Goal: Task Accomplishment & Management: Manage account settings

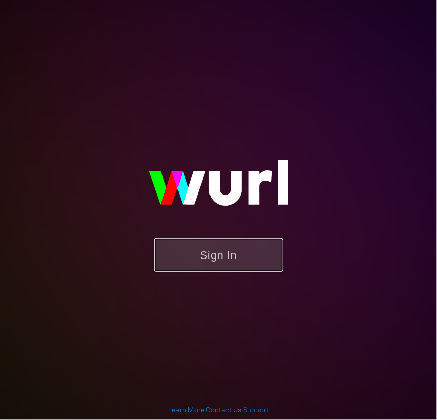
click at [228, 260] on button "Sign In" at bounding box center [218, 255] width 129 height 34
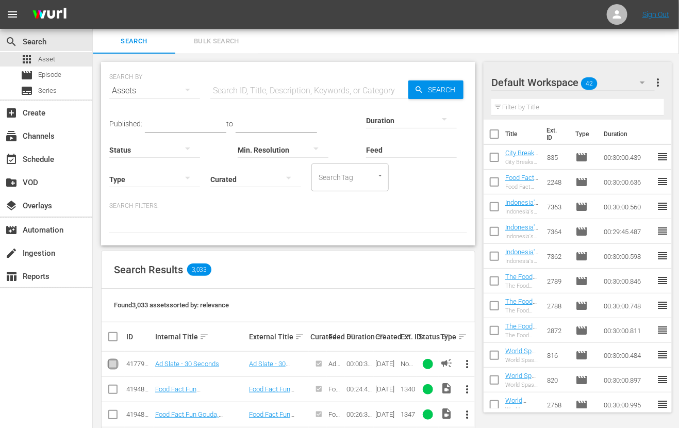
click at [112, 365] on input "checkbox" at bounding box center [113, 366] width 12 height 12
checkbox input "true"
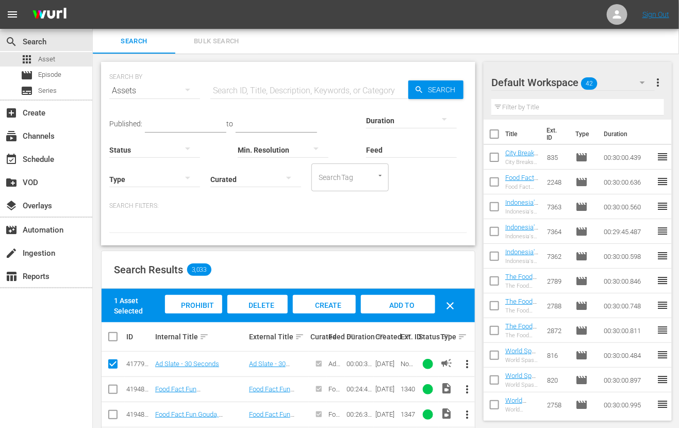
click at [253, 305] on span "Delete Assets" at bounding box center [257, 315] width 34 height 28
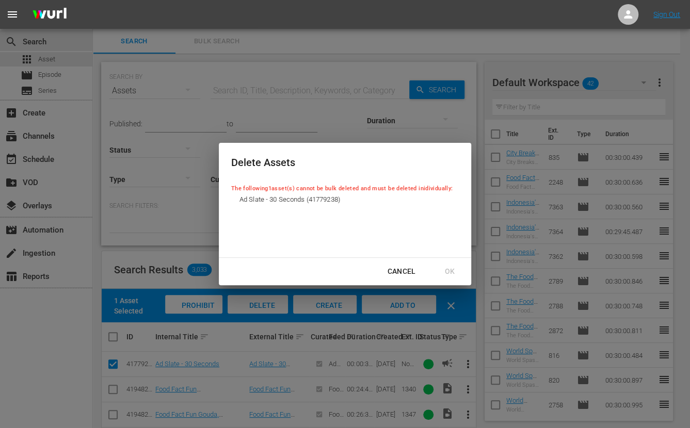
click at [403, 272] on div "Cancel" at bounding box center [401, 271] width 45 height 13
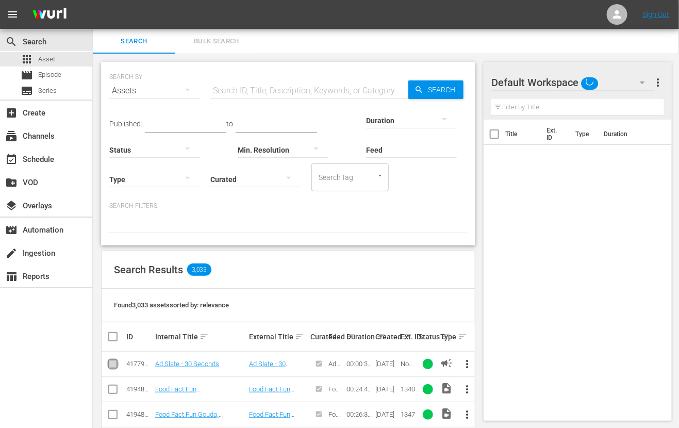
click at [118, 365] on input "checkbox" at bounding box center [113, 366] width 12 height 12
checkbox input "true"
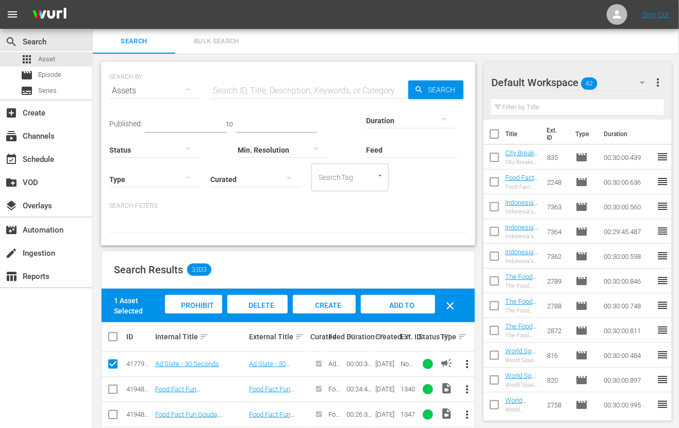
click at [262, 305] on span "Delete Assets" at bounding box center [257, 315] width 34 height 28
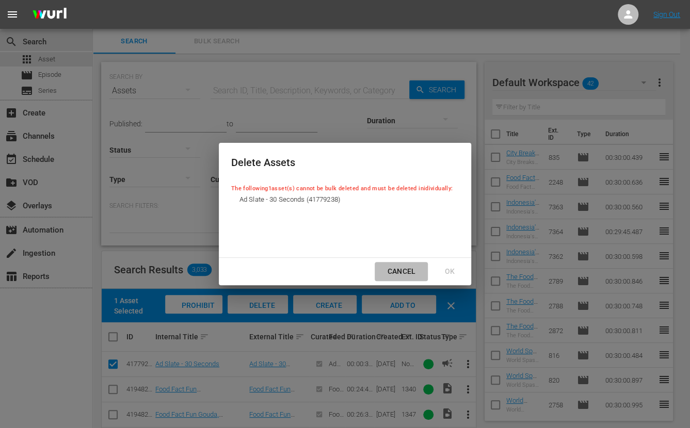
click at [399, 270] on div "Cancel" at bounding box center [401, 271] width 45 height 13
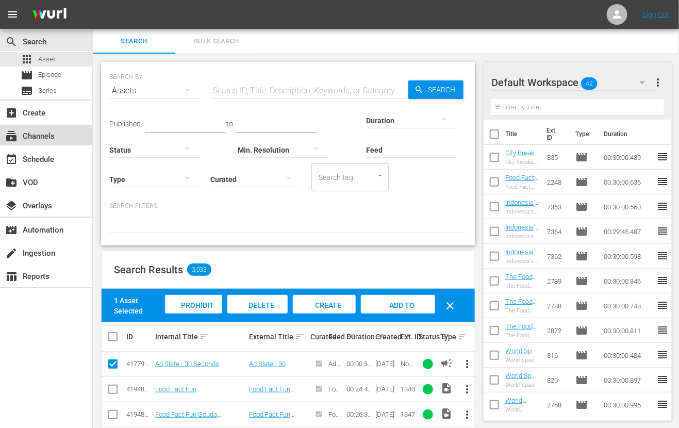
click at [40, 139] on div "subscriptions Channels" at bounding box center [29, 134] width 58 height 9
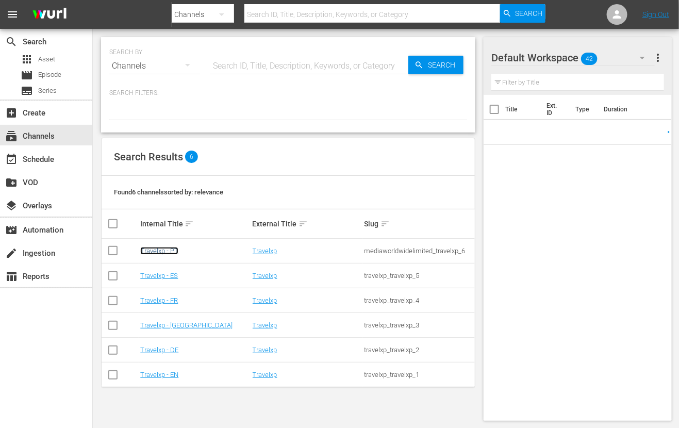
click at [154, 248] on link "Travelxp - PT" at bounding box center [159, 251] width 38 height 8
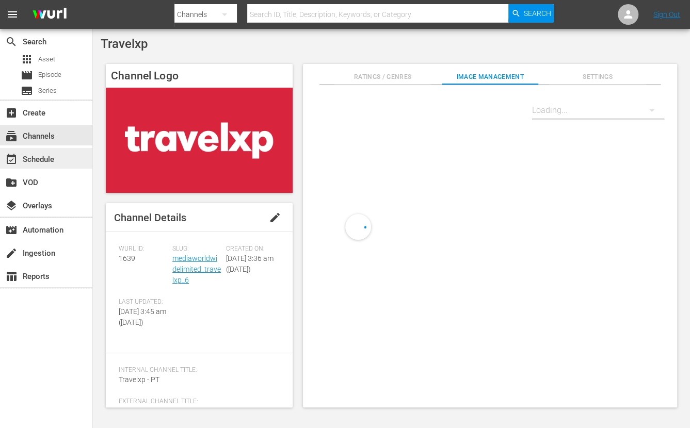
click at [57, 156] on div "event_available Schedule" at bounding box center [29, 157] width 58 height 9
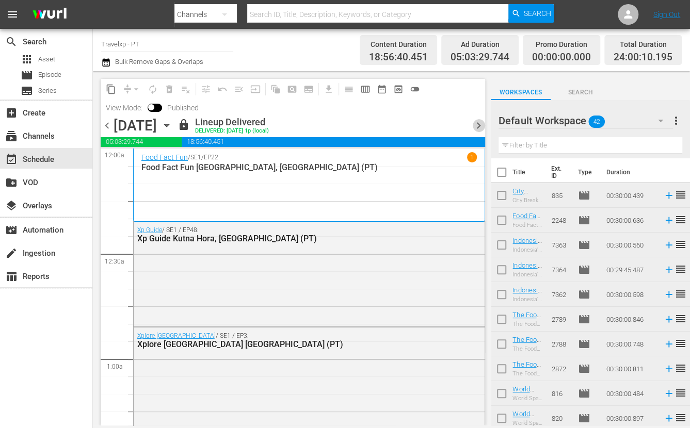
click at [477, 126] on span "chevron_right" at bounding box center [478, 125] width 13 height 13
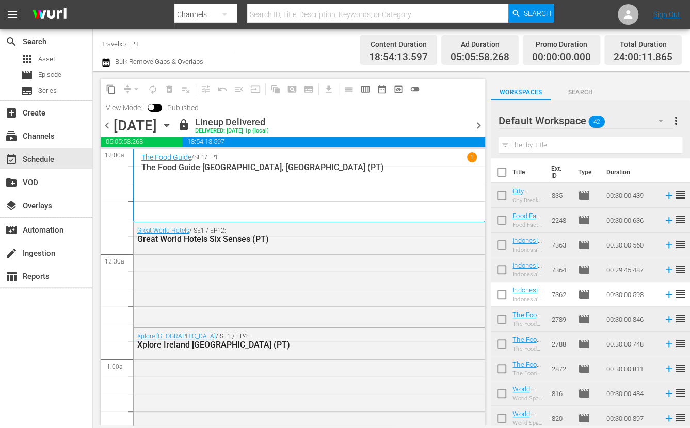
click at [478, 106] on div "content_copy compress arrow_drop_down autorenew_outlined delete_forever_outline…" at bounding box center [293, 98] width 384 height 38
click at [172, 127] on icon "button" at bounding box center [166, 125] width 11 height 11
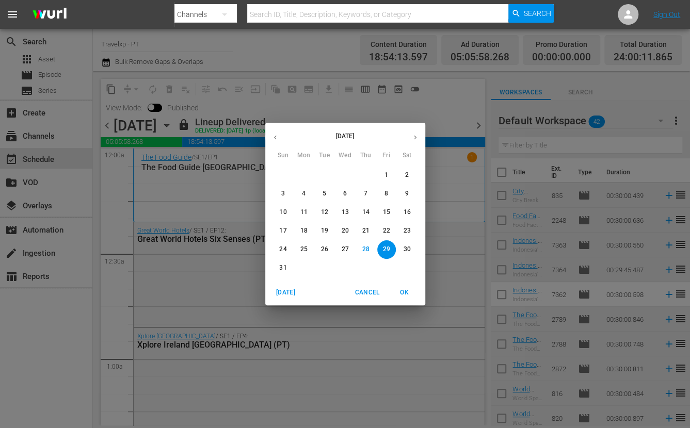
click at [414, 140] on icon "button" at bounding box center [415, 138] width 8 height 8
click at [302, 175] on p "1" at bounding box center [304, 175] width 4 height 9
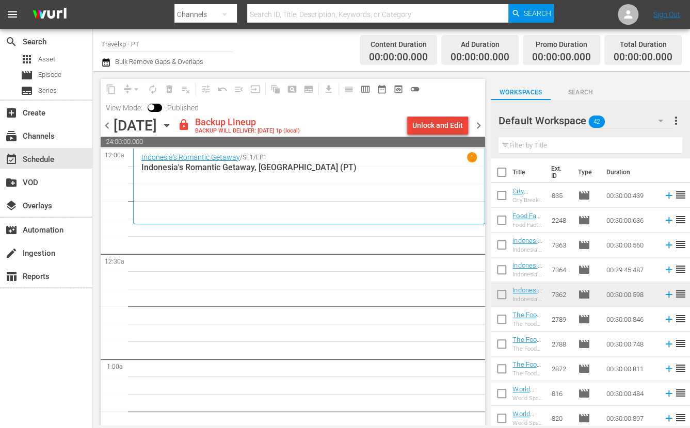
click at [459, 119] on div "Unlock and Edit" at bounding box center [437, 125] width 51 height 19
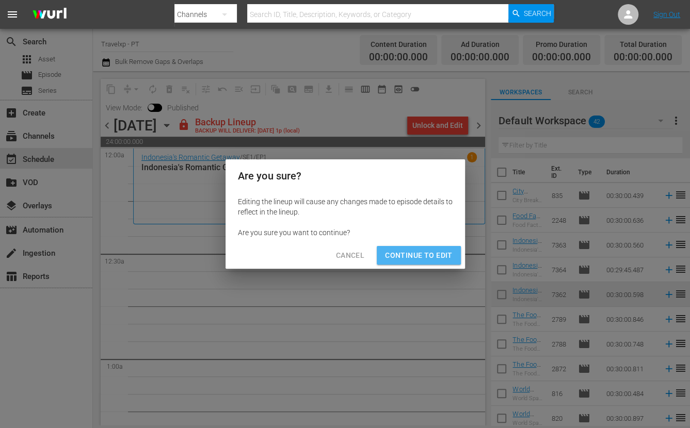
click at [436, 255] on span "Continue to Edit" at bounding box center [418, 255] width 67 height 13
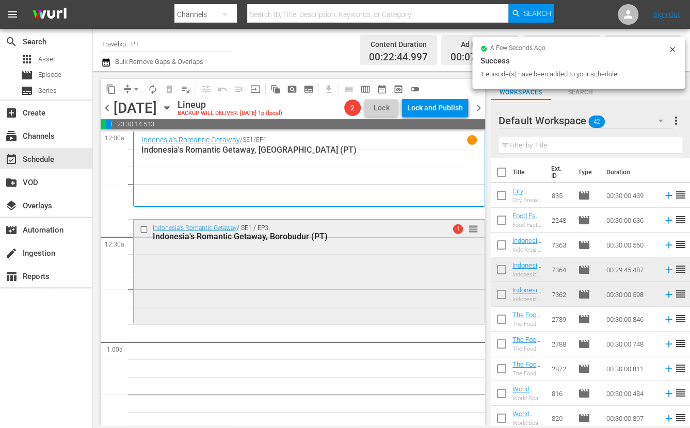
click at [296, 235] on div "Indonesia's Romantic Getaway, Borobudur (PT)" at bounding box center [291, 237] width 277 height 10
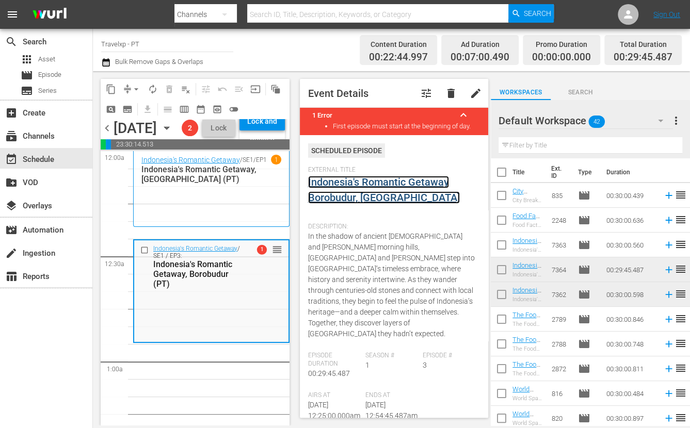
click at [385, 188] on link "Indonesia's Romantic Getaway Borobudur, [GEOGRAPHIC_DATA]" at bounding box center [384, 190] width 152 height 28
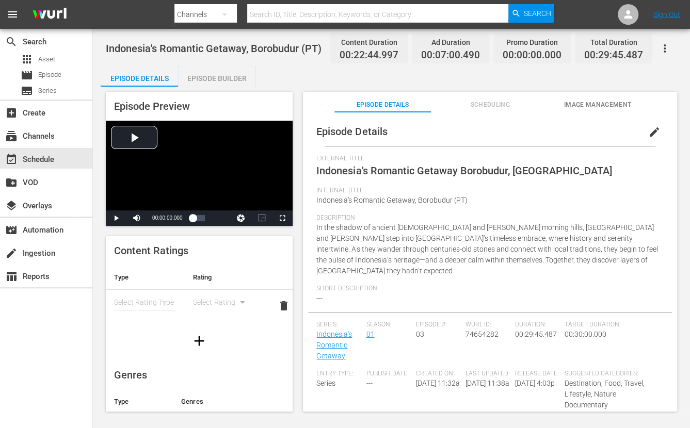
click at [238, 75] on div "Episode Builder" at bounding box center [216, 78] width 77 height 25
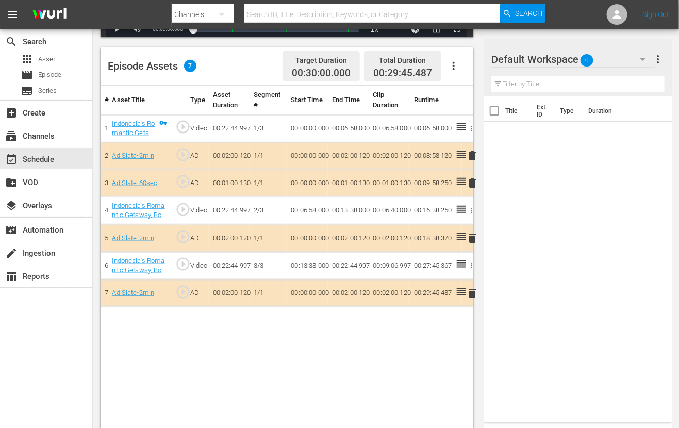
scroll to position [257, 0]
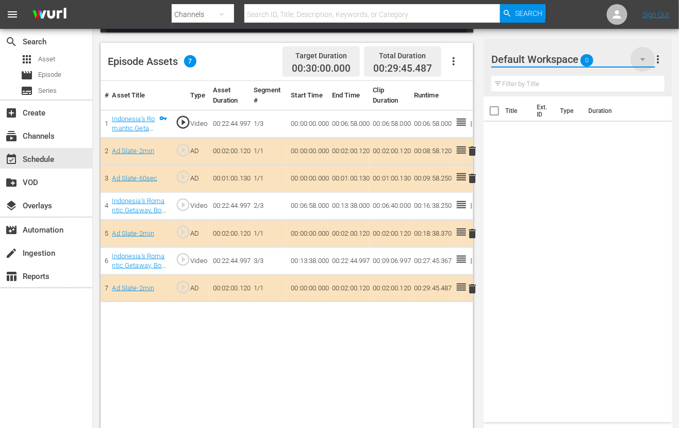
click at [643, 60] on icon "button" at bounding box center [643, 59] width 5 height 3
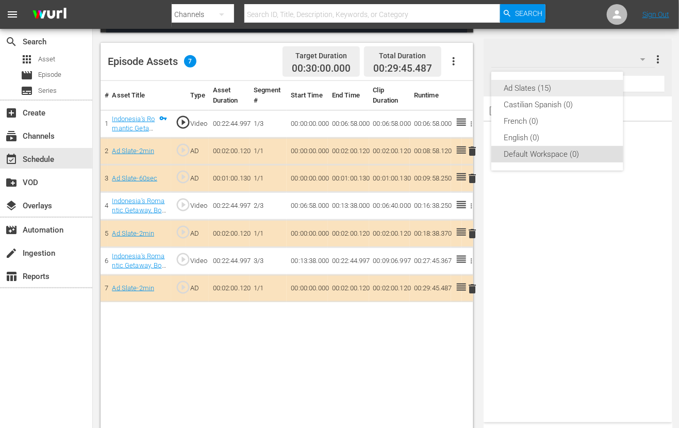
click at [541, 86] on div "Ad Slates (15)" at bounding box center [557, 88] width 107 height 17
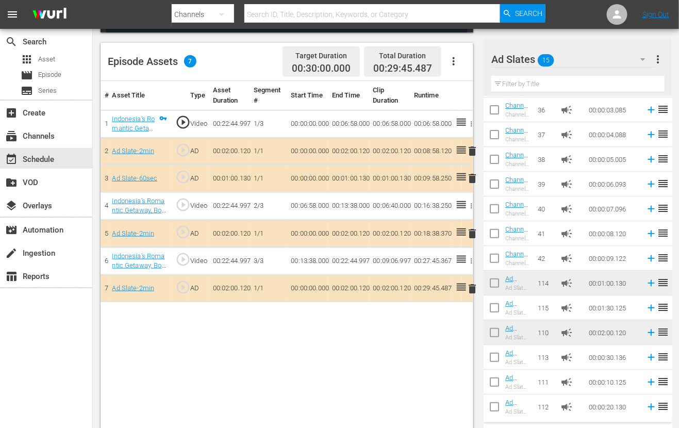
scroll to position [75, 0]
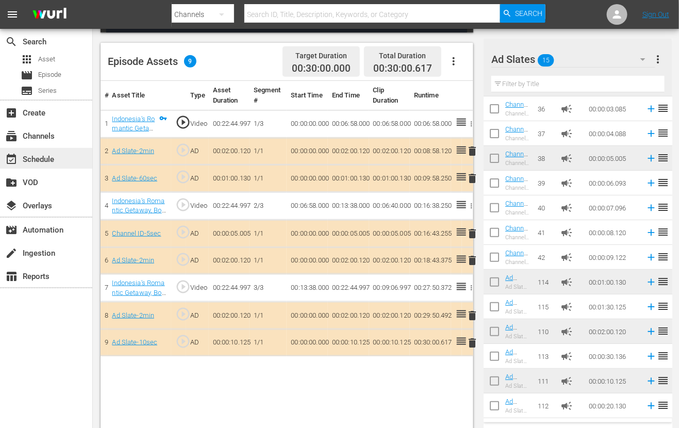
click at [45, 156] on div "event_available Schedule" at bounding box center [29, 157] width 58 height 9
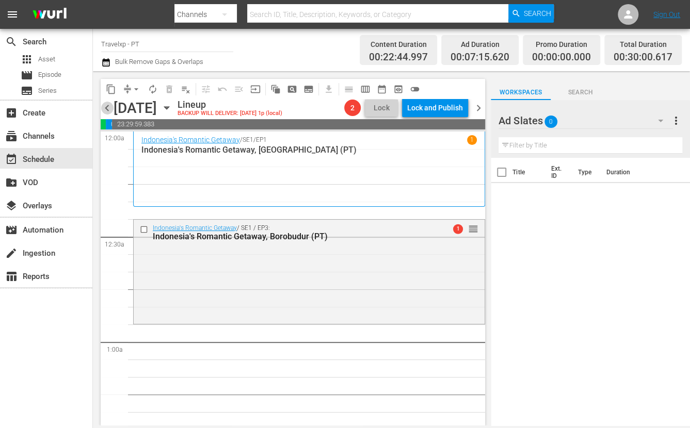
click at [107, 104] on span "chevron_left" at bounding box center [107, 108] width 13 height 13
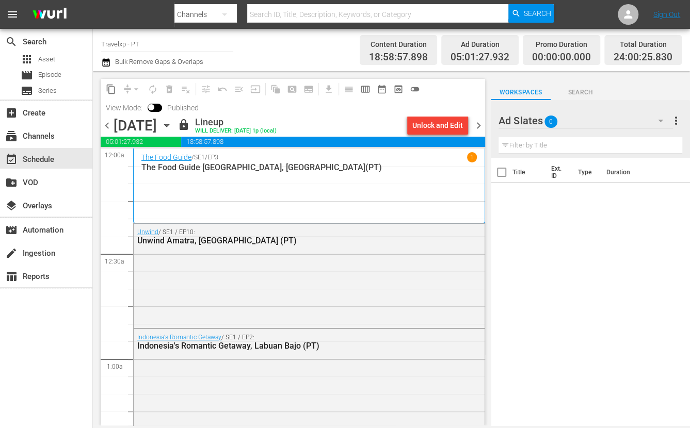
click at [454, 127] on div "Unlock and Edit" at bounding box center [437, 125] width 51 height 19
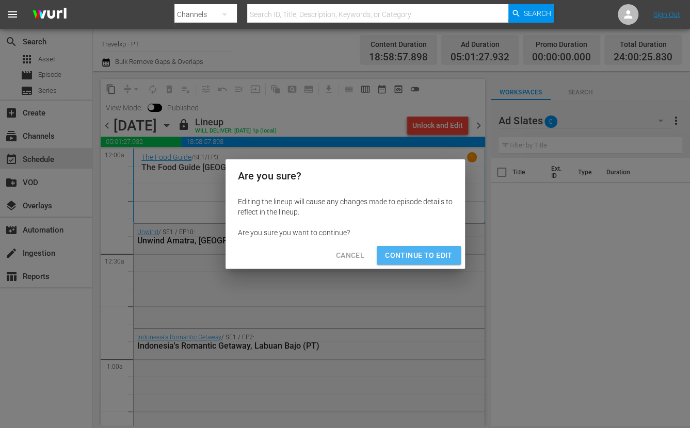
click at [423, 253] on span "Continue to Edit" at bounding box center [418, 255] width 67 height 13
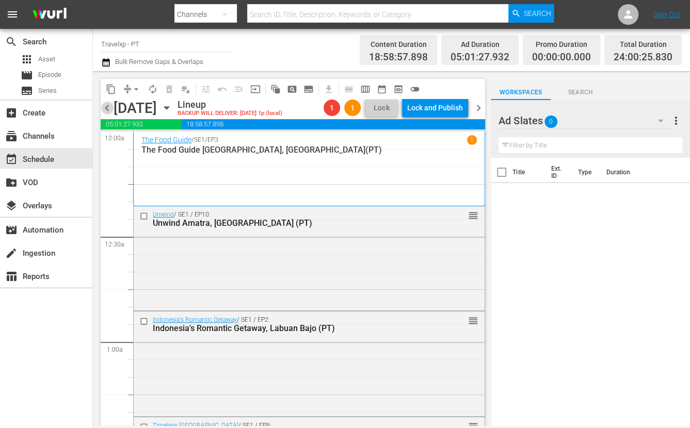
click at [106, 105] on span "chevron_left" at bounding box center [107, 108] width 13 height 13
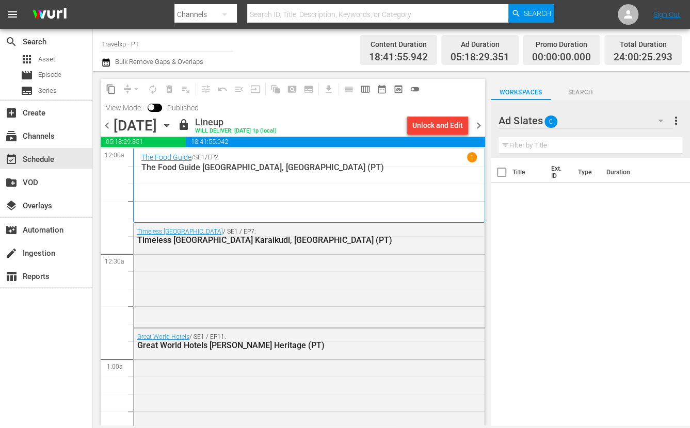
click at [440, 127] on div "Unlock and Edit" at bounding box center [437, 125] width 51 height 19
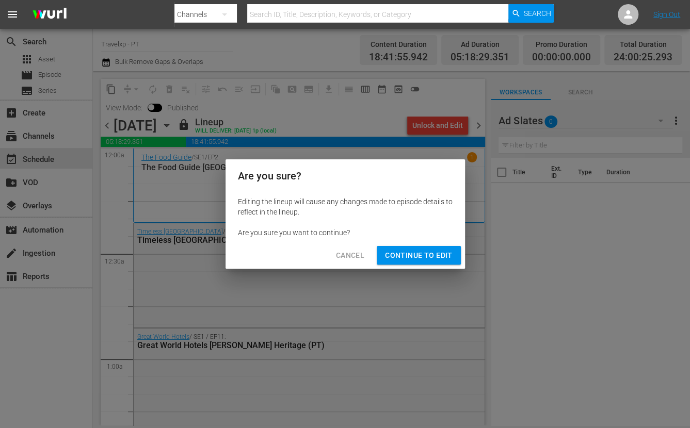
click at [423, 254] on span "Continue to Edit" at bounding box center [418, 255] width 67 height 13
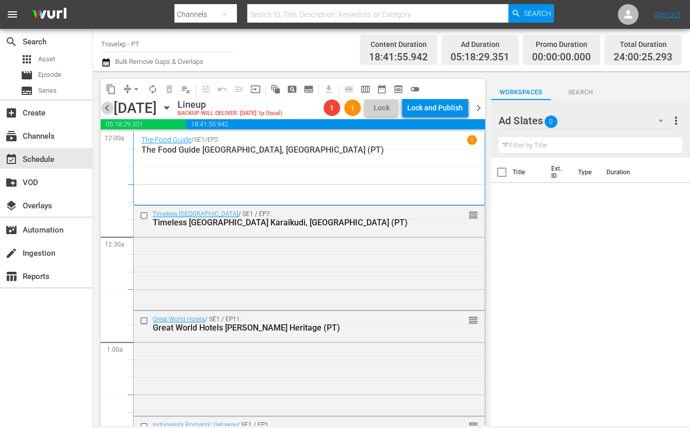
click at [105, 108] on span "chevron_left" at bounding box center [107, 108] width 13 height 13
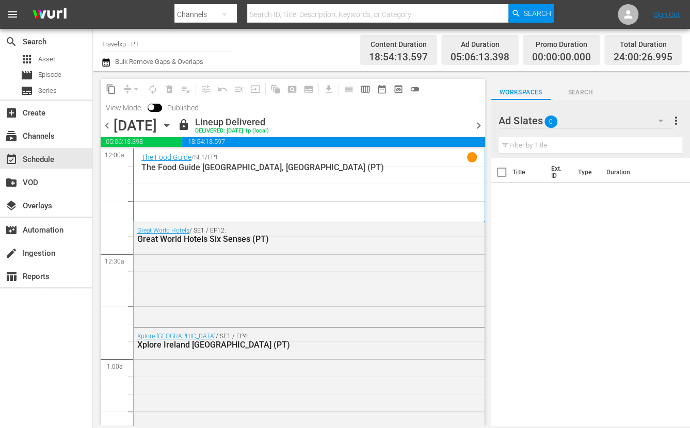
click at [480, 124] on span "chevron_right" at bounding box center [478, 125] width 13 height 13
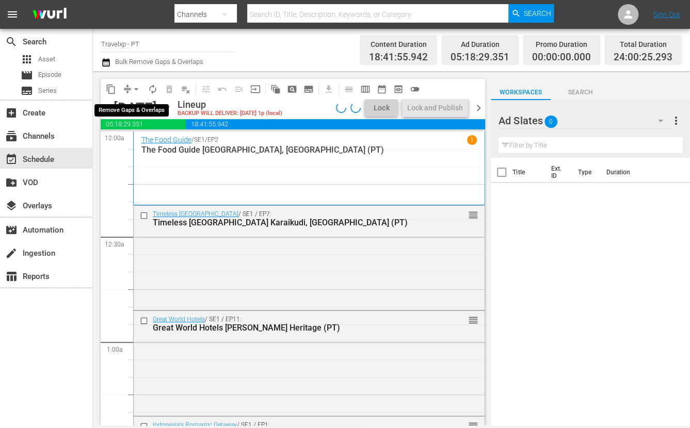
click at [138, 90] on span "arrow_drop_down" at bounding box center [136, 89] width 10 height 10
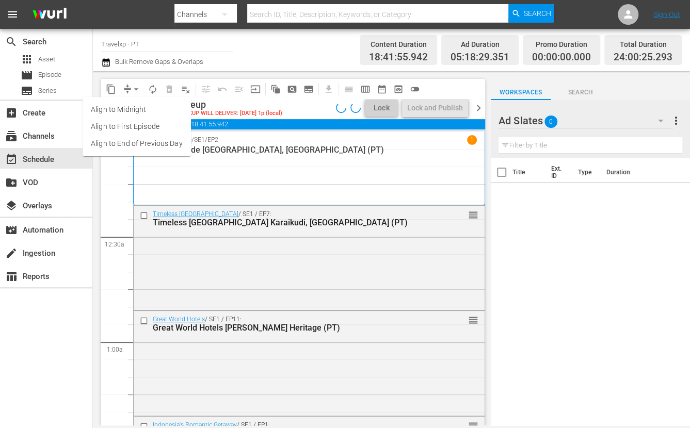
click at [138, 146] on li "Align to End of Previous Day" at bounding box center [137, 143] width 108 height 17
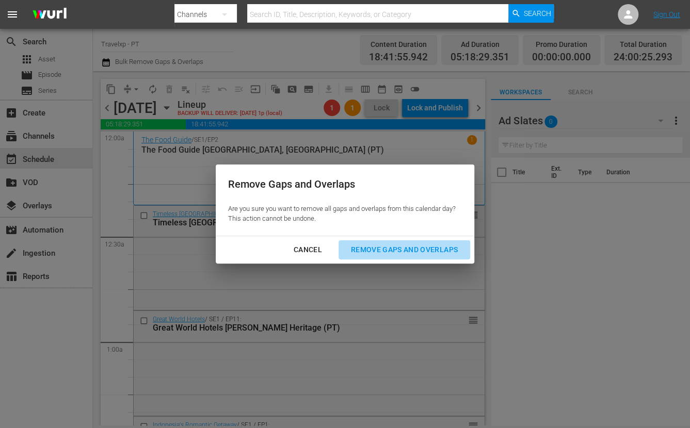
click at [417, 249] on div "Remove Gaps and Overlaps" at bounding box center [403, 249] width 123 height 13
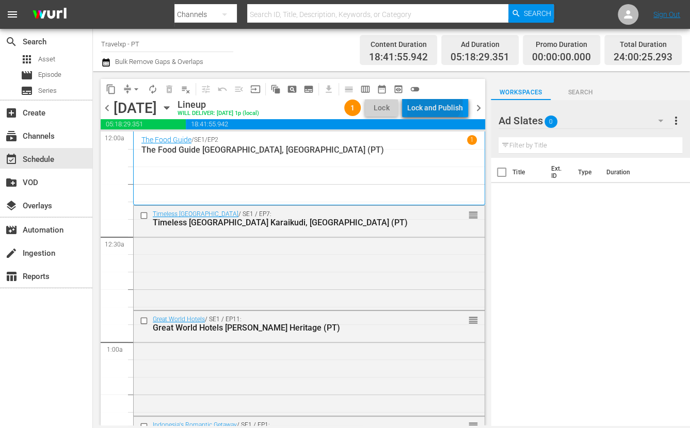
click at [435, 101] on div "Lock and Publish" at bounding box center [435, 108] width 56 height 19
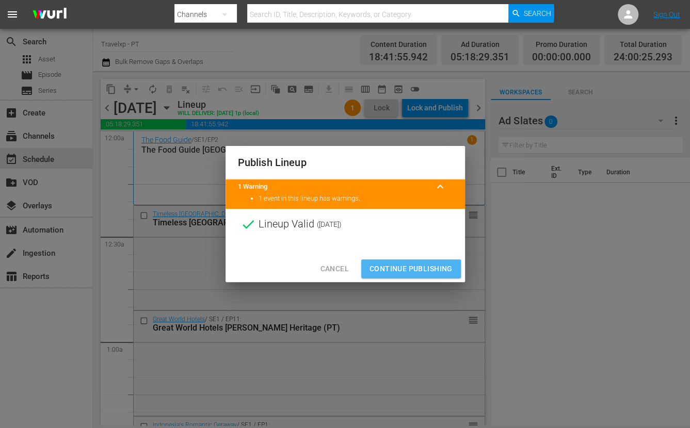
click at [413, 273] on span "Continue Publishing" at bounding box center [410, 269] width 83 height 13
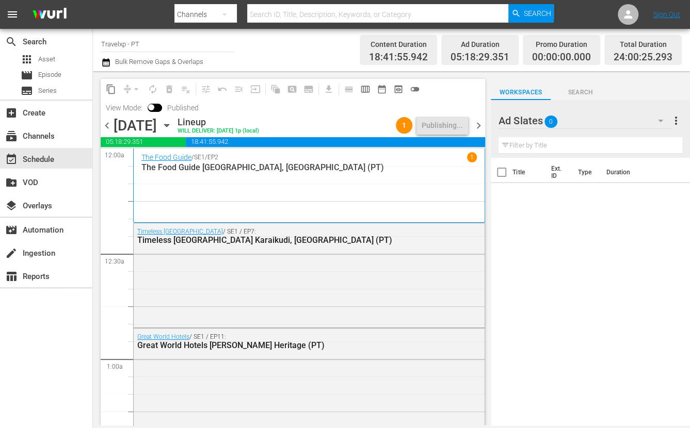
click at [479, 125] on span "chevron_right" at bounding box center [478, 125] width 13 height 13
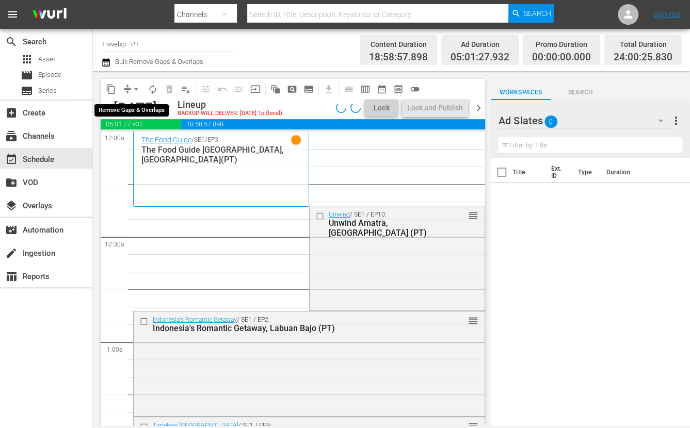
click at [136, 85] on span "arrow_drop_down" at bounding box center [136, 89] width 10 height 10
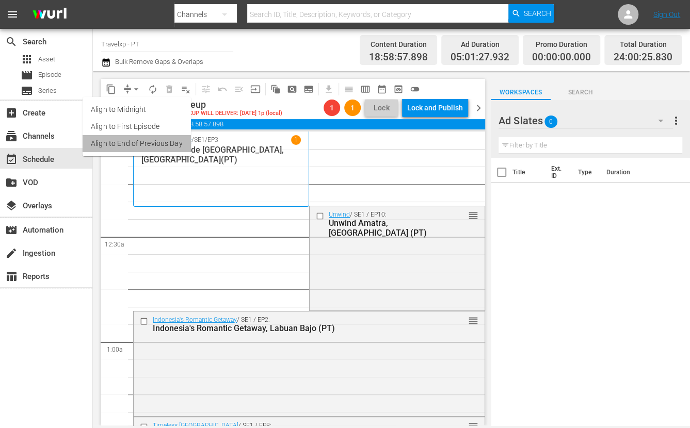
click at [149, 146] on li "Align to End of Previous Day" at bounding box center [137, 143] width 108 height 17
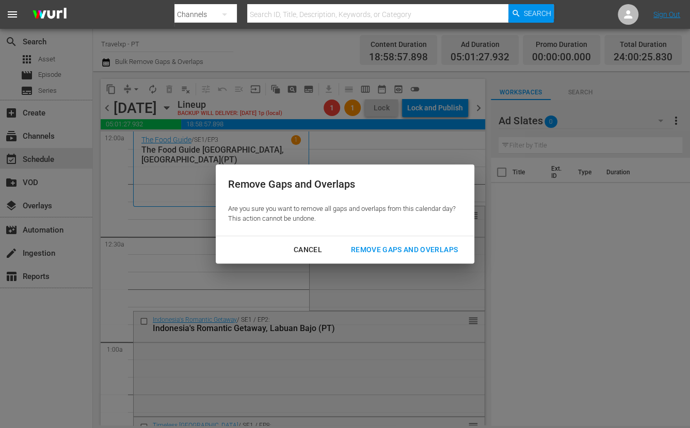
click at [420, 249] on div "Remove Gaps and Overlaps" at bounding box center [403, 249] width 123 height 13
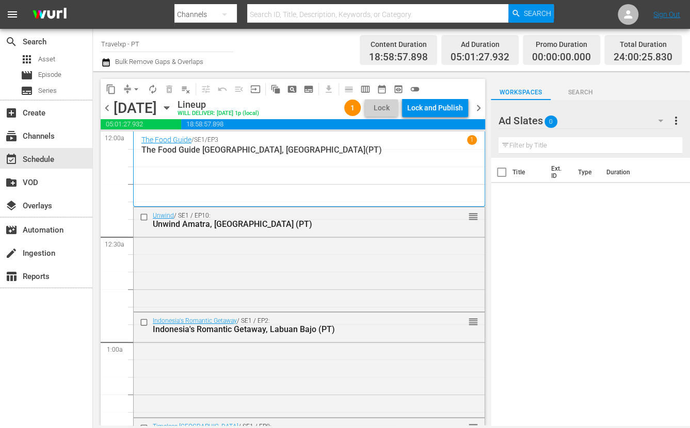
click at [436, 107] on div "Lock and Publish" at bounding box center [435, 108] width 56 height 19
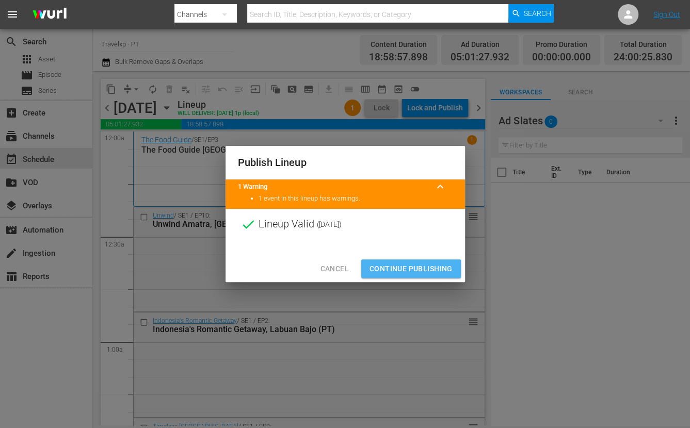
click at [416, 267] on span "Continue Publishing" at bounding box center [410, 269] width 83 height 13
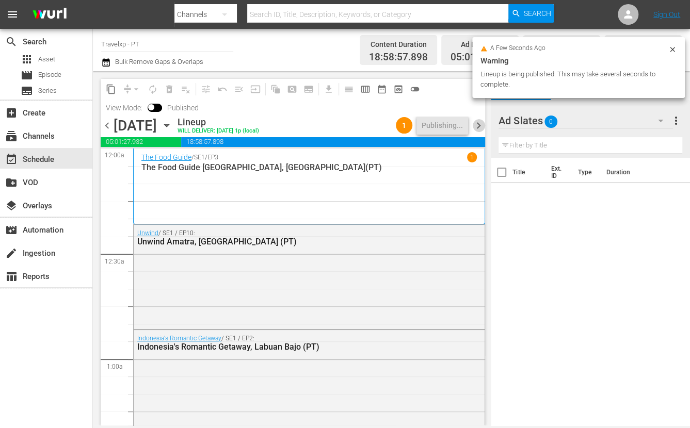
click at [477, 127] on span "chevron_right" at bounding box center [478, 125] width 13 height 13
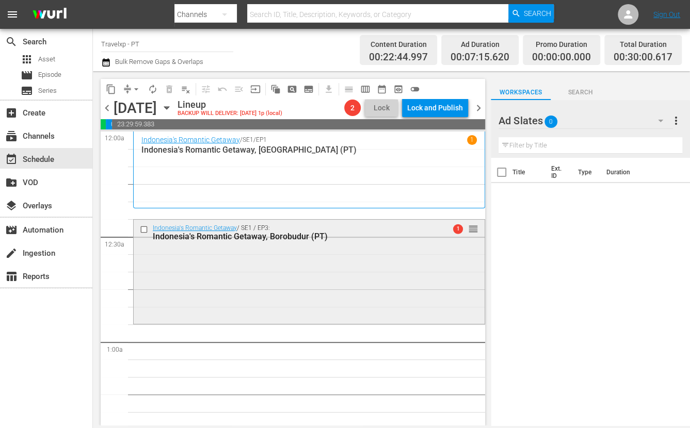
click at [432, 276] on div "Indonesia's Romantic Getaway / SE1 / EP3: Indonesia's Romantic Getaway, Borobud…" at bounding box center [309, 271] width 351 height 102
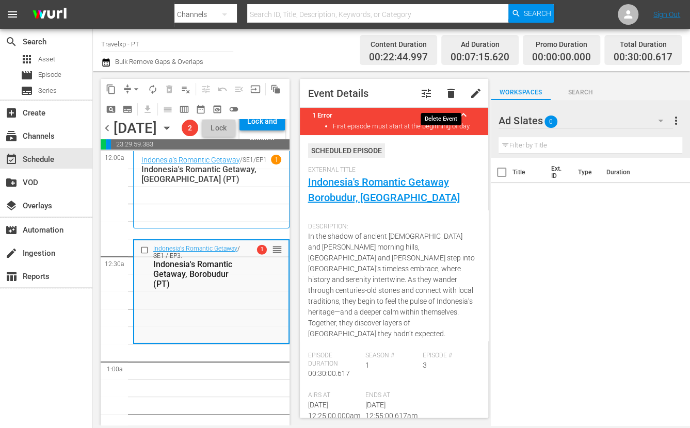
click at [445, 91] on span "delete" at bounding box center [451, 93] width 12 height 12
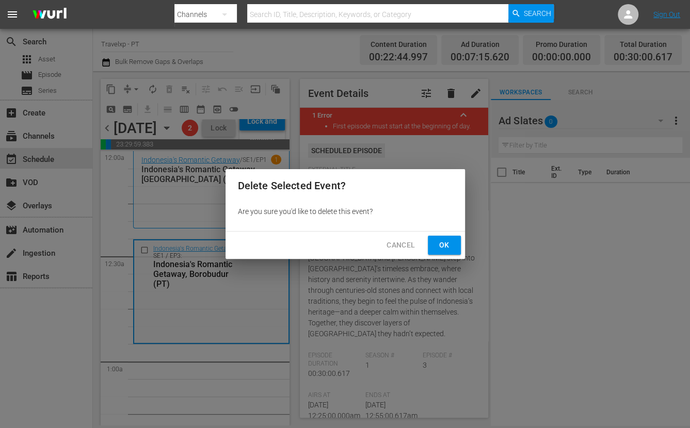
click at [442, 243] on span "Ok" at bounding box center [444, 245] width 17 height 13
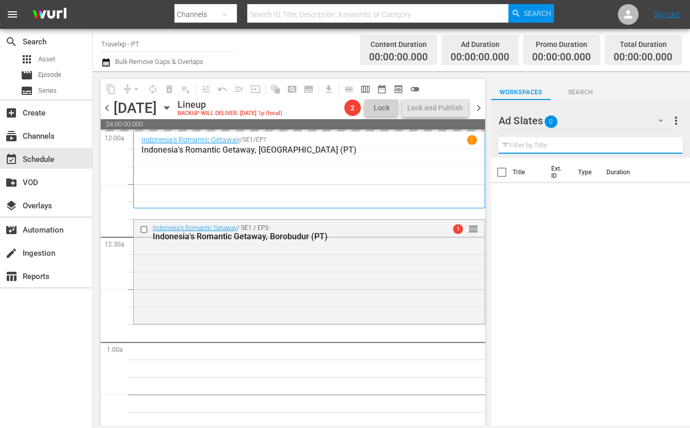
click at [529, 145] on input "text" at bounding box center [590, 145] width 184 height 17
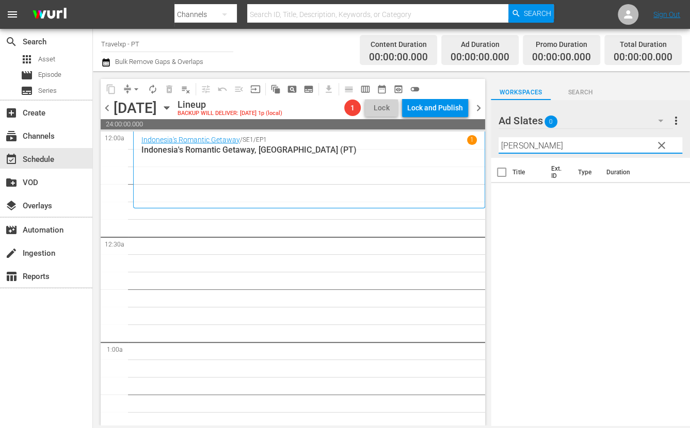
click at [662, 120] on icon "button" at bounding box center [660, 120] width 12 height 12
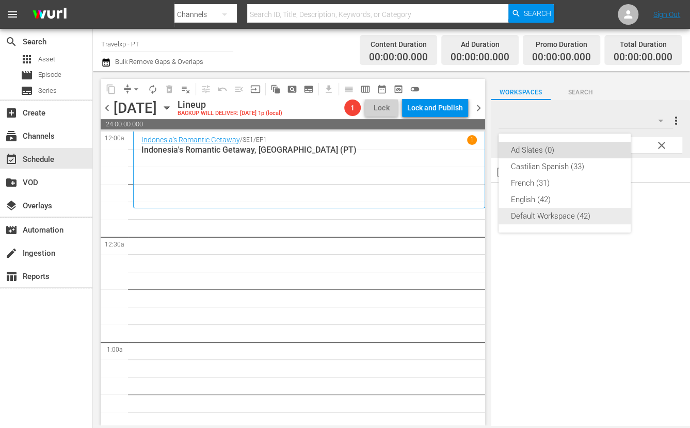
click at [541, 210] on div "Default Workspace (42)" at bounding box center [564, 216] width 107 height 17
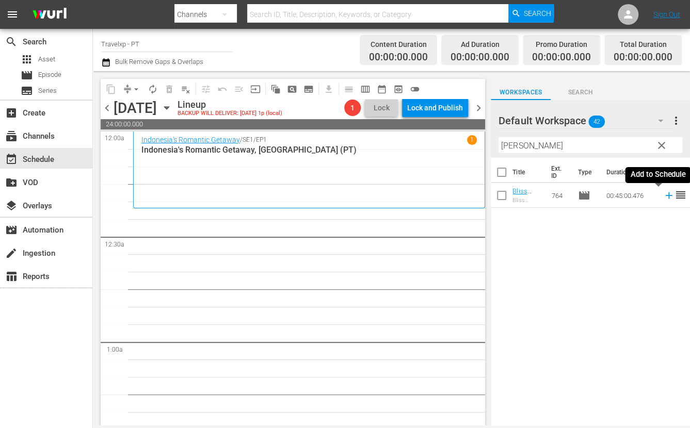
click at [663, 198] on icon at bounding box center [668, 195] width 11 height 11
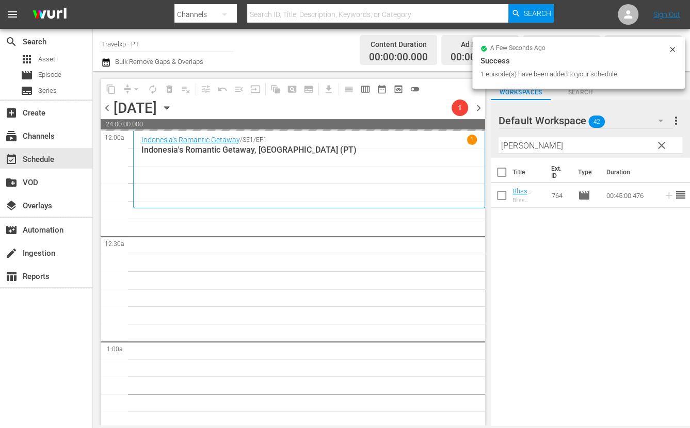
click at [510, 146] on input "[PERSON_NAME]" at bounding box center [590, 145] width 184 height 17
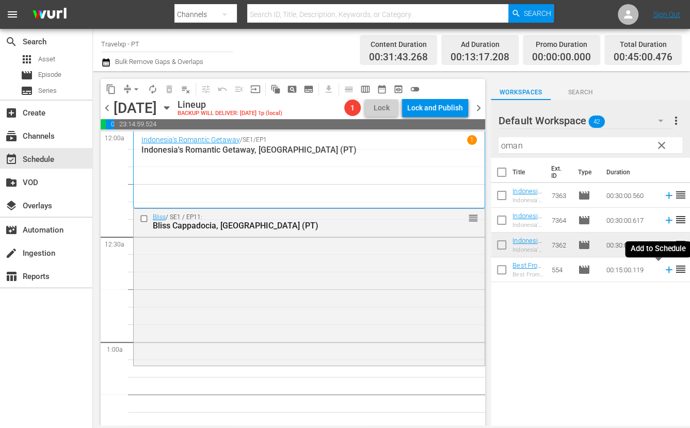
click at [665, 270] on icon at bounding box center [668, 270] width 7 height 7
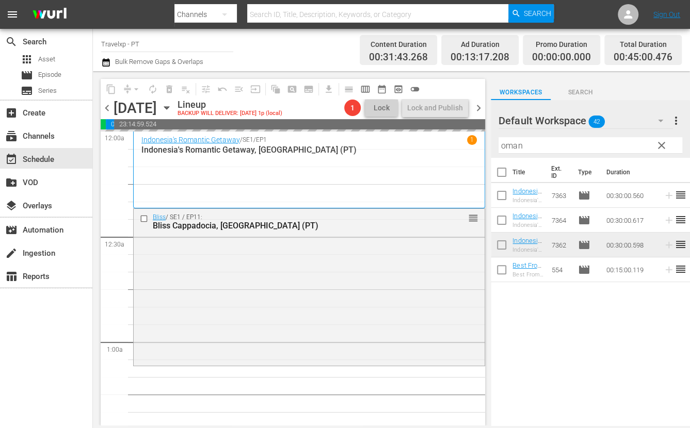
click at [510, 146] on input "oman" at bounding box center [590, 145] width 184 height 17
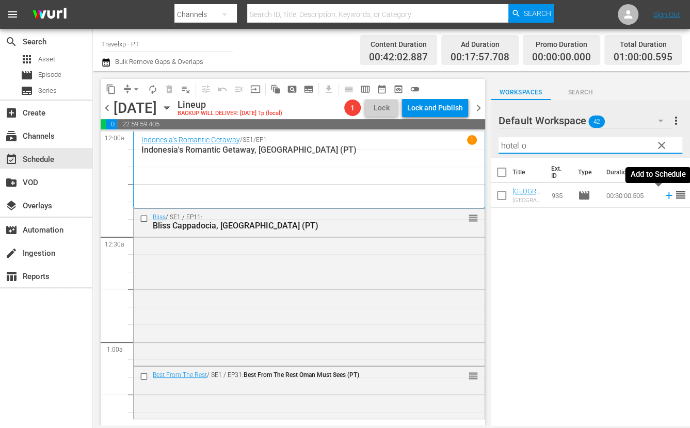
click at [663, 196] on icon at bounding box center [668, 195] width 11 height 11
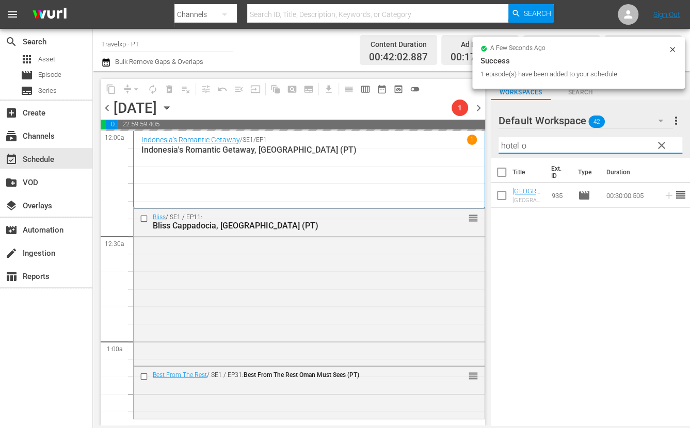
drag, startPoint x: 532, startPoint y: 142, endPoint x: 490, endPoint y: 139, distance: 41.9
click at [490, 139] on div "Default Workspace 42 Default more_vert clear Filter by Title hotel o" at bounding box center [589, 129] width 199 height 58
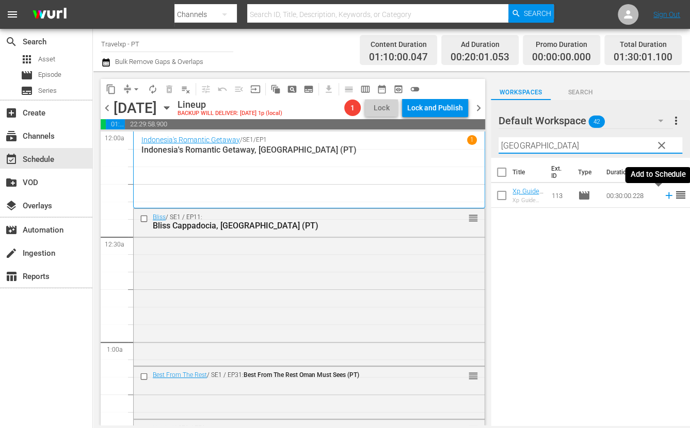
click at [665, 194] on icon at bounding box center [668, 195] width 7 height 7
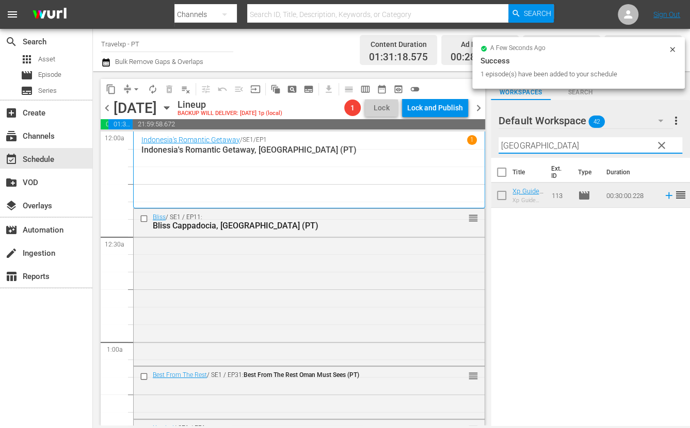
click at [517, 143] on input "[GEOGRAPHIC_DATA]" at bounding box center [590, 145] width 184 height 17
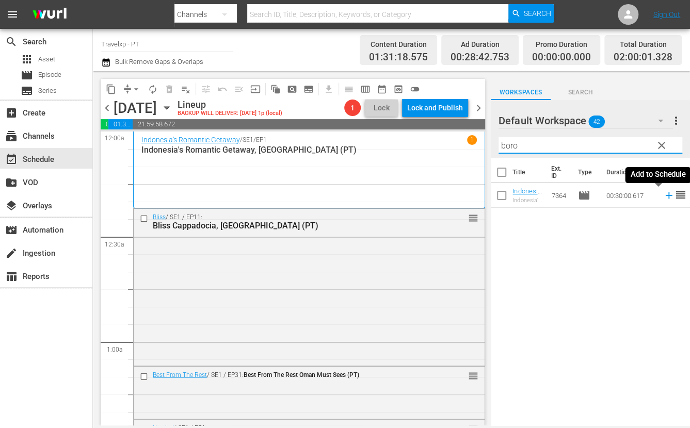
click at [665, 194] on icon at bounding box center [668, 195] width 7 height 7
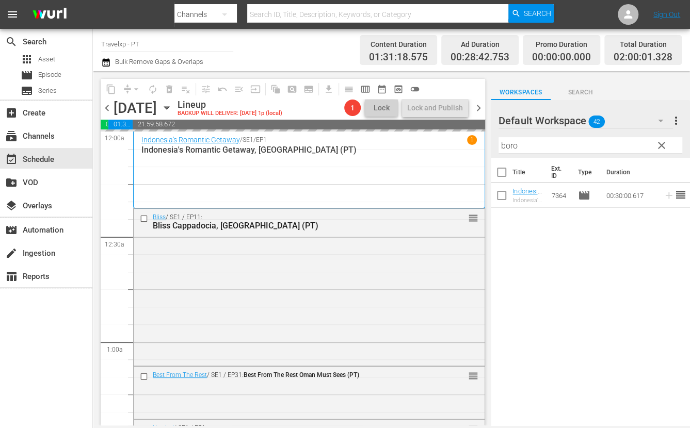
click at [506, 143] on input "boro" at bounding box center [590, 145] width 184 height 17
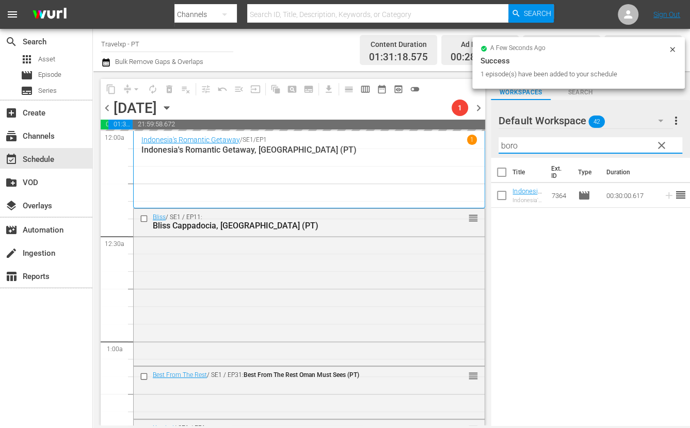
click at [506, 143] on input "boro" at bounding box center [590, 145] width 184 height 17
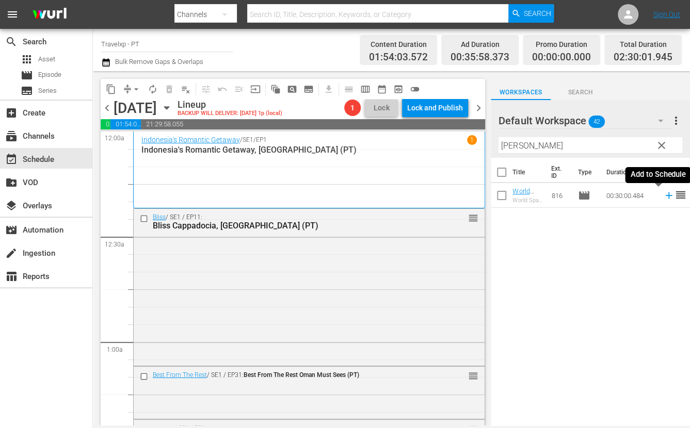
click at [665, 195] on icon at bounding box center [668, 195] width 7 height 7
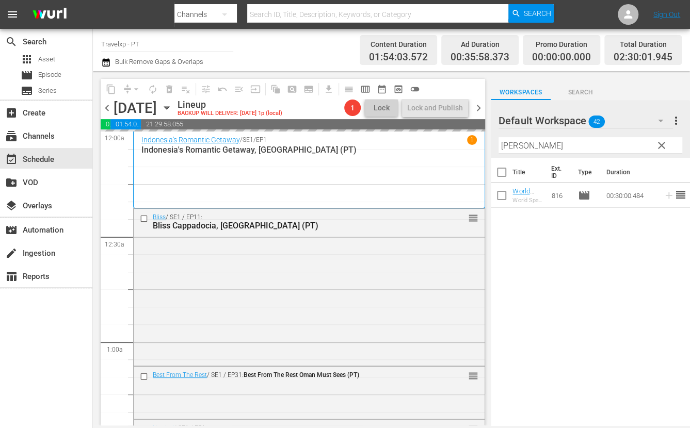
click at [510, 146] on input "[PERSON_NAME]" at bounding box center [590, 145] width 184 height 17
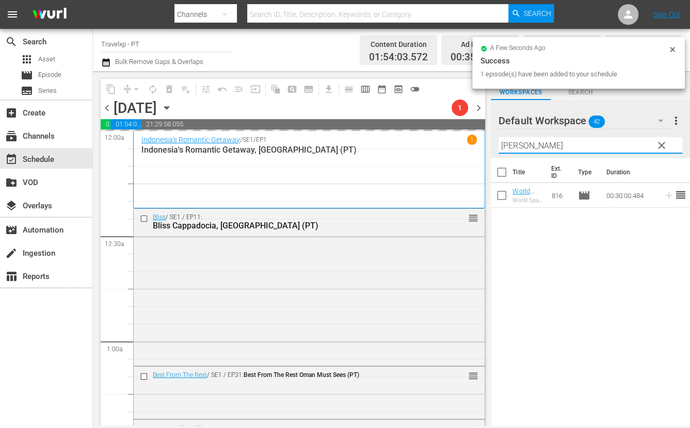
click at [510, 146] on input "[PERSON_NAME]" at bounding box center [590, 145] width 184 height 17
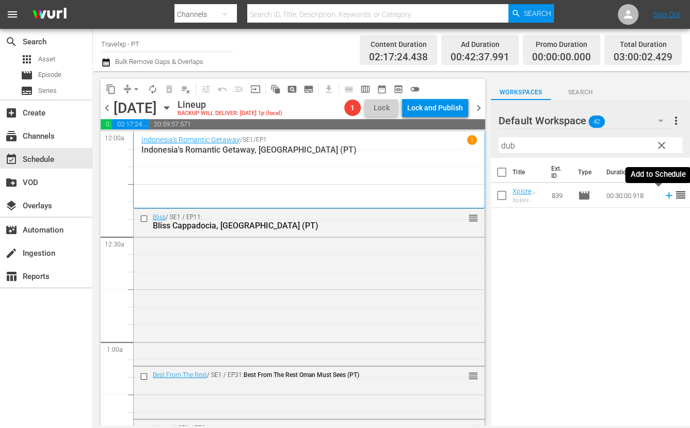
click at [663, 197] on icon at bounding box center [668, 195] width 11 height 11
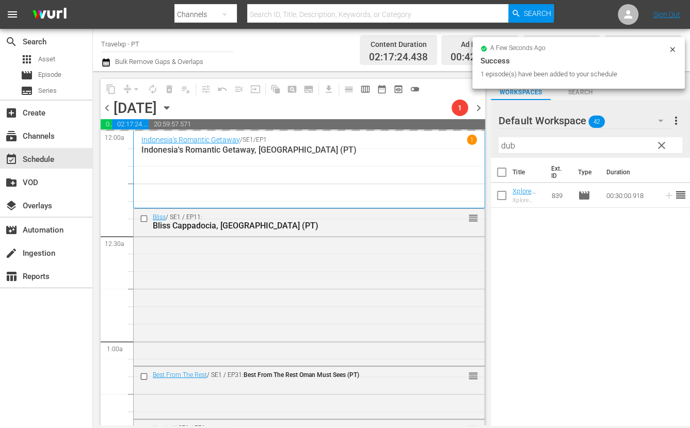
click at [506, 145] on input "dub" at bounding box center [590, 145] width 184 height 17
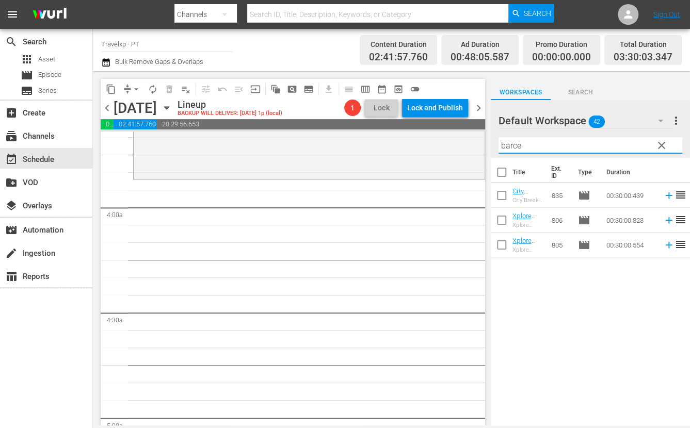
scroll to position [774, 0]
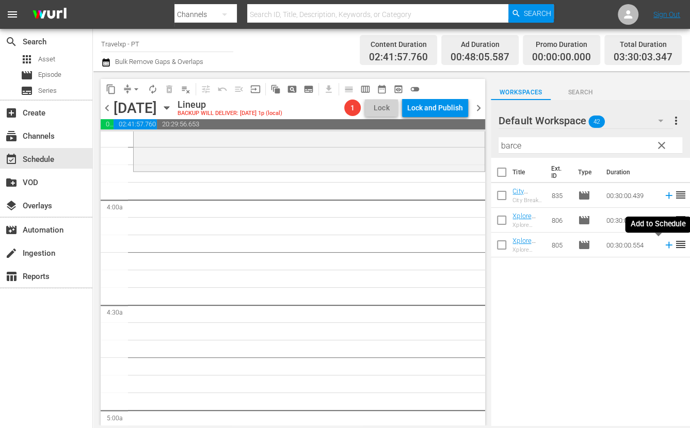
click at [663, 248] on icon at bounding box center [668, 244] width 11 height 11
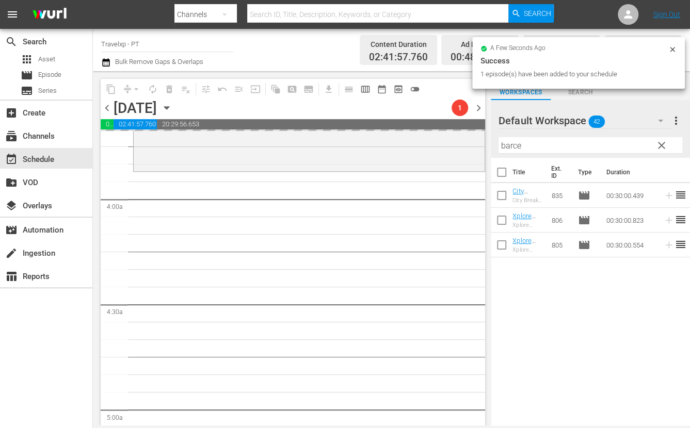
click at [505, 143] on input "barce" at bounding box center [590, 145] width 184 height 17
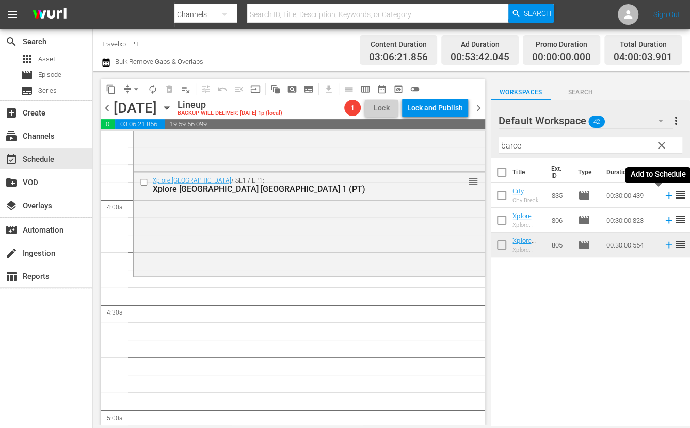
click at [665, 195] on icon at bounding box center [668, 195] width 7 height 7
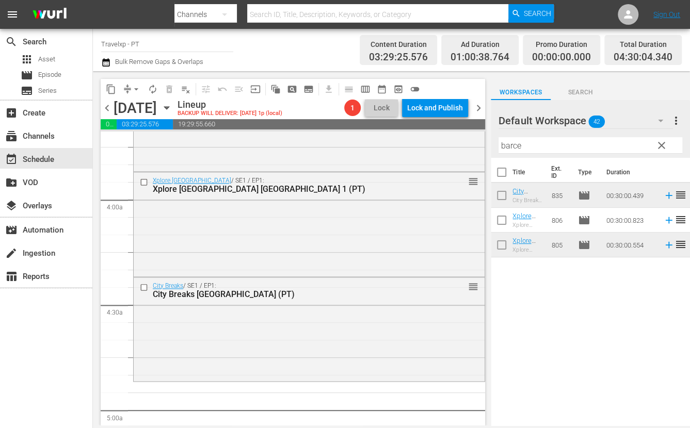
click at [510, 145] on input "barce" at bounding box center [590, 145] width 184 height 17
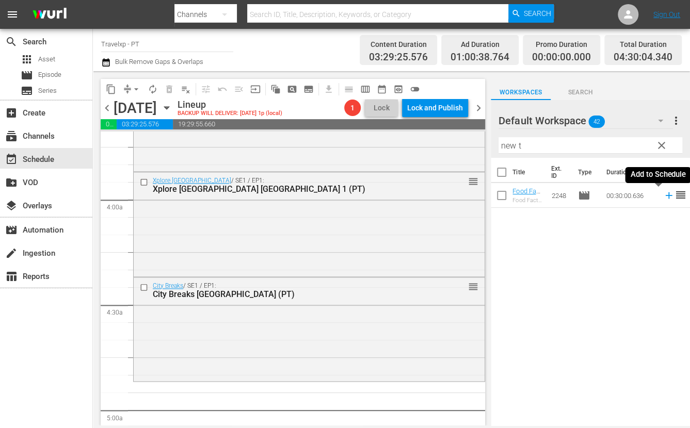
click at [665, 194] on icon at bounding box center [668, 195] width 7 height 7
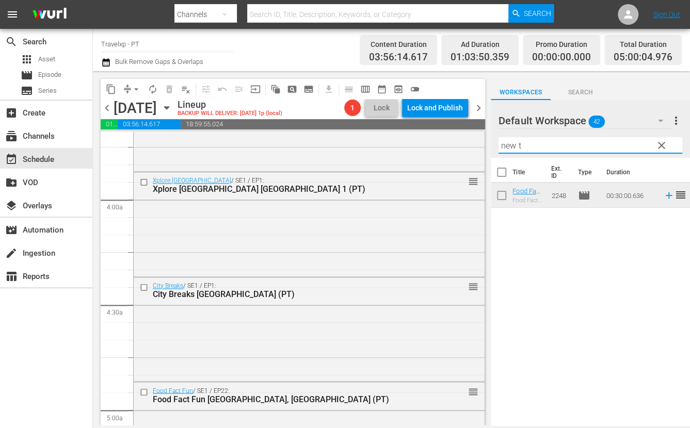
drag, startPoint x: 524, startPoint y: 146, endPoint x: 485, endPoint y: 149, distance: 38.7
click at [485, 149] on div "content_copy compress arrow_drop_down autorenew_outlined delete_forever_outline…" at bounding box center [391, 248] width 597 height 354
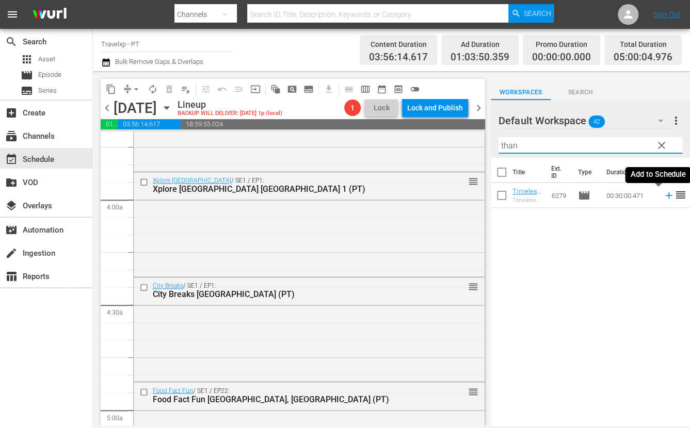
click at [663, 197] on icon at bounding box center [668, 195] width 11 height 11
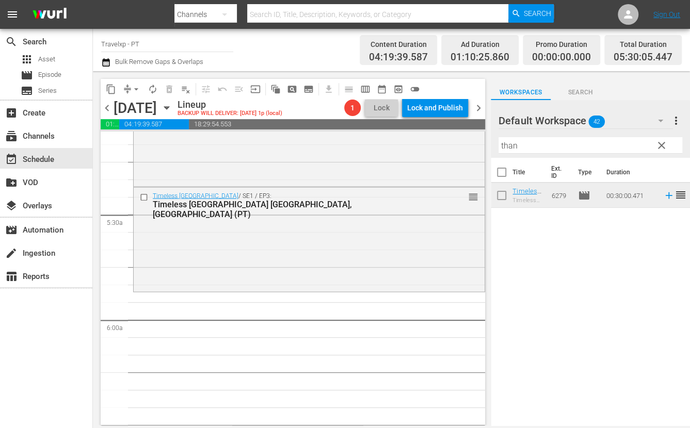
scroll to position [1096, 0]
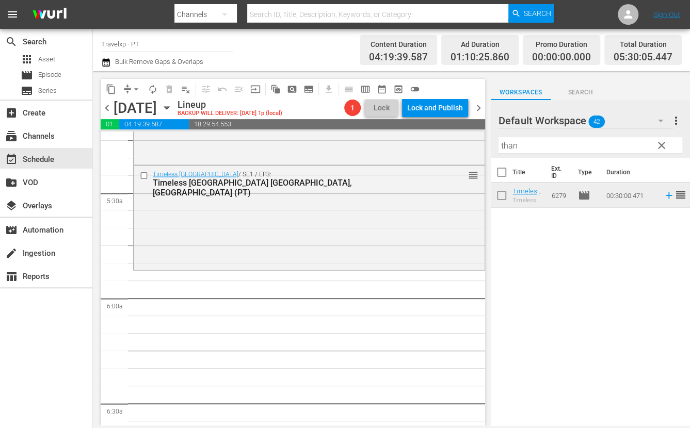
click at [509, 144] on input "than" at bounding box center [590, 145] width 184 height 17
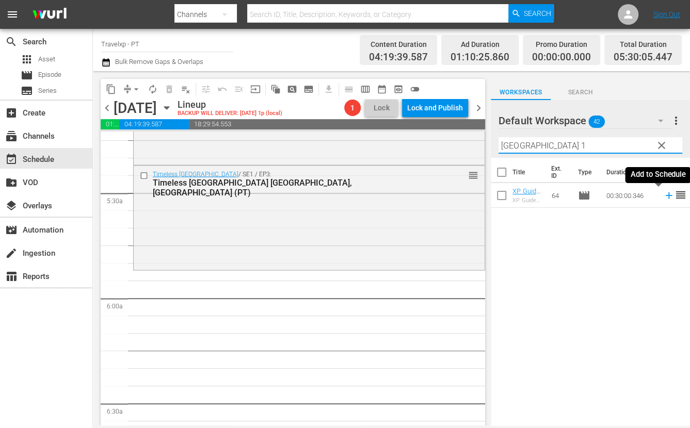
click at [665, 195] on icon at bounding box center [668, 195] width 7 height 7
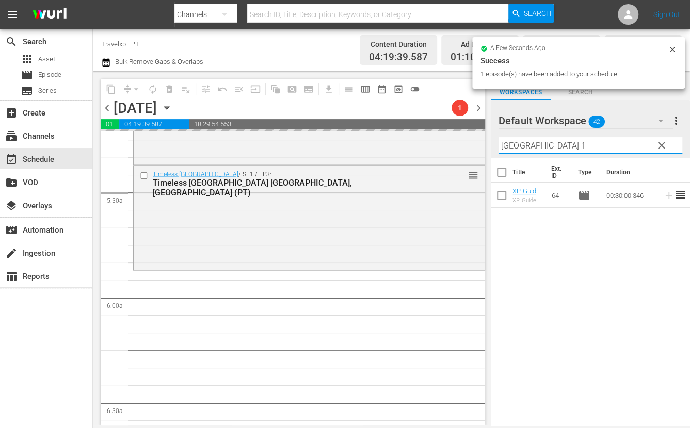
drag, startPoint x: 534, startPoint y: 148, endPoint x: 494, endPoint y: 145, distance: 40.3
click at [494, 145] on div "Default Workspace 42 Default more_vert clear Filter by Title oslo 1" at bounding box center [589, 129] width 199 height 58
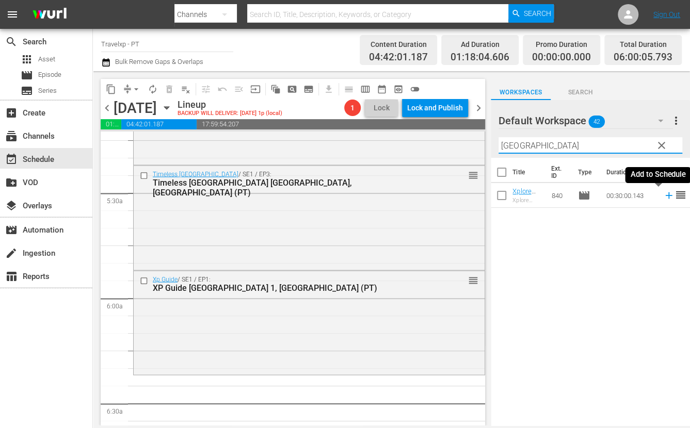
click at [663, 200] on icon at bounding box center [668, 195] width 11 height 11
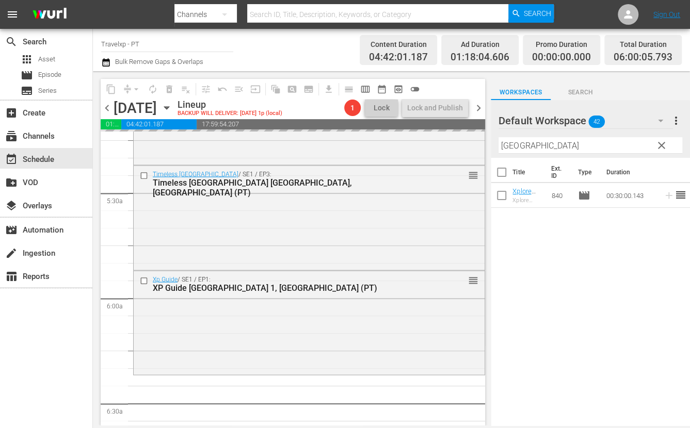
click at [521, 143] on input "[GEOGRAPHIC_DATA]" at bounding box center [590, 145] width 184 height 17
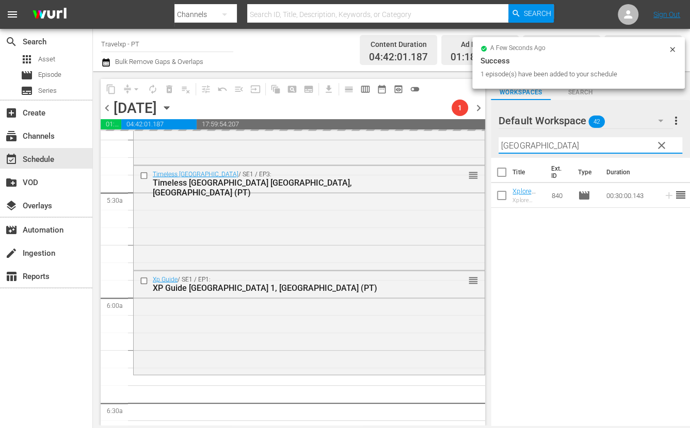
click at [521, 143] on input "[GEOGRAPHIC_DATA]" at bounding box center [590, 145] width 184 height 17
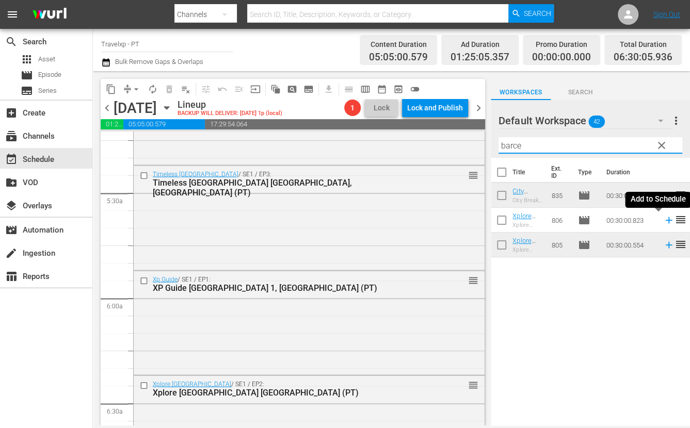
click at [665, 220] on icon at bounding box center [668, 220] width 7 height 7
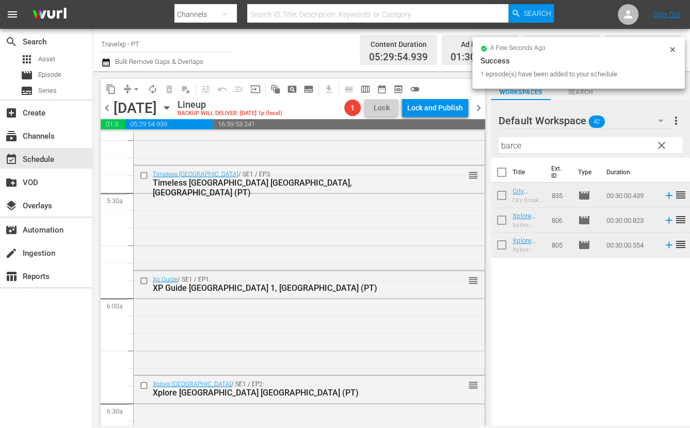
click at [516, 148] on input "barce" at bounding box center [590, 145] width 184 height 17
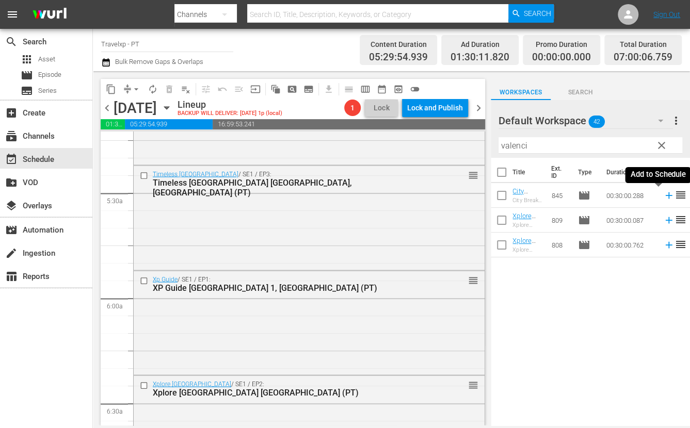
click at [663, 198] on icon at bounding box center [668, 195] width 11 height 11
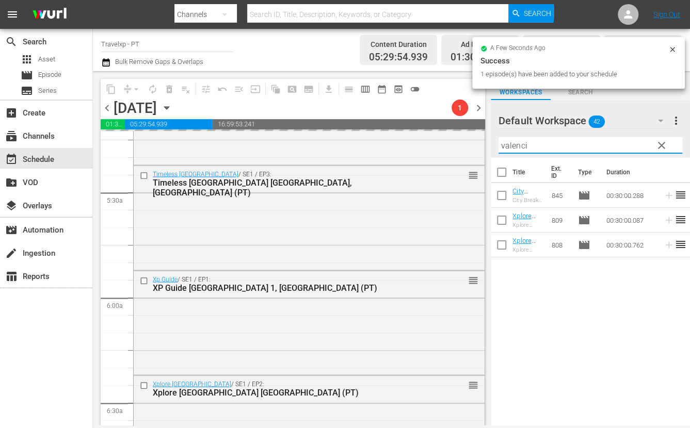
click at [508, 145] on input "valenci" at bounding box center [590, 145] width 184 height 17
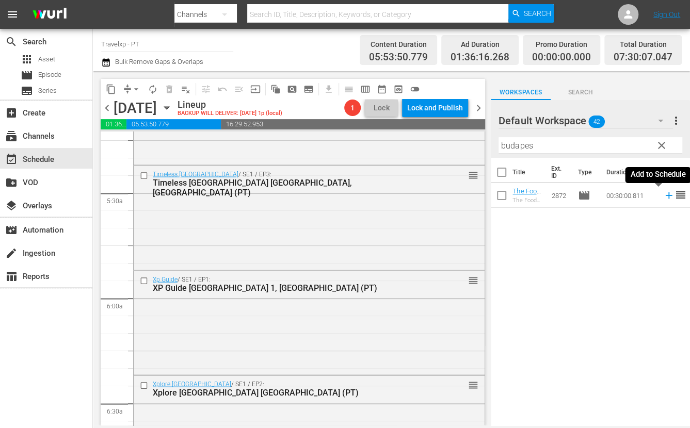
click at [663, 197] on icon at bounding box center [668, 195] width 11 height 11
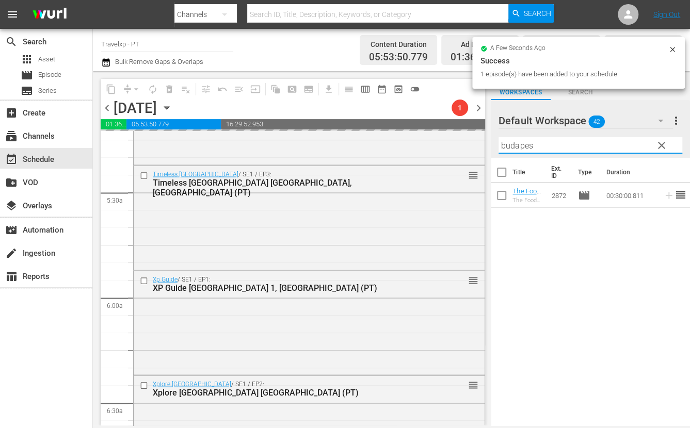
click at [508, 143] on input "budapes" at bounding box center [590, 145] width 184 height 17
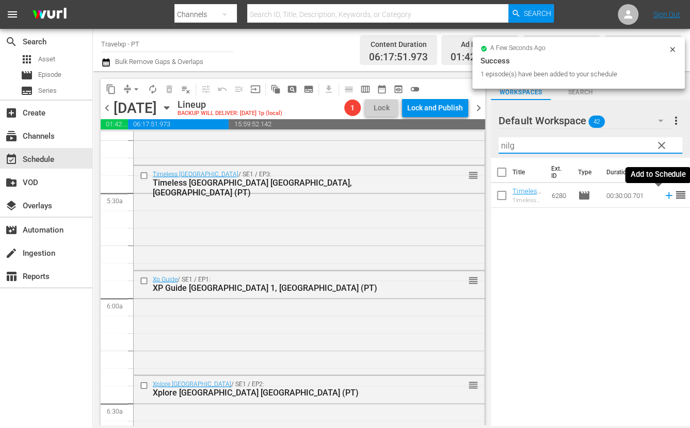
click at [665, 195] on icon at bounding box center [668, 195] width 7 height 7
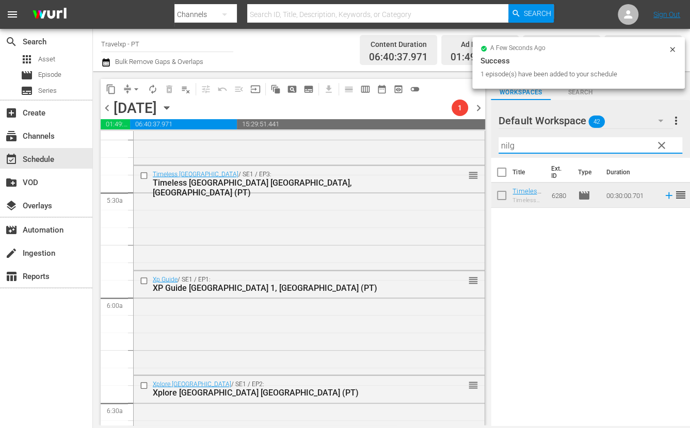
click at [503, 144] on input "nilg" at bounding box center [590, 145] width 184 height 17
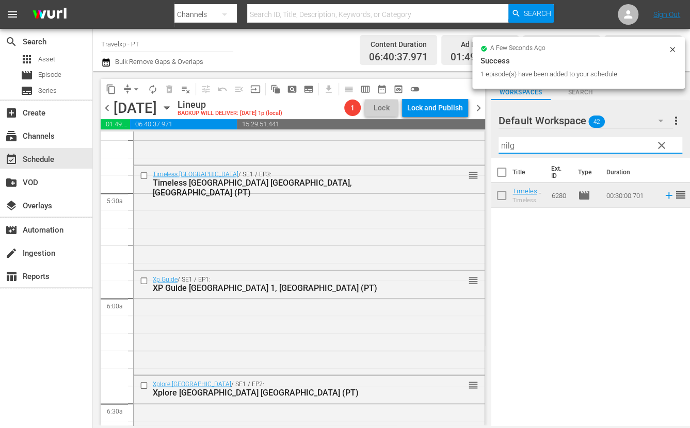
click at [503, 144] on input "nilg" at bounding box center [590, 145] width 184 height 17
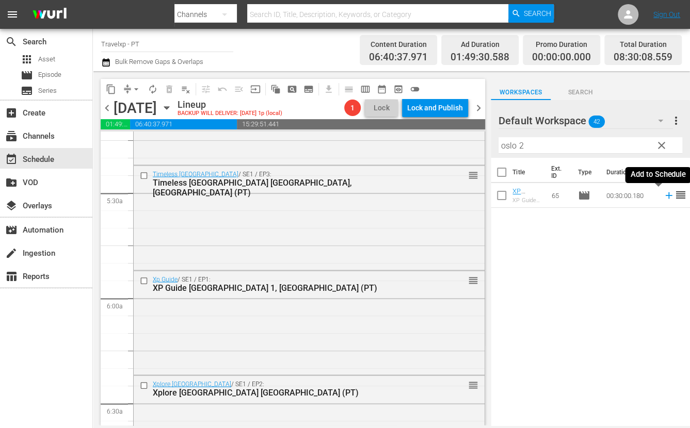
click at [663, 194] on icon at bounding box center [668, 195] width 11 height 11
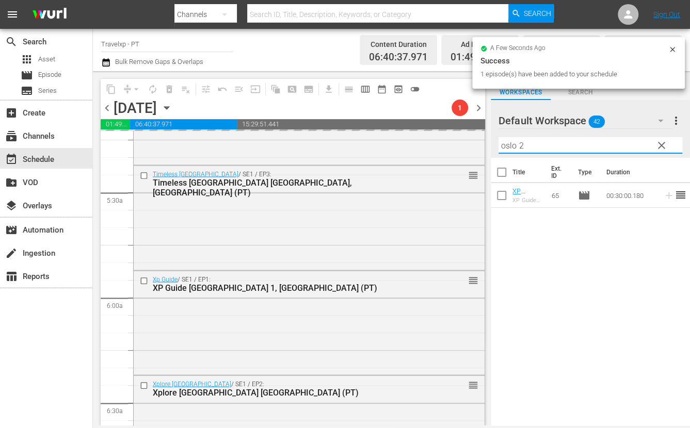
drag, startPoint x: 533, startPoint y: 149, endPoint x: 502, endPoint y: 148, distance: 31.5
click at [502, 148] on input "oslo 2" at bounding box center [590, 145] width 184 height 17
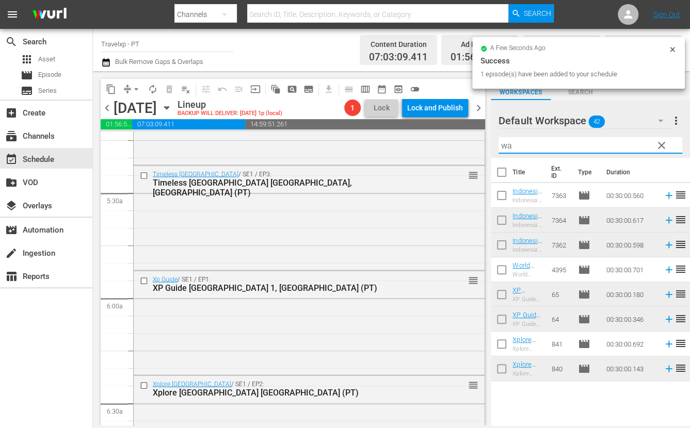
type input "w"
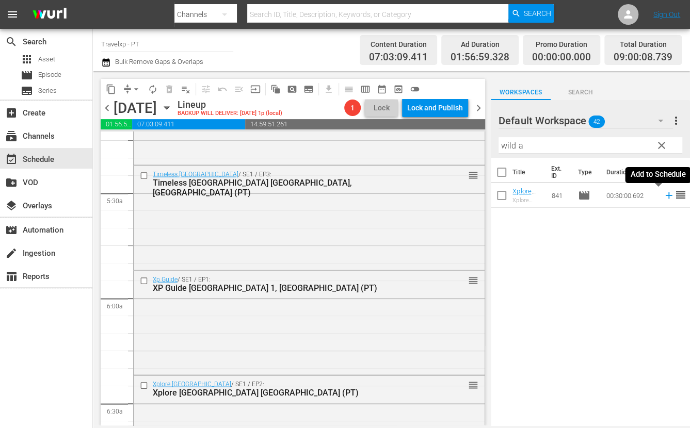
click at [665, 195] on icon at bounding box center [668, 195] width 7 height 7
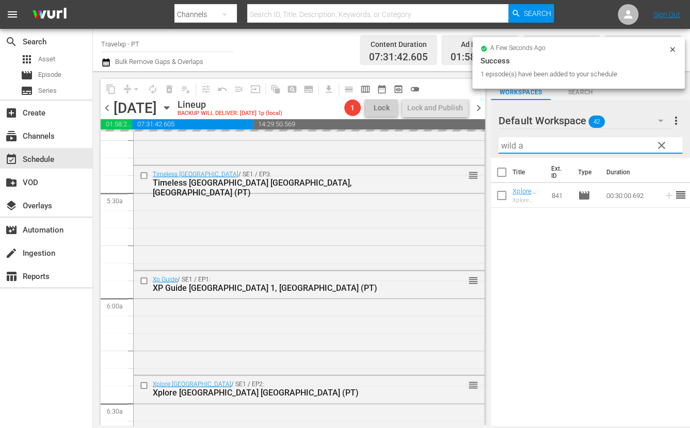
drag, startPoint x: 528, startPoint y: 148, endPoint x: 496, endPoint y: 148, distance: 32.0
click at [496, 148] on div "Default Workspace 42 Default more_vert clear Filter by Title wild a" at bounding box center [589, 129] width 199 height 58
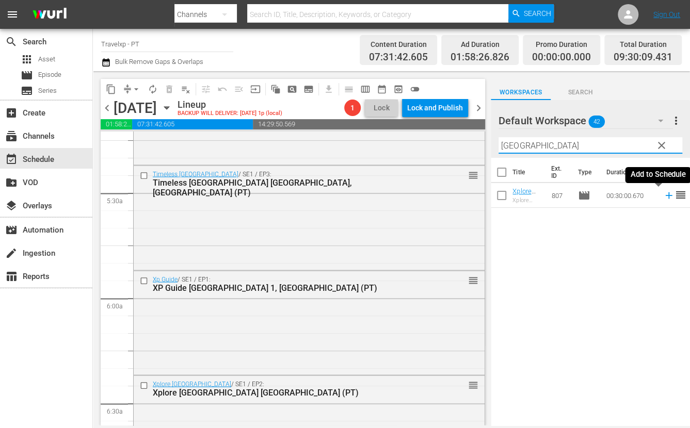
click at [665, 196] on icon at bounding box center [668, 195] width 7 height 7
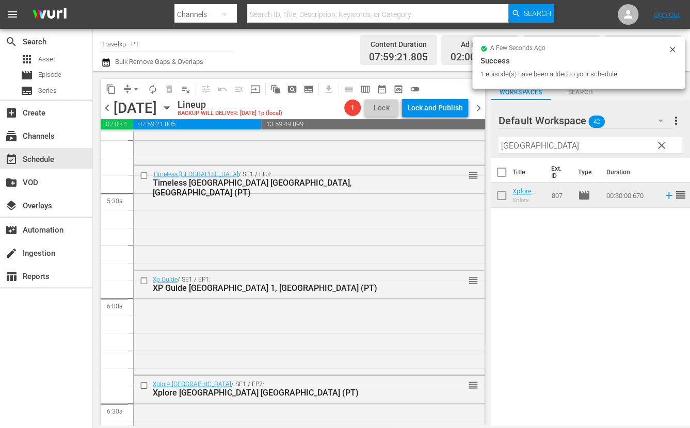
click at [511, 151] on input "[GEOGRAPHIC_DATA]" at bounding box center [590, 145] width 184 height 17
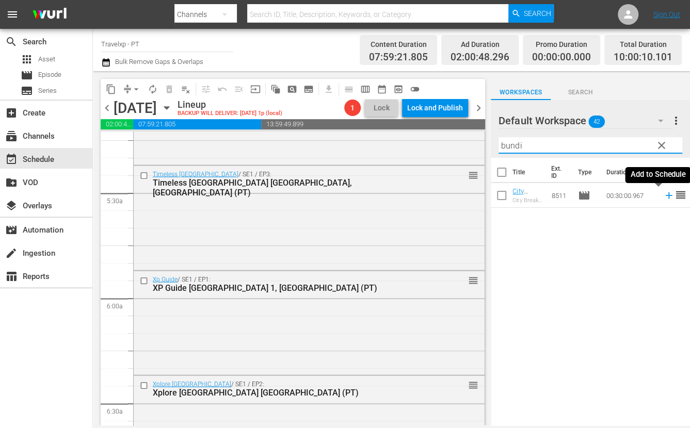
click at [663, 198] on icon at bounding box center [668, 195] width 11 height 11
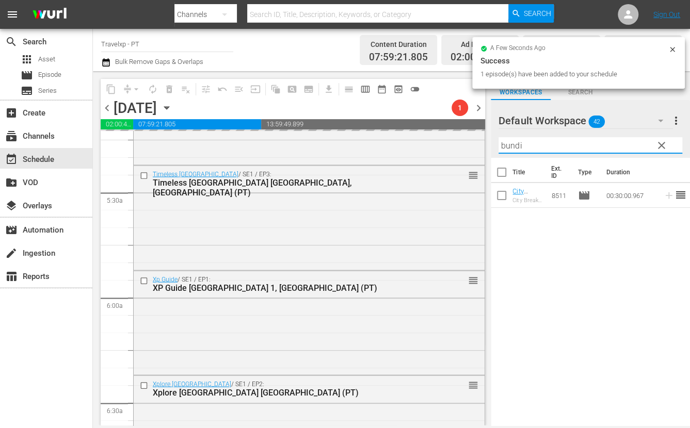
click at [512, 143] on input "bundi" at bounding box center [590, 145] width 184 height 17
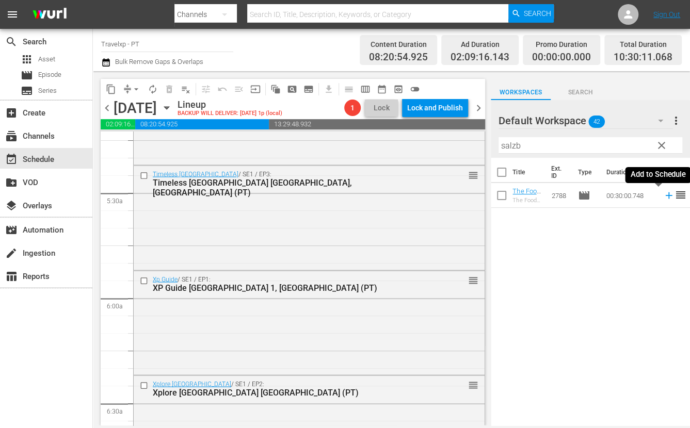
click at [665, 198] on icon at bounding box center [668, 195] width 7 height 7
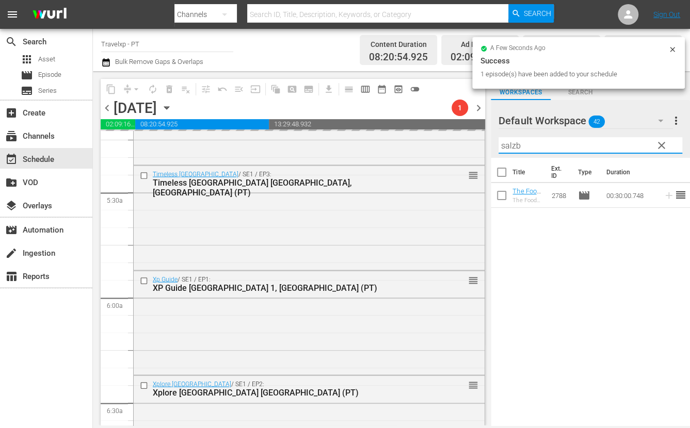
click at [513, 144] on input "salzb" at bounding box center [590, 145] width 184 height 17
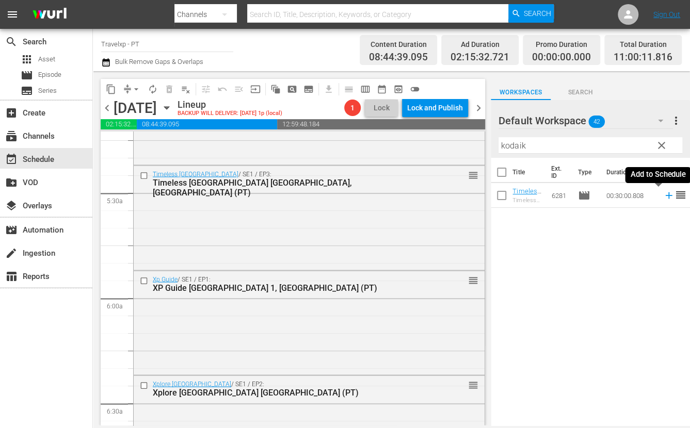
click at [663, 194] on icon at bounding box center [668, 195] width 11 height 11
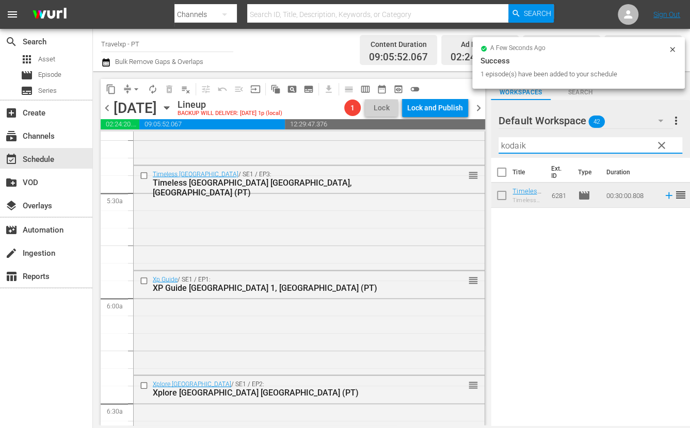
click at [511, 146] on input "kodaik" at bounding box center [590, 145] width 184 height 17
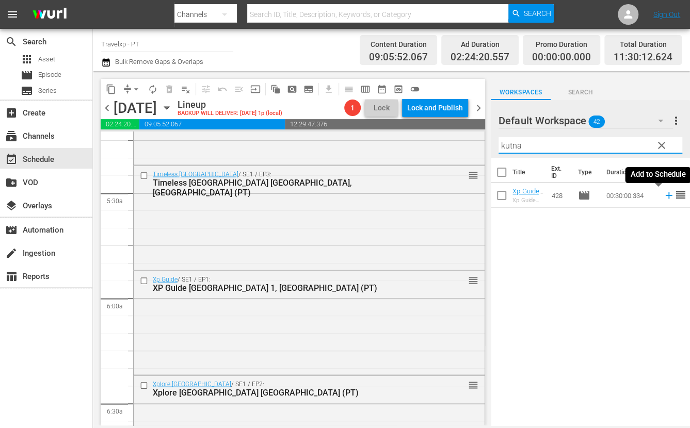
type input "kutna"
click at [665, 195] on icon at bounding box center [668, 195] width 7 height 7
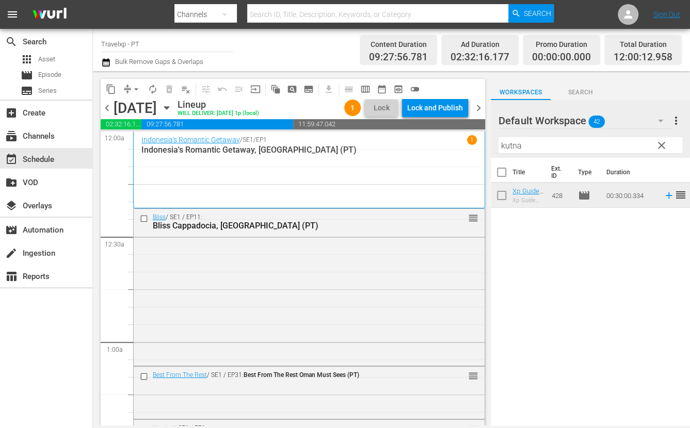
scroll to position [1096, 0]
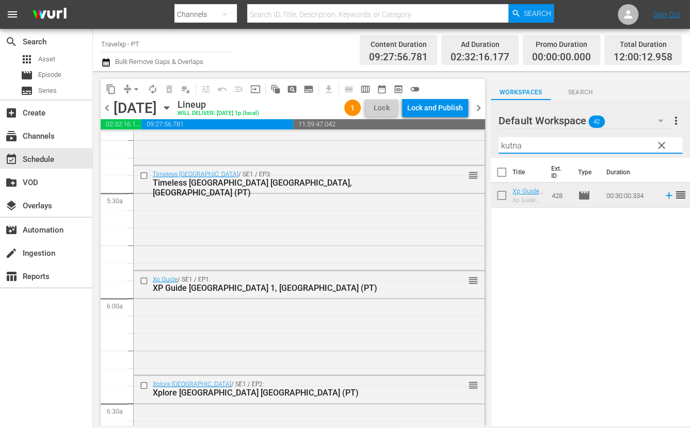
click at [508, 143] on input "kutna" at bounding box center [590, 145] width 184 height 17
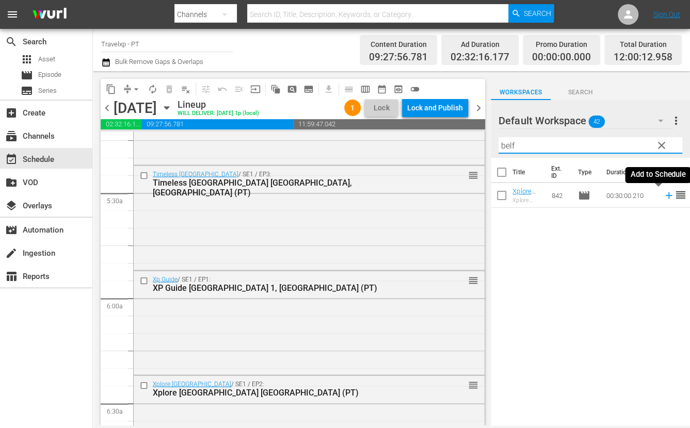
click at [663, 194] on icon at bounding box center [668, 195] width 11 height 11
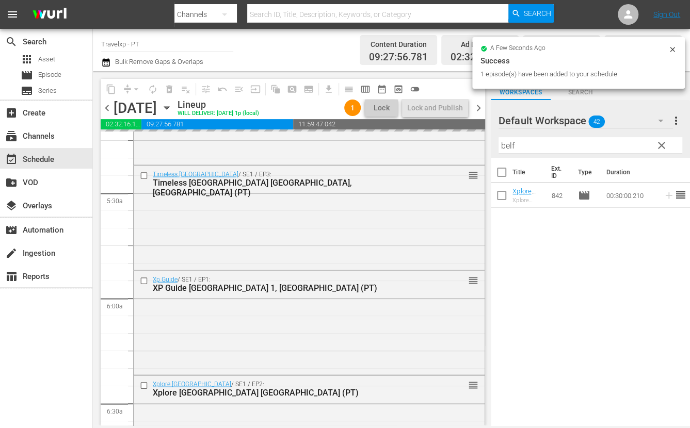
click at [511, 145] on input "belf" at bounding box center [590, 145] width 184 height 17
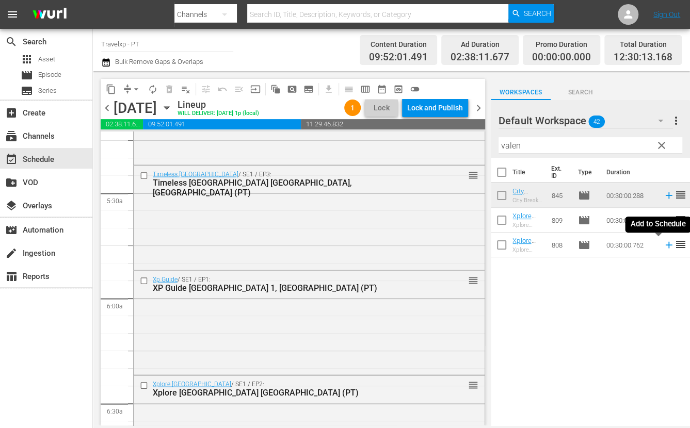
click at [665, 243] on icon at bounding box center [668, 245] width 7 height 7
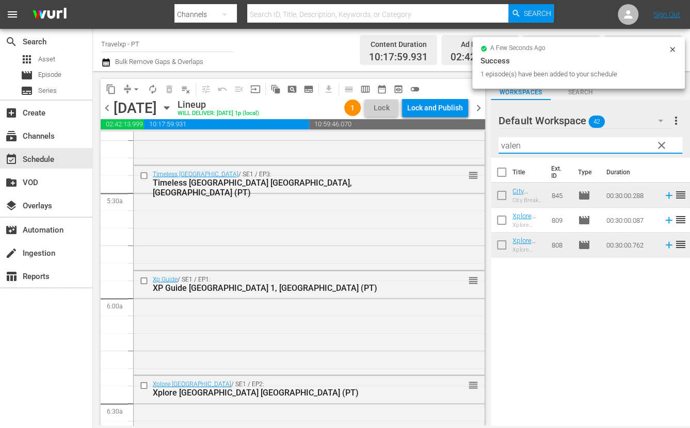
click at [509, 145] on input "valen" at bounding box center [590, 145] width 184 height 17
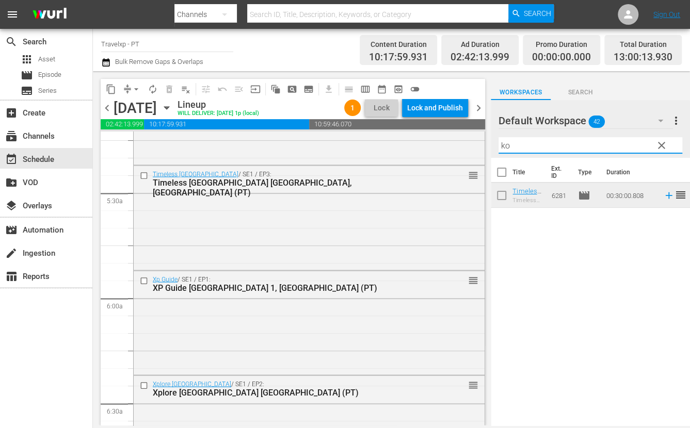
type input "k"
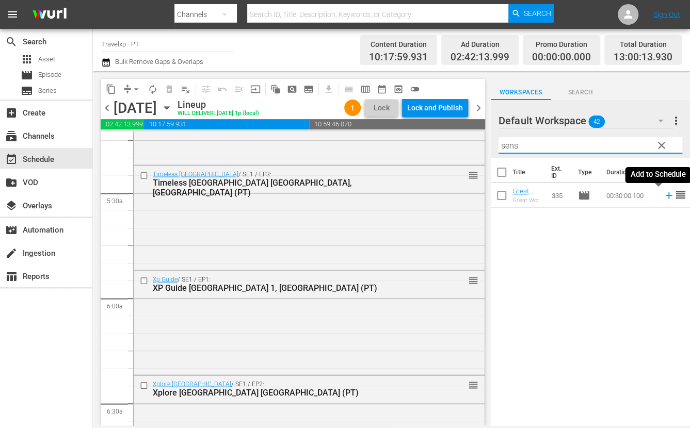
click at [663, 194] on icon at bounding box center [668, 195] width 11 height 11
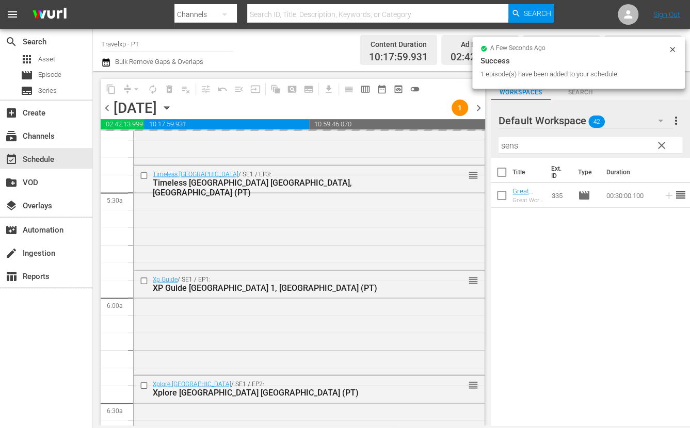
click at [513, 146] on input "sens" at bounding box center [590, 145] width 184 height 17
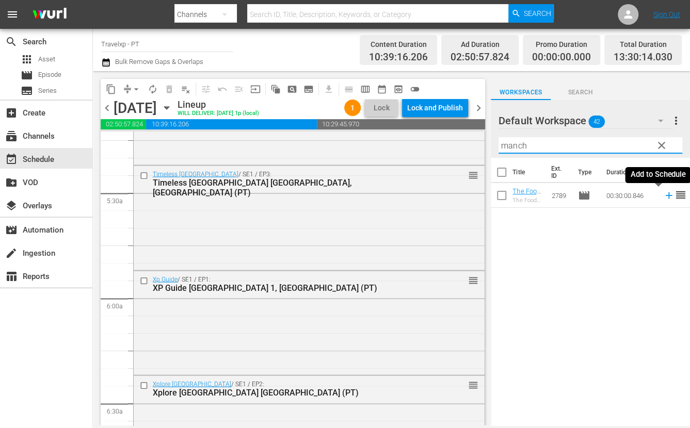
click at [663, 197] on icon at bounding box center [668, 195] width 11 height 11
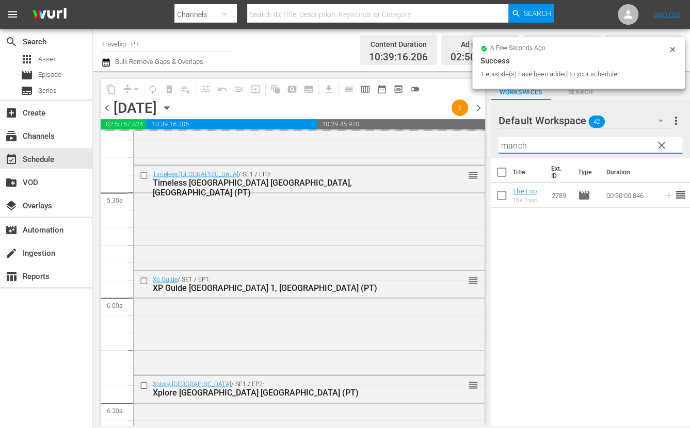
click at [515, 148] on input "manch" at bounding box center [590, 145] width 184 height 17
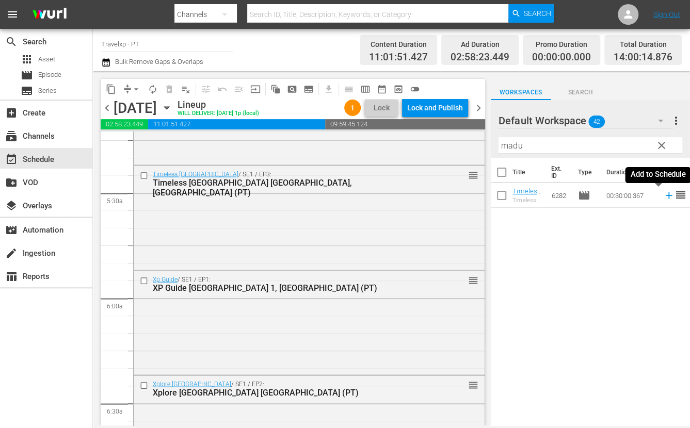
click at [663, 197] on icon at bounding box center [668, 195] width 11 height 11
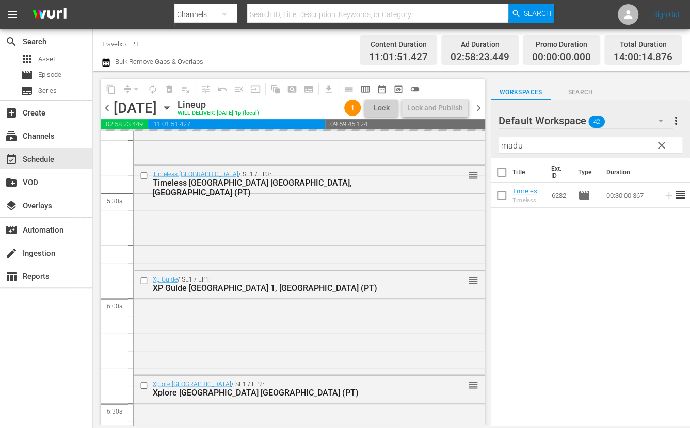
click at [514, 148] on input "madu" at bounding box center [590, 145] width 184 height 17
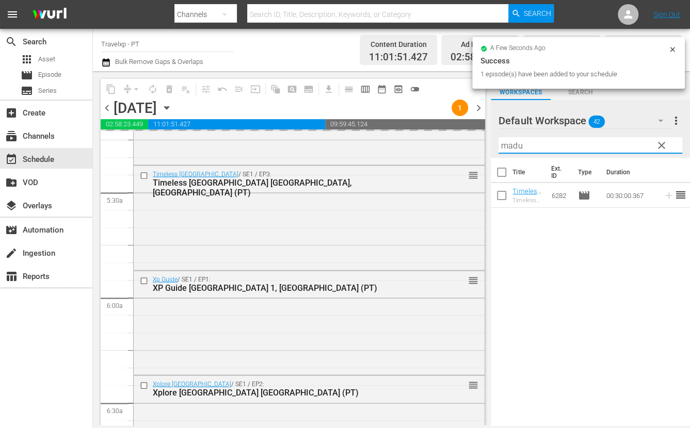
click at [514, 148] on input "madu" at bounding box center [590, 145] width 184 height 17
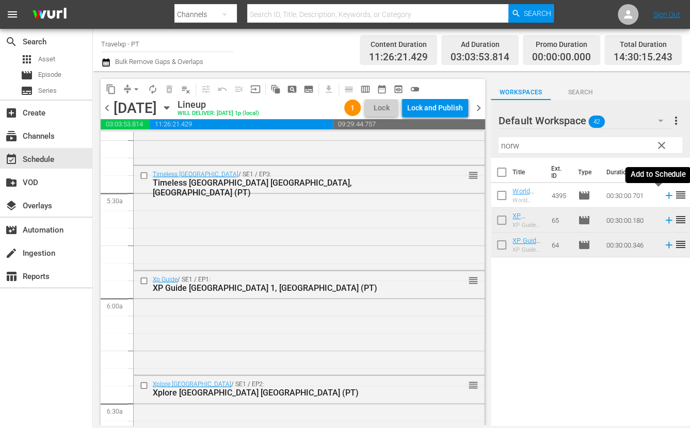
click at [663, 191] on icon at bounding box center [668, 195] width 11 height 11
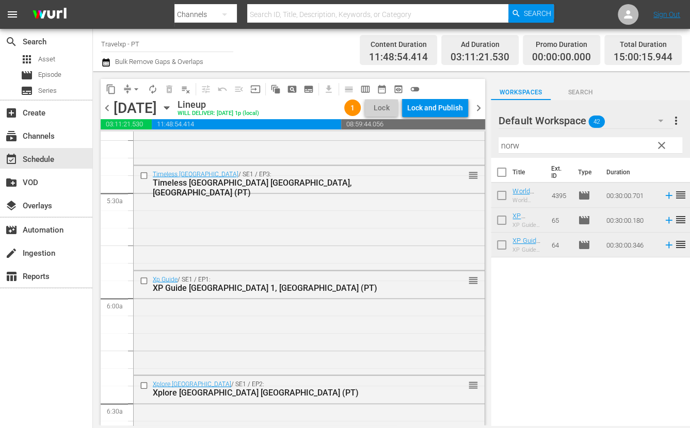
click at [515, 144] on input "norw" at bounding box center [590, 145] width 184 height 17
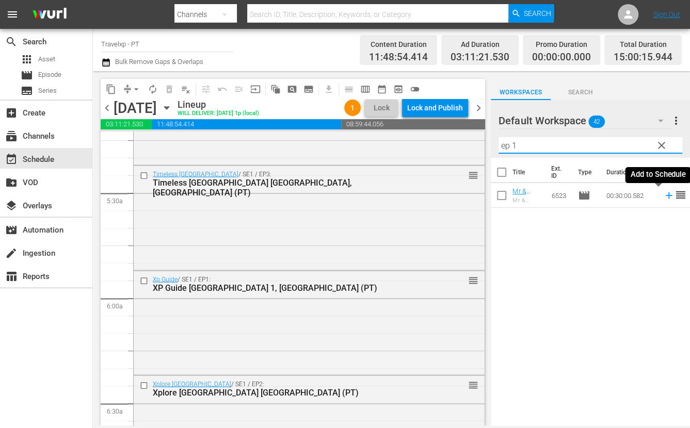
click at [663, 196] on icon at bounding box center [668, 195] width 11 height 11
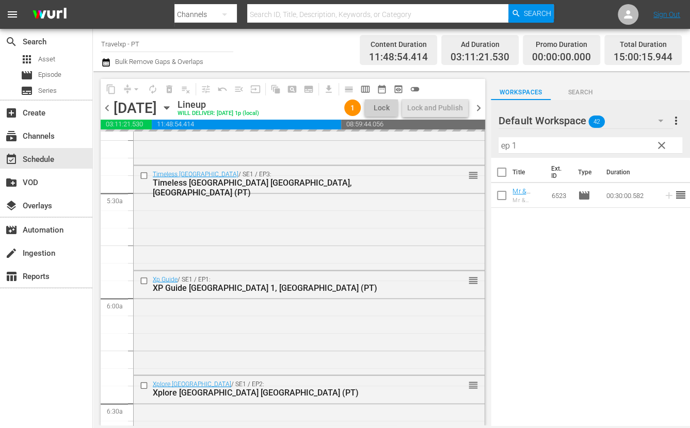
drag, startPoint x: 525, startPoint y: 148, endPoint x: 492, endPoint y: 143, distance: 33.4
click at [492, 143] on div "Default Workspace 42 Default more_vert clear Filter by Title ep 1" at bounding box center [589, 129] width 199 height 58
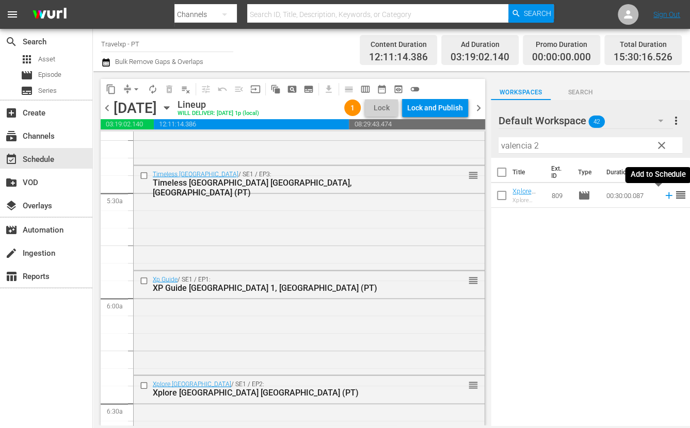
click at [663, 194] on icon at bounding box center [668, 195] width 11 height 11
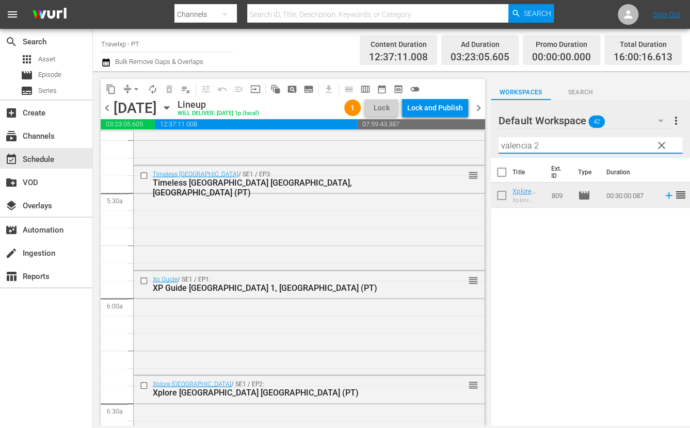
drag, startPoint x: 552, startPoint y: 145, endPoint x: 481, endPoint y: 141, distance: 71.3
click at [481, 141] on div "content_copy compress arrow_drop_down autorenew_outlined delete_forever_outline…" at bounding box center [391, 248] width 597 height 354
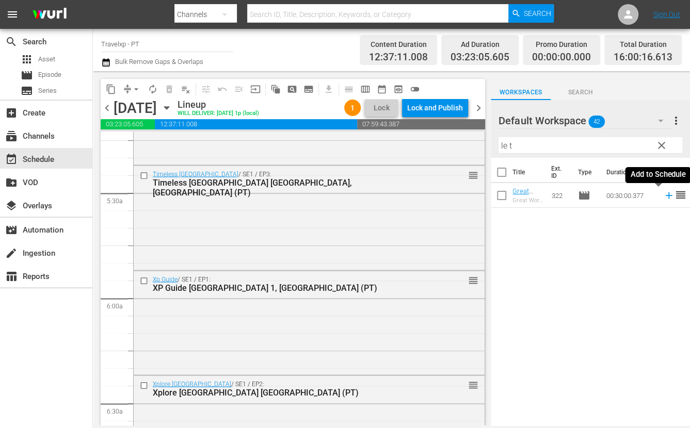
click at [663, 197] on icon at bounding box center [668, 195] width 11 height 11
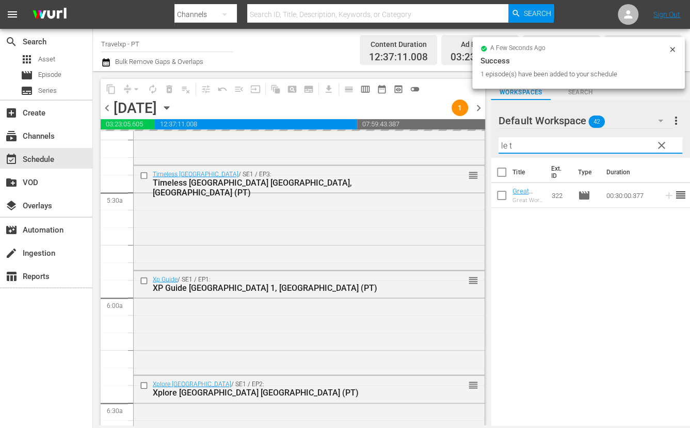
drag, startPoint x: 519, startPoint y: 148, endPoint x: 486, endPoint y: 143, distance: 33.3
click at [486, 143] on div "content_copy compress arrow_drop_down autorenew_outlined delete_forever_outline…" at bounding box center [391, 248] width 597 height 354
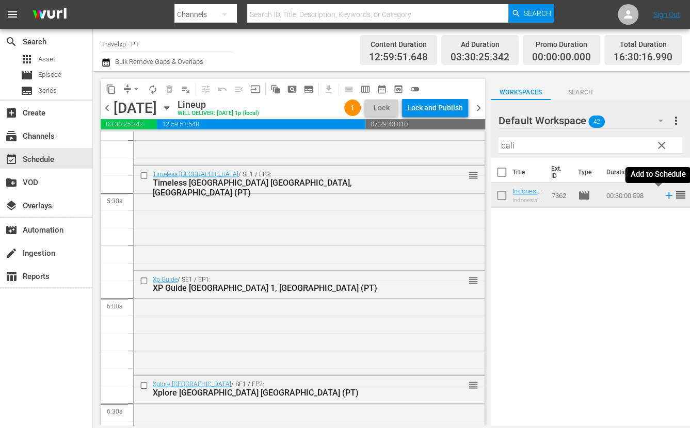
click at [663, 193] on icon at bounding box center [668, 195] width 11 height 11
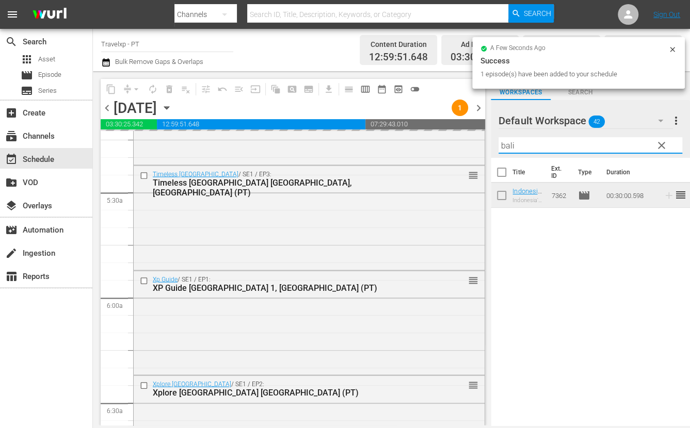
click at [505, 144] on input "bali" at bounding box center [590, 145] width 184 height 17
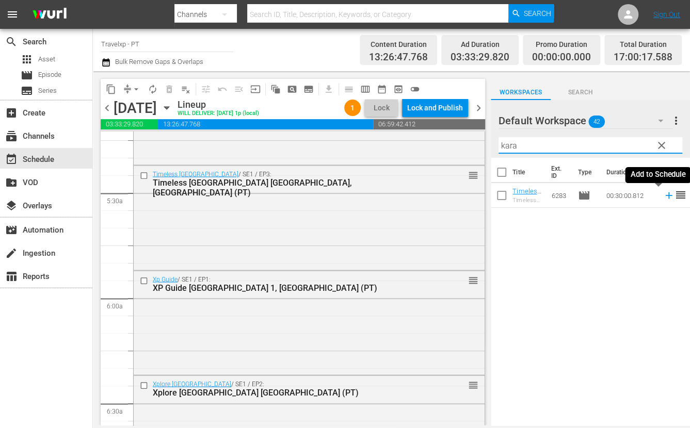
click at [663, 194] on icon at bounding box center [668, 195] width 11 height 11
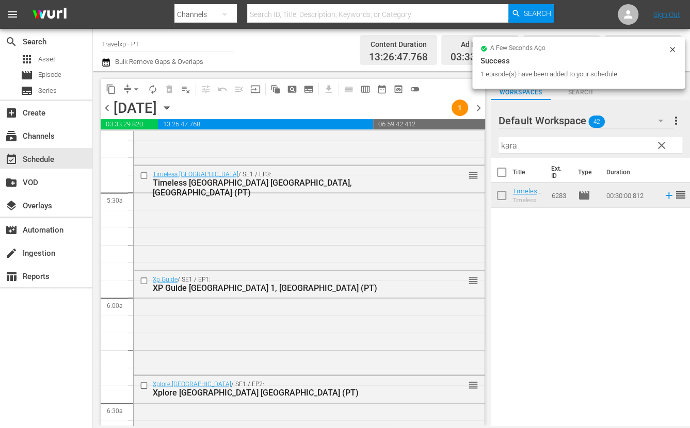
click at [512, 145] on input "kara" at bounding box center [590, 145] width 184 height 17
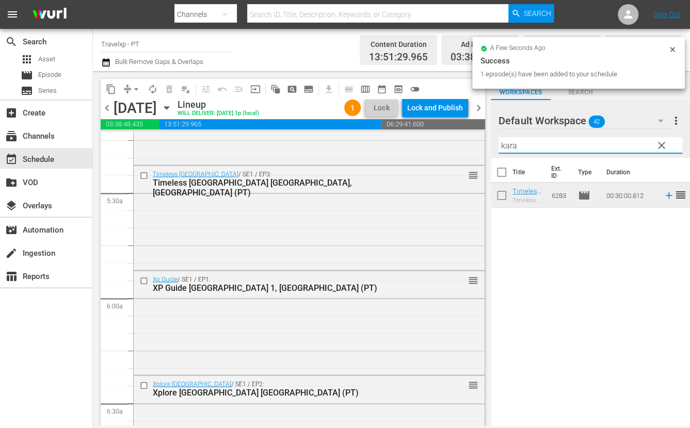
click at [512, 145] on input "kara" at bounding box center [590, 145] width 184 height 17
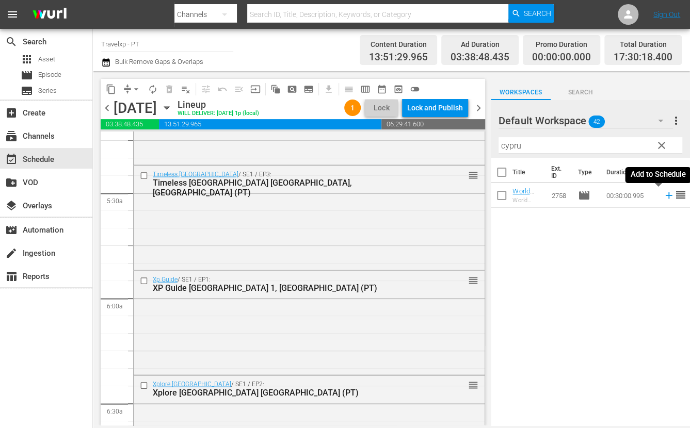
click at [665, 195] on icon at bounding box center [668, 195] width 7 height 7
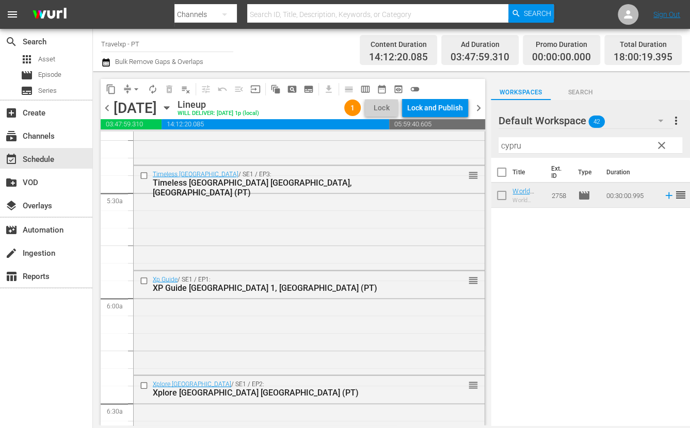
click at [507, 148] on input "cypru" at bounding box center [590, 145] width 184 height 17
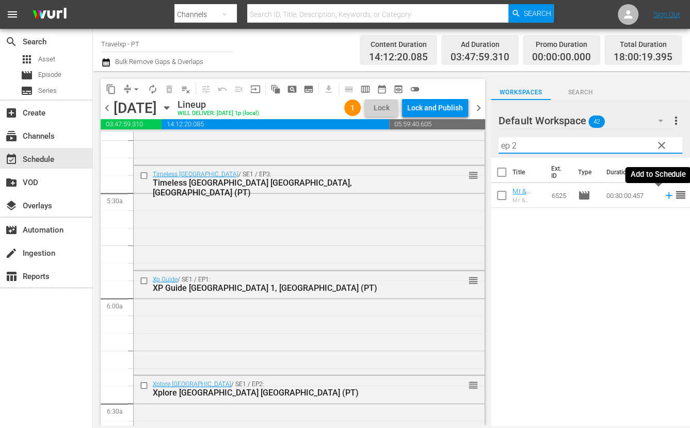
click at [663, 197] on icon at bounding box center [668, 195] width 11 height 11
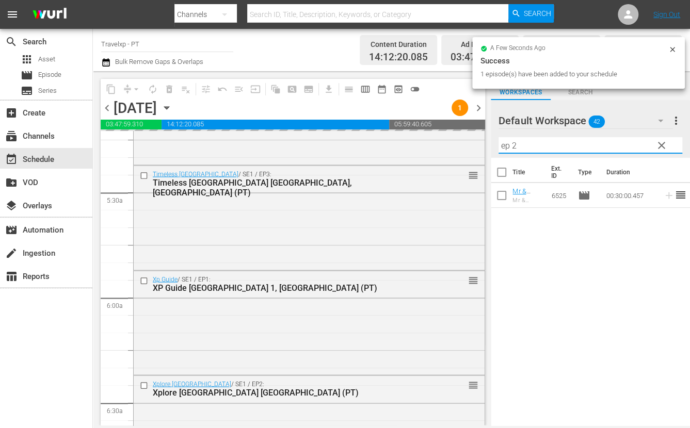
drag, startPoint x: 523, startPoint y: 146, endPoint x: 498, endPoint y: 146, distance: 25.3
click at [498, 146] on input "ep 2" at bounding box center [590, 145] width 184 height 17
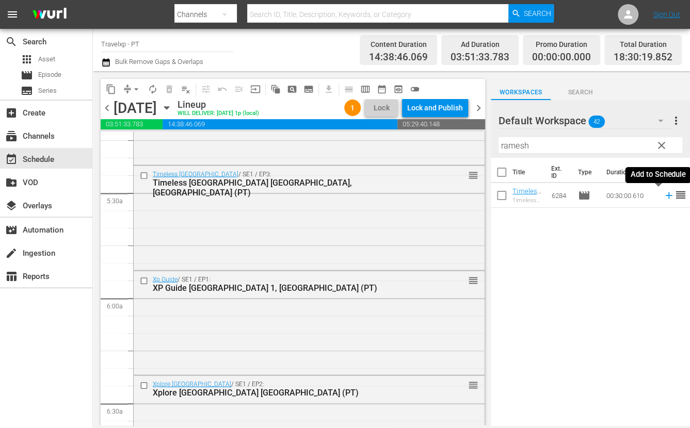
click at [665, 195] on icon at bounding box center [668, 195] width 7 height 7
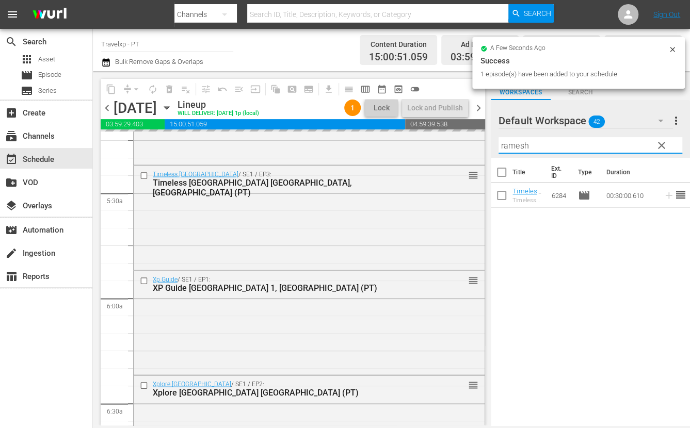
click at [515, 143] on input "ramesh" at bounding box center [590, 145] width 184 height 17
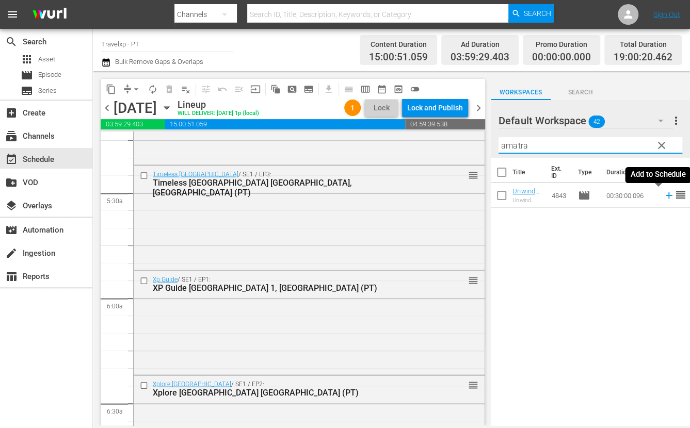
click at [665, 194] on icon at bounding box center [668, 195] width 7 height 7
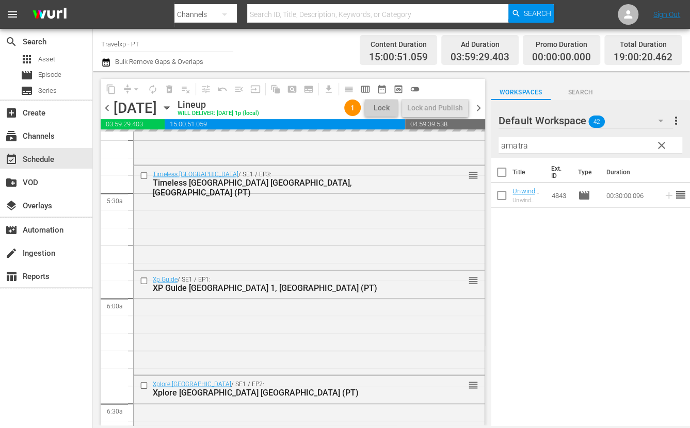
click at [517, 143] on input "amatra" at bounding box center [590, 145] width 184 height 17
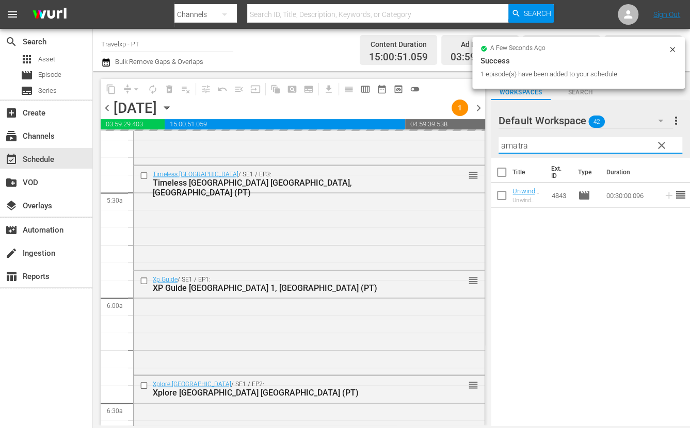
click at [517, 143] on input "amatra" at bounding box center [590, 145] width 184 height 17
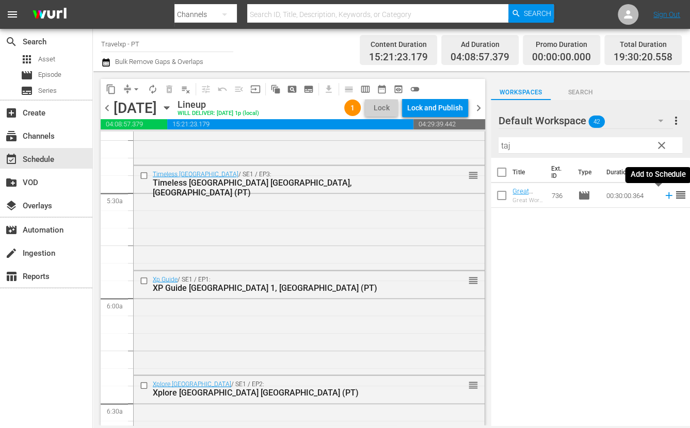
click at [665, 195] on icon at bounding box center [668, 195] width 7 height 7
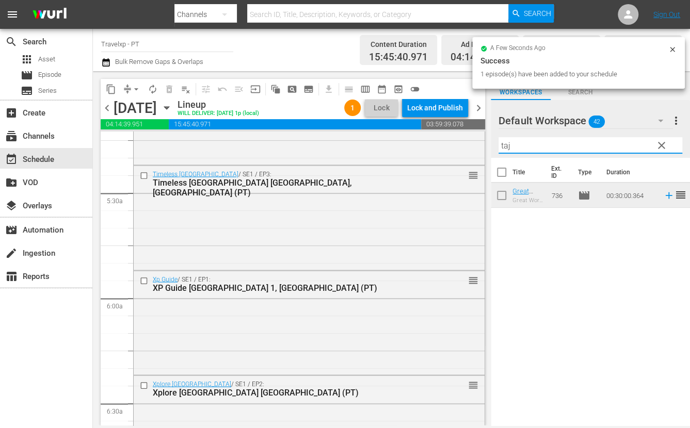
click at [508, 142] on input "taj" at bounding box center [590, 145] width 184 height 17
click at [508, 143] on input "taj" at bounding box center [590, 145] width 184 height 17
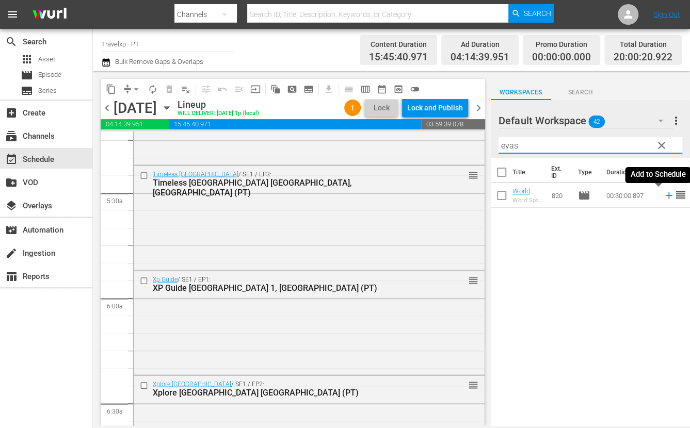
click at [665, 195] on icon at bounding box center [668, 195] width 7 height 7
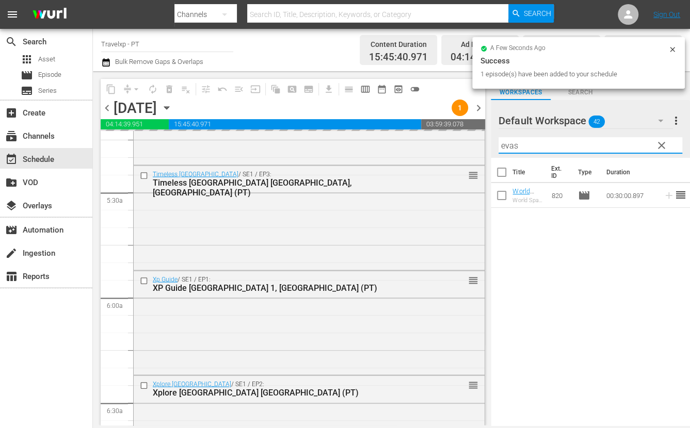
click at [509, 143] on input "evas" at bounding box center [590, 145] width 184 height 17
click at [510, 143] on input "evas" at bounding box center [590, 145] width 184 height 17
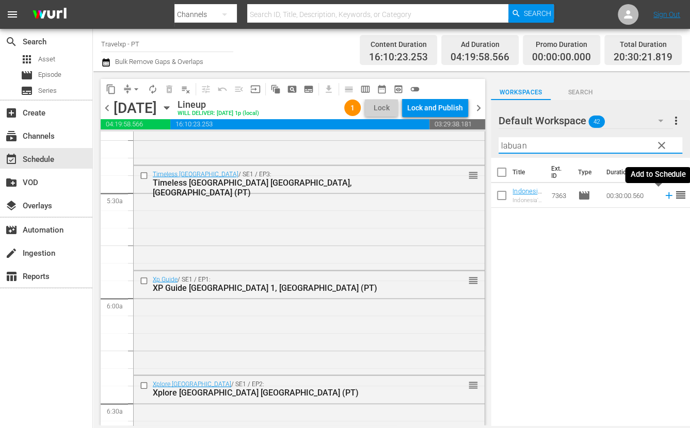
type input "labuan"
click at [663, 196] on icon at bounding box center [668, 195] width 11 height 11
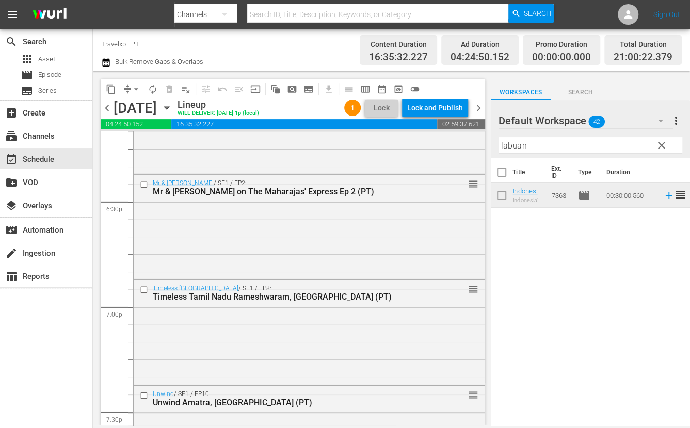
scroll to position [3803, 0]
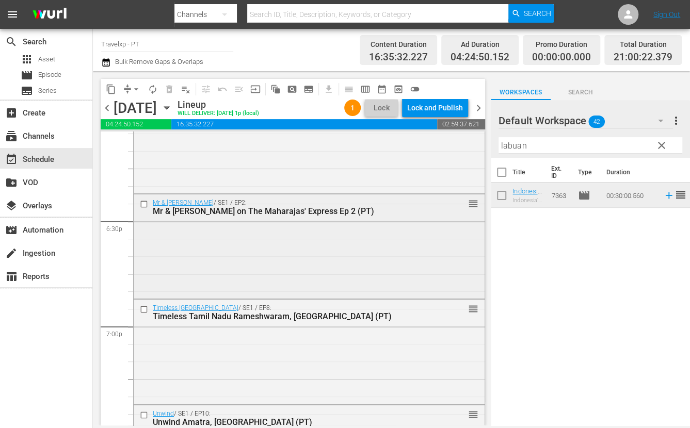
click at [143, 205] on input "checkbox" at bounding box center [145, 204] width 11 height 9
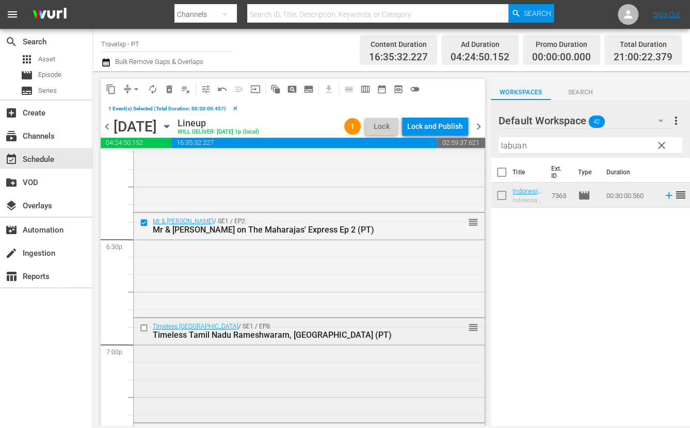
click at [145, 329] on input "checkbox" at bounding box center [145, 327] width 11 height 9
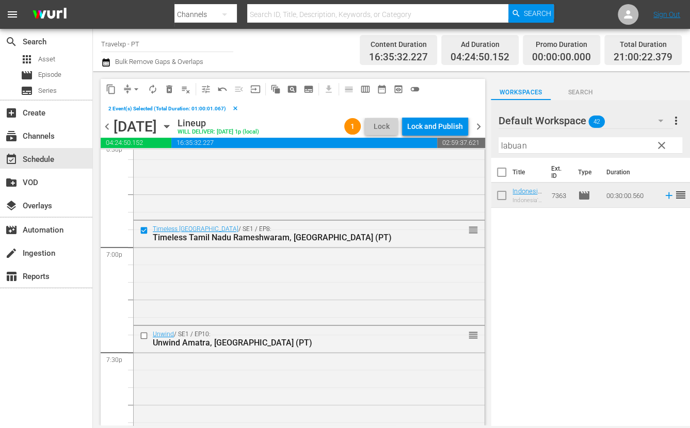
scroll to position [3932, 0]
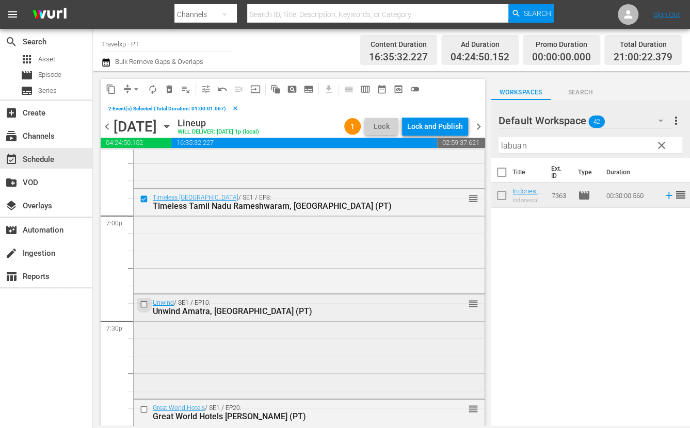
click at [144, 305] on input "checkbox" at bounding box center [145, 304] width 11 height 9
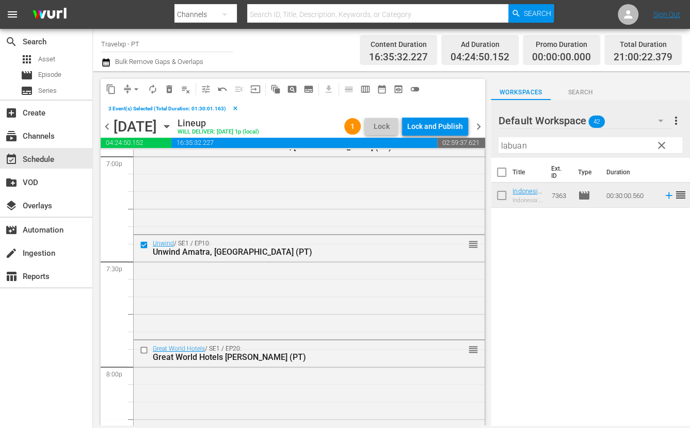
scroll to position [4061, 0]
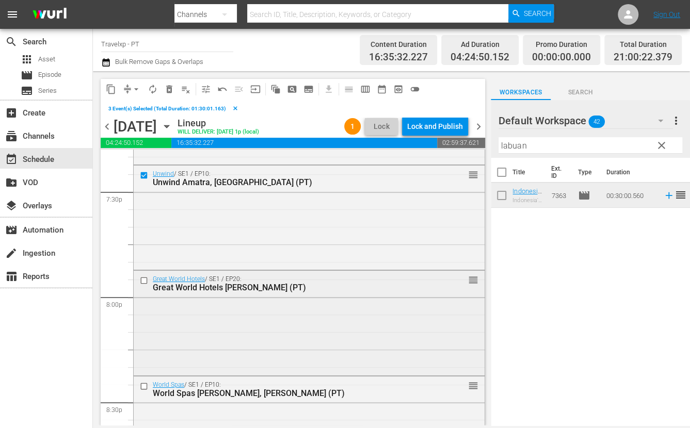
click at [144, 280] on input "checkbox" at bounding box center [145, 280] width 11 height 9
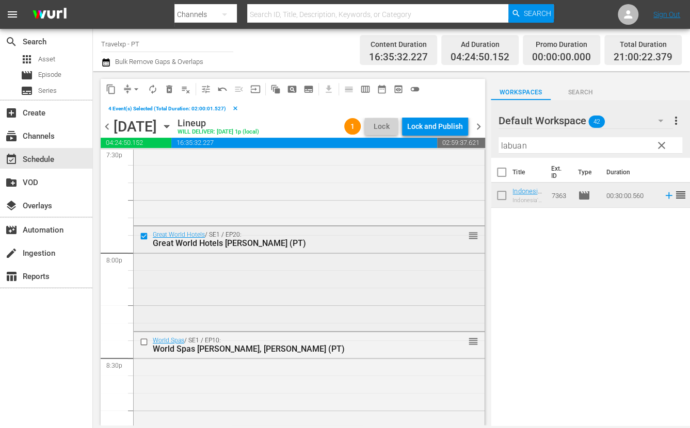
scroll to position [4126, 0]
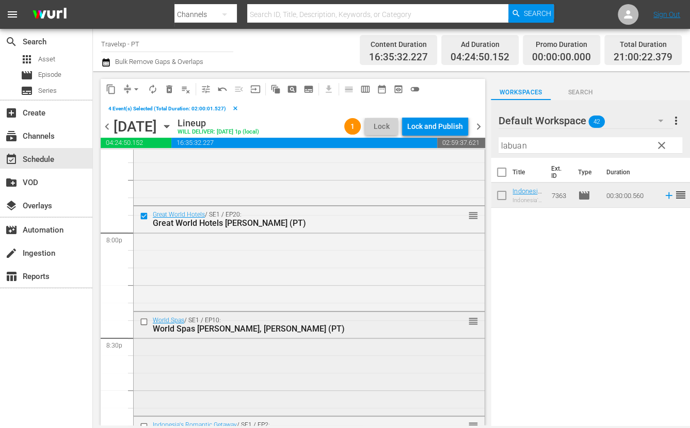
click at [144, 321] on input "checkbox" at bounding box center [145, 321] width 11 height 9
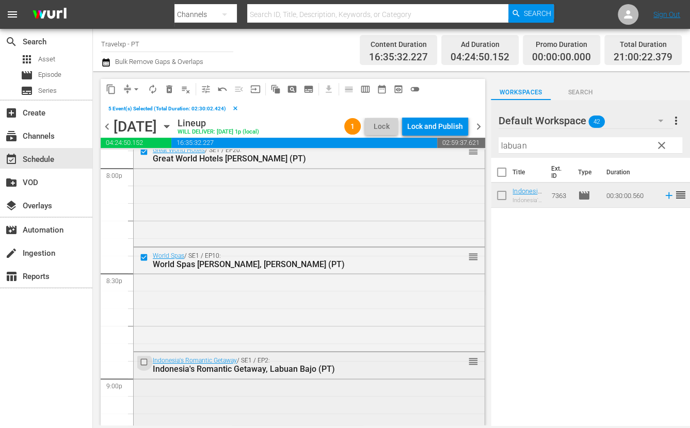
click at [144, 362] on input "checkbox" at bounding box center [145, 362] width 11 height 9
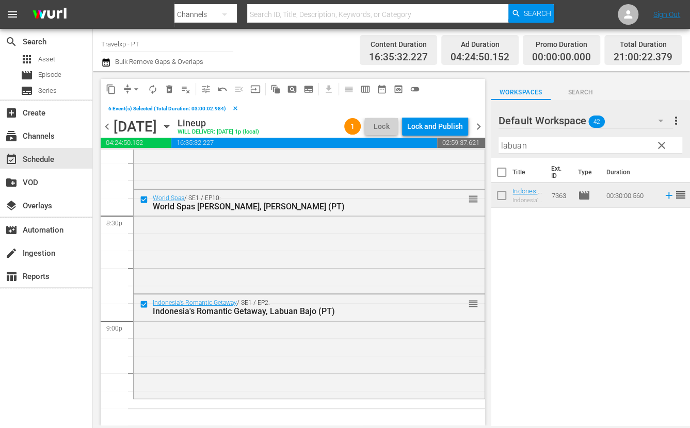
scroll to position [4319, 0]
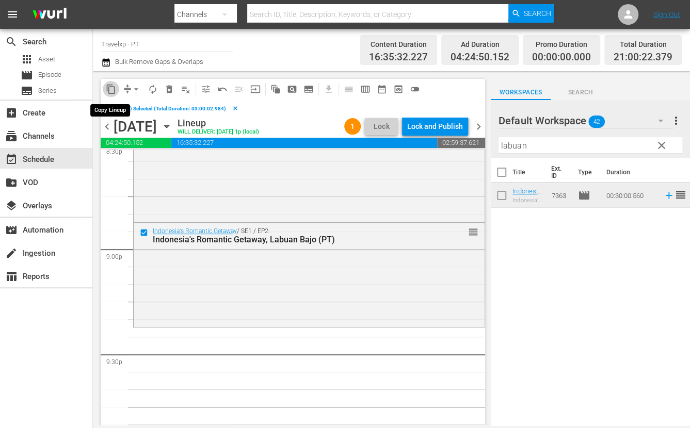
click at [113, 89] on span "content_copy" at bounding box center [111, 89] width 10 height 10
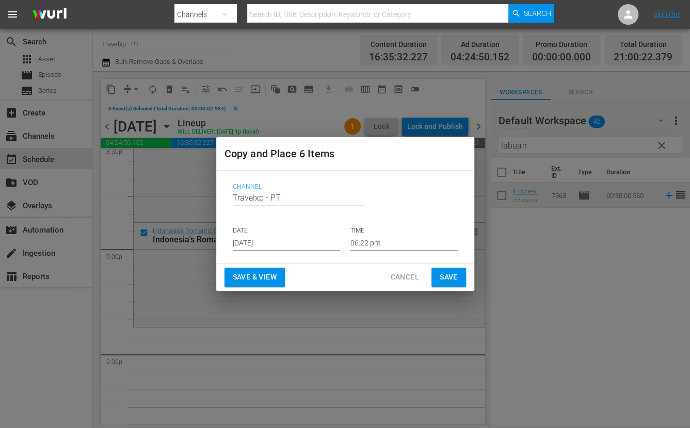
click at [278, 241] on input "Aug 30th 2025" at bounding box center [286, 242] width 107 height 15
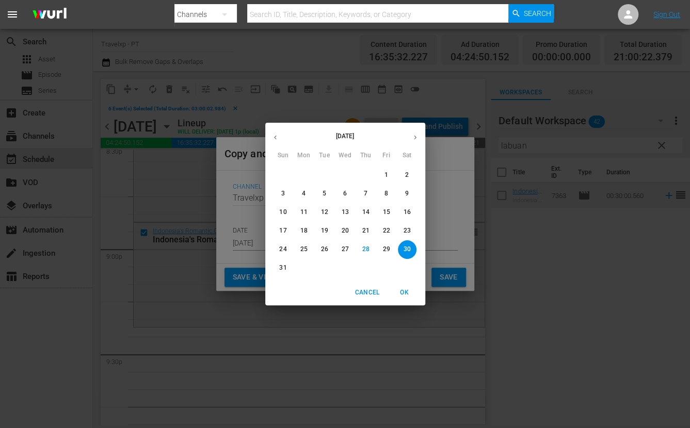
click at [412, 134] on icon "button" at bounding box center [415, 138] width 8 height 8
click at [304, 174] on p "1" at bounding box center [304, 175] width 4 height 9
type input "Sep 1st 2025"
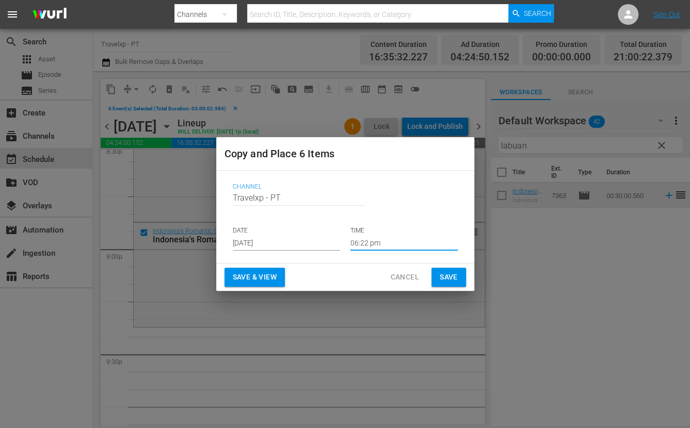
click at [371, 244] on input "06:22 pm" at bounding box center [403, 242] width 107 height 15
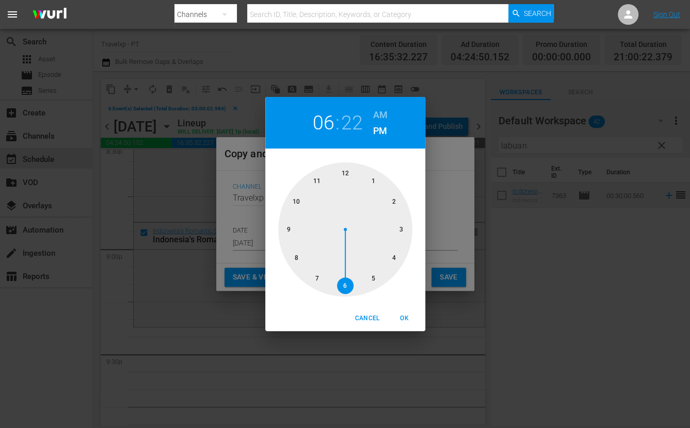
click at [287, 228] on div at bounding box center [345, 229] width 134 height 134
click at [406, 318] on span "OK" at bounding box center [404, 318] width 25 height 11
type input "09:22 pm"
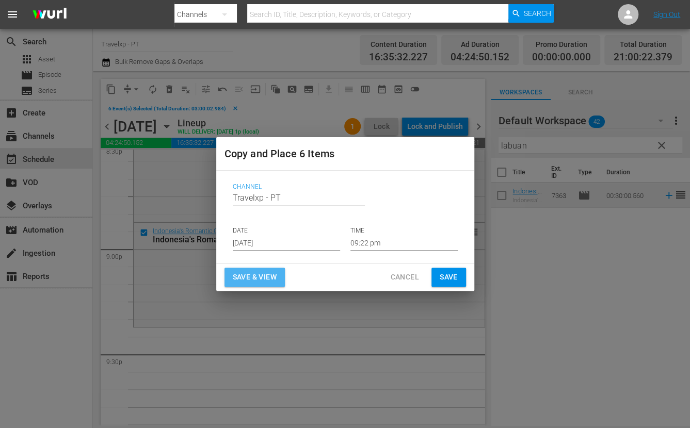
click at [246, 269] on button "Save & View" at bounding box center [254, 277] width 60 height 19
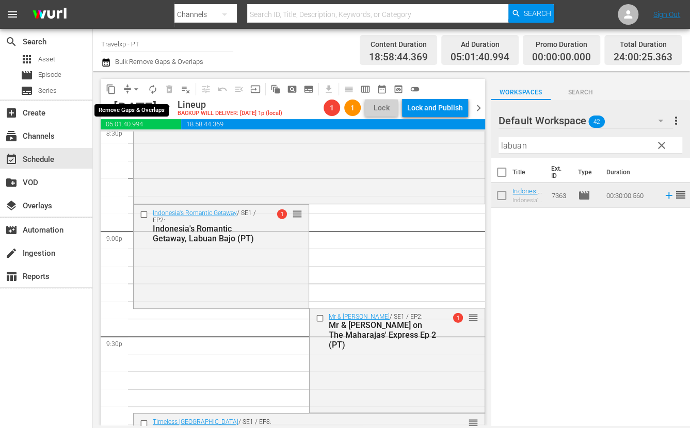
click at [139, 86] on span "arrow_drop_down" at bounding box center [136, 89] width 10 height 10
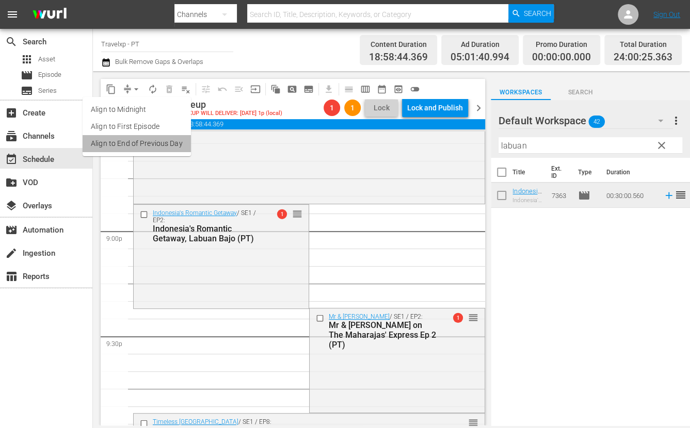
click at [141, 138] on li "Align to End of Previous Day" at bounding box center [137, 143] width 108 height 17
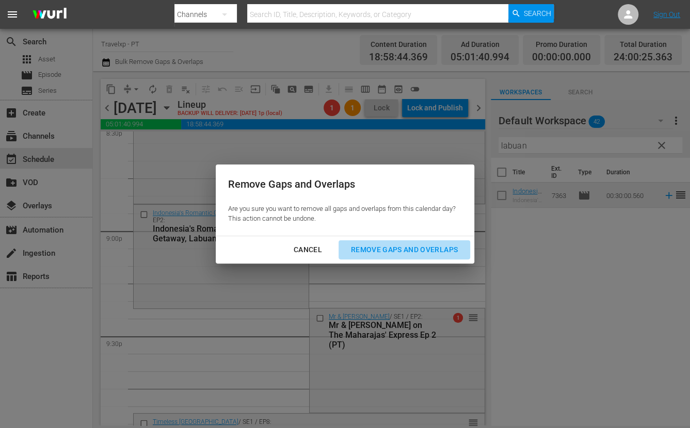
click at [387, 247] on div "Remove Gaps and Overlaps" at bounding box center [403, 249] width 123 height 13
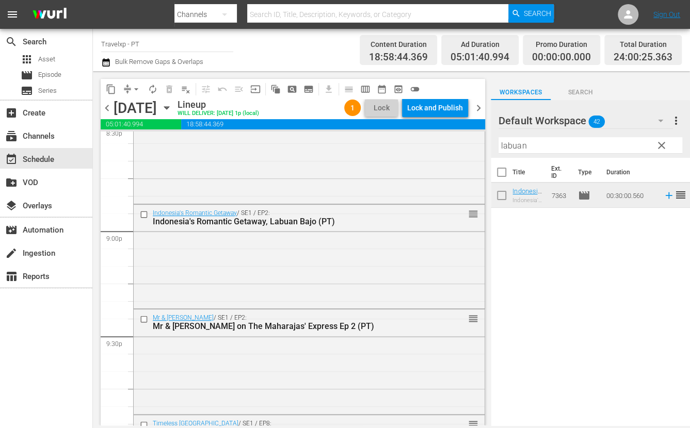
click at [432, 110] on div "Lock and Publish" at bounding box center [435, 108] width 56 height 19
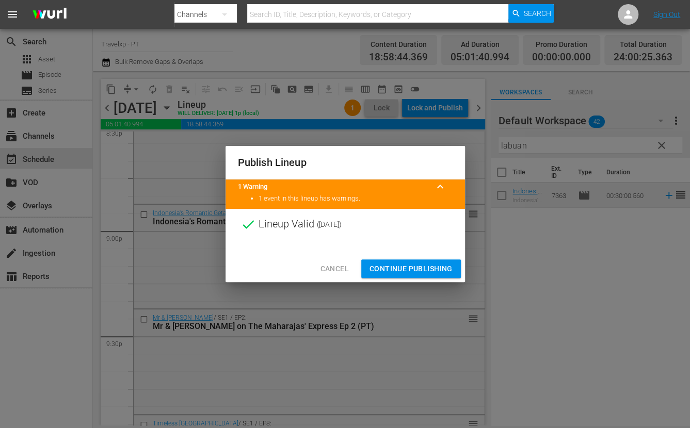
click at [428, 267] on span "Continue Publishing" at bounding box center [410, 269] width 83 height 13
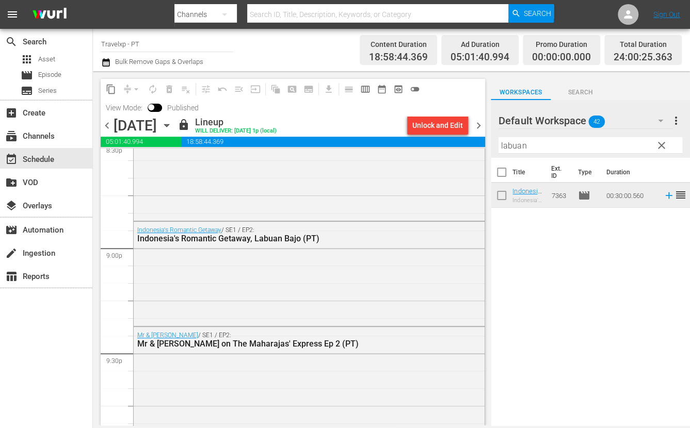
click at [475, 121] on span "chevron_right" at bounding box center [478, 125] width 13 height 13
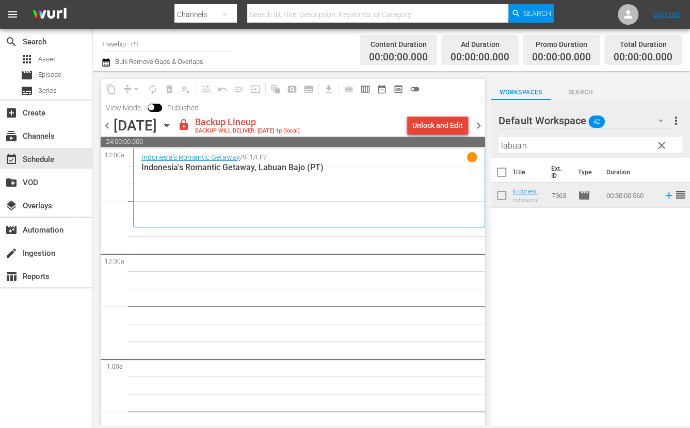
click at [443, 126] on div "Unlock and Edit" at bounding box center [437, 125] width 51 height 19
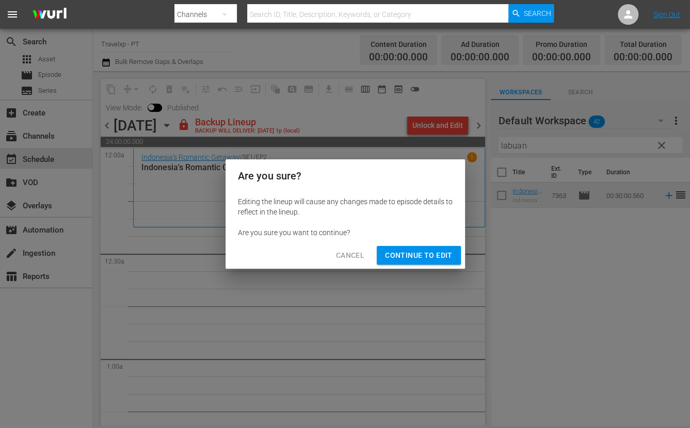
click at [408, 254] on span "Continue to Edit" at bounding box center [418, 255] width 67 height 13
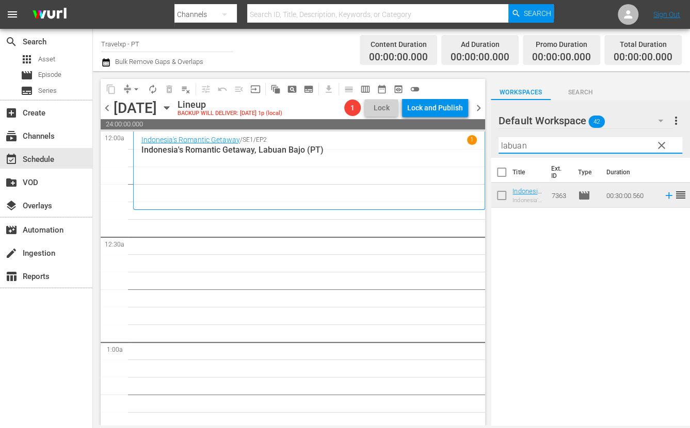
drag, startPoint x: 534, startPoint y: 144, endPoint x: 498, endPoint y: 142, distance: 36.2
click at [498, 142] on input "labuan" at bounding box center [590, 145] width 184 height 17
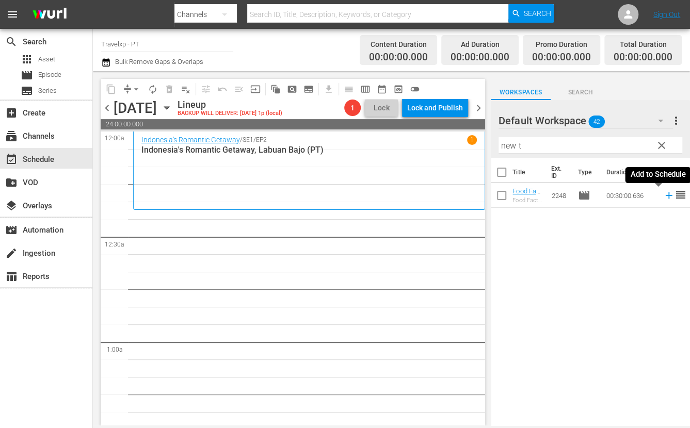
click at [665, 196] on icon at bounding box center [668, 195] width 7 height 7
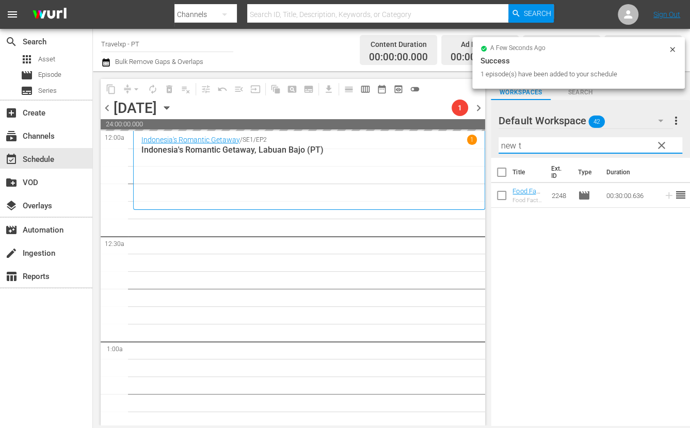
drag, startPoint x: 538, startPoint y: 148, endPoint x: 492, endPoint y: 141, distance: 46.5
click at [492, 141] on div "Default Workspace 42 Default more_vert clear Filter by Title new t" at bounding box center [589, 129] width 199 height 58
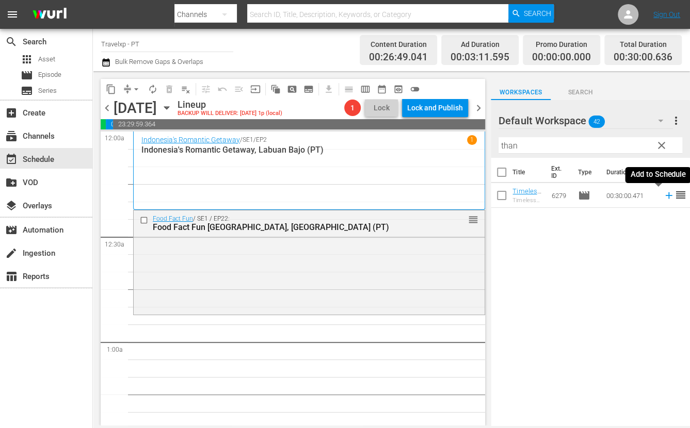
click at [663, 198] on icon at bounding box center [668, 195] width 11 height 11
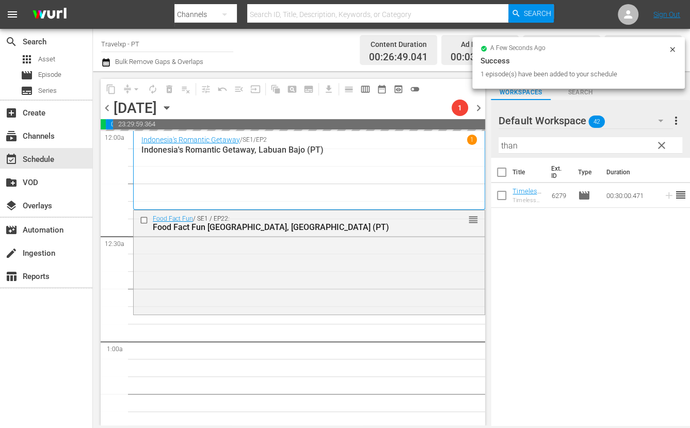
click at [510, 145] on input "than" at bounding box center [590, 145] width 184 height 17
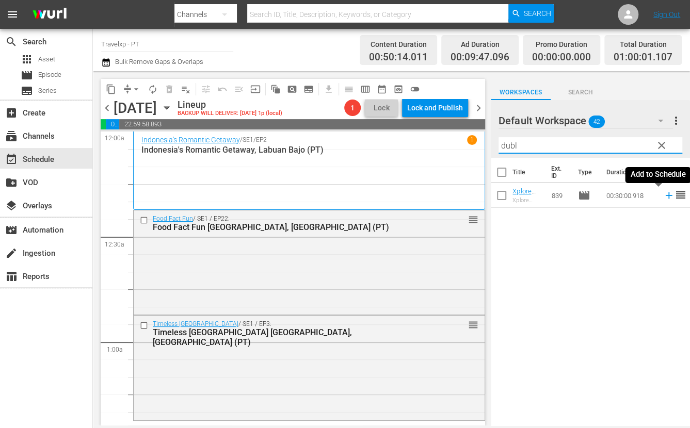
click at [665, 193] on icon at bounding box center [668, 195] width 7 height 7
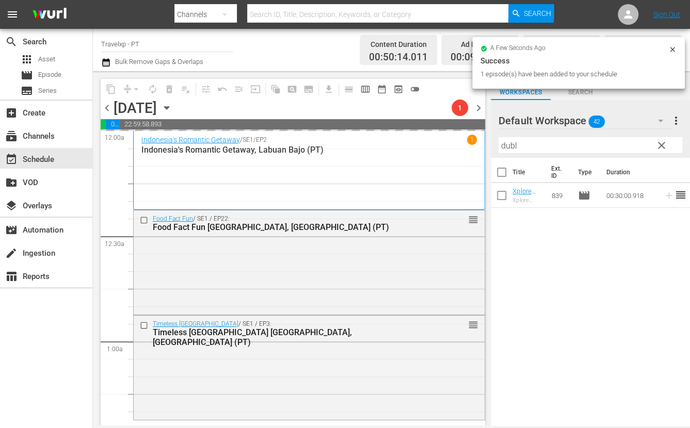
click at [505, 148] on input "dubl" at bounding box center [590, 145] width 184 height 17
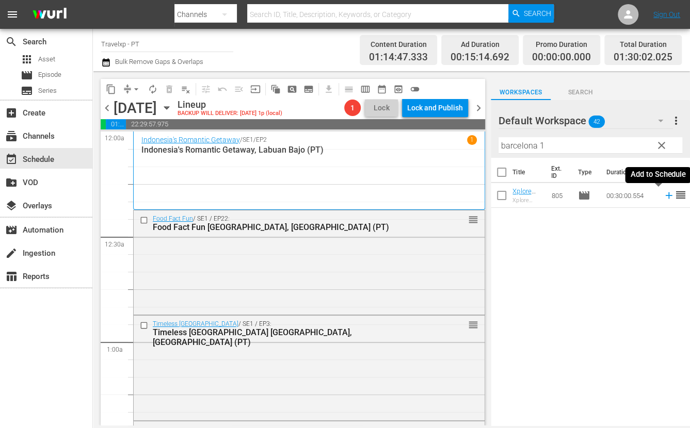
click at [665, 195] on icon at bounding box center [668, 195] width 7 height 7
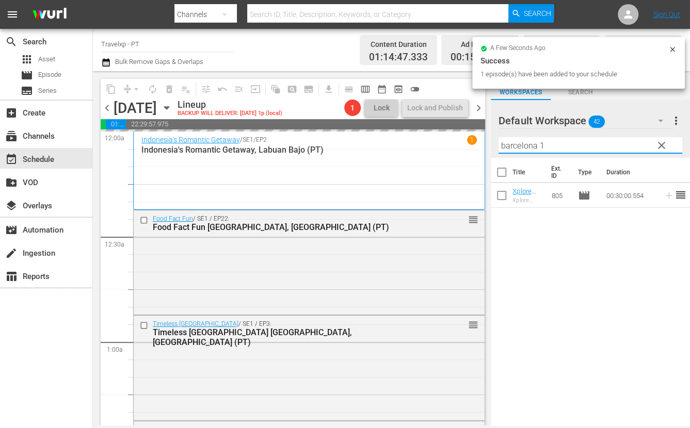
drag, startPoint x: 560, startPoint y: 145, endPoint x: 483, endPoint y: 140, distance: 77.6
click at [483, 140] on div "content_copy compress arrow_drop_down autorenew_outlined delete_forever_outline…" at bounding box center [391, 248] width 597 height 354
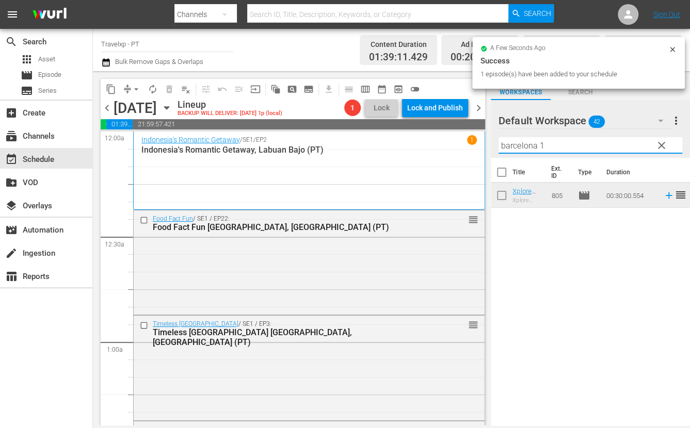
type input "v"
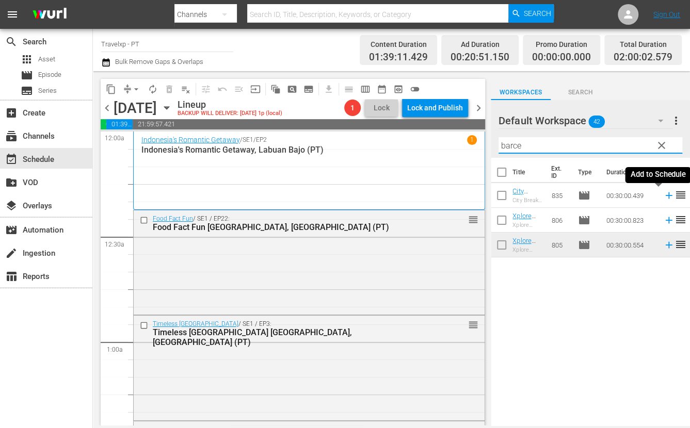
click at [665, 195] on icon at bounding box center [668, 195] width 7 height 7
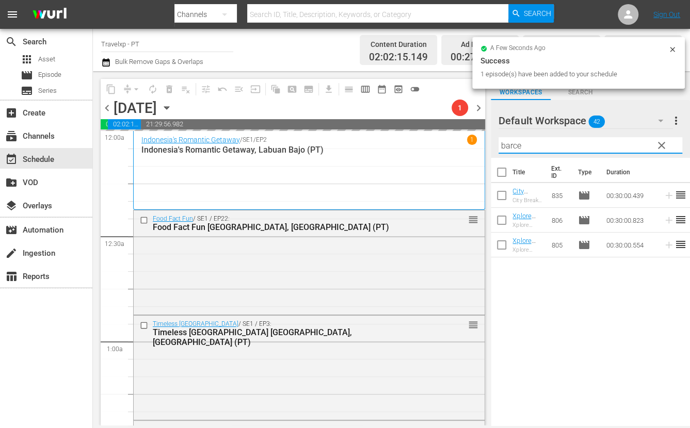
click at [506, 145] on input "barce" at bounding box center [590, 145] width 184 height 17
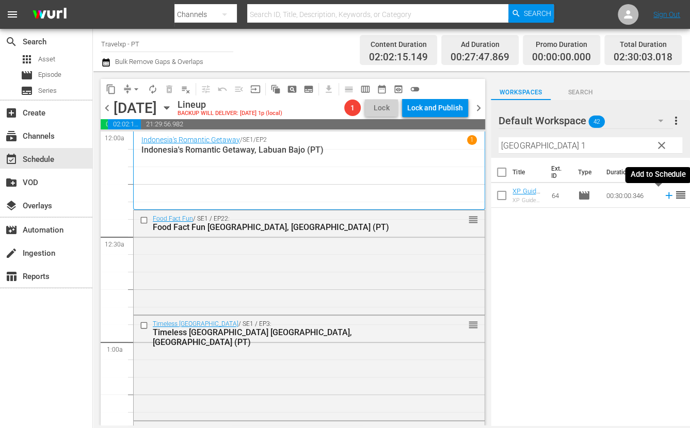
click at [665, 197] on icon at bounding box center [668, 195] width 7 height 7
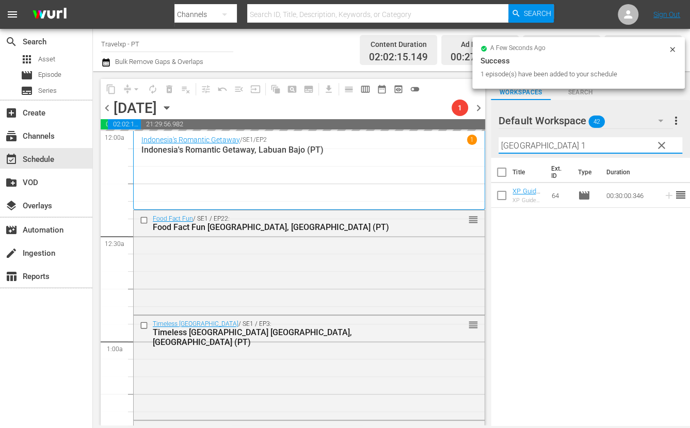
drag, startPoint x: 529, startPoint y: 145, endPoint x: 491, endPoint y: 145, distance: 38.2
click at [491, 145] on div "Default Workspace 42 Default more_vert clear Filter by Title oslo 1" at bounding box center [589, 129] width 199 height 58
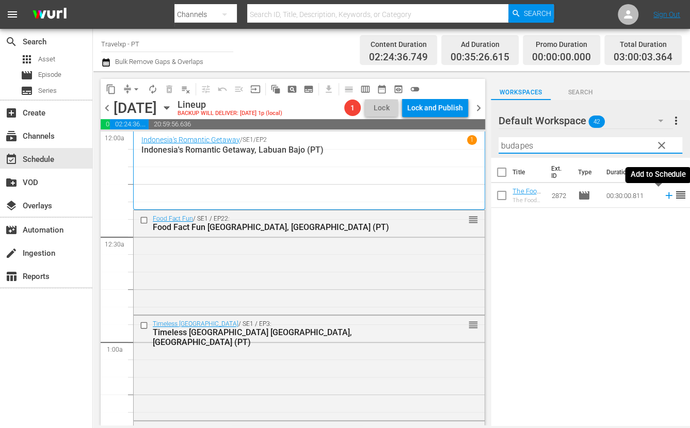
click at [663, 194] on icon at bounding box center [668, 195] width 11 height 11
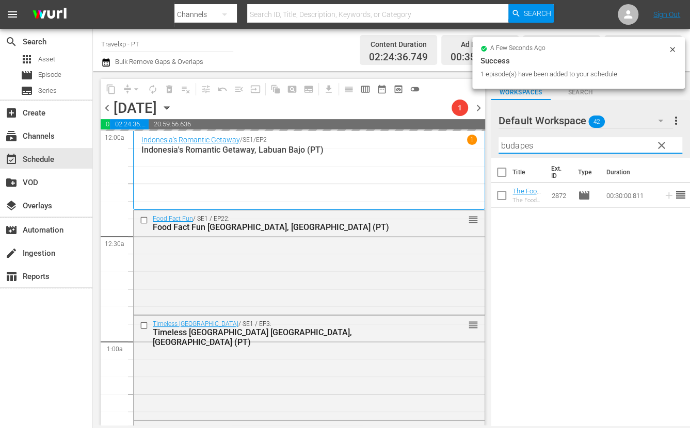
click at [511, 148] on input "budapes" at bounding box center [590, 145] width 184 height 17
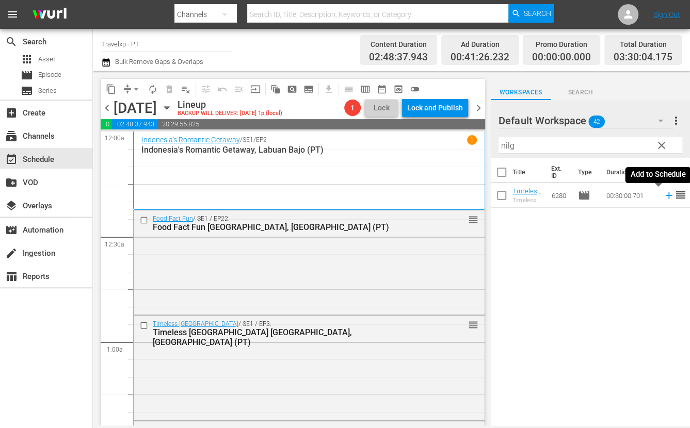
click at [665, 198] on icon at bounding box center [668, 195] width 7 height 7
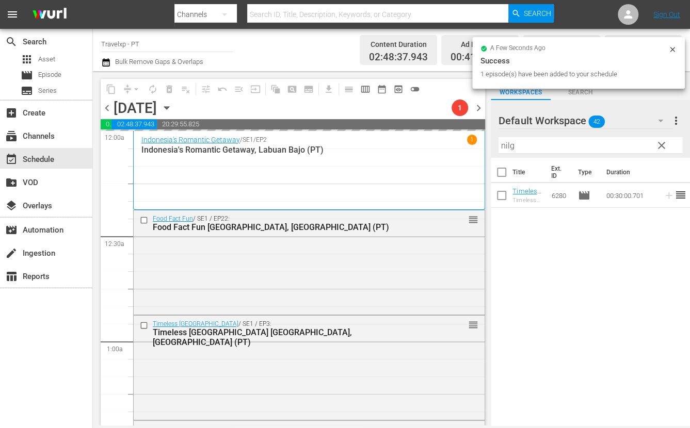
click at [509, 145] on input "nilg" at bounding box center [590, 145] width 184 height 17
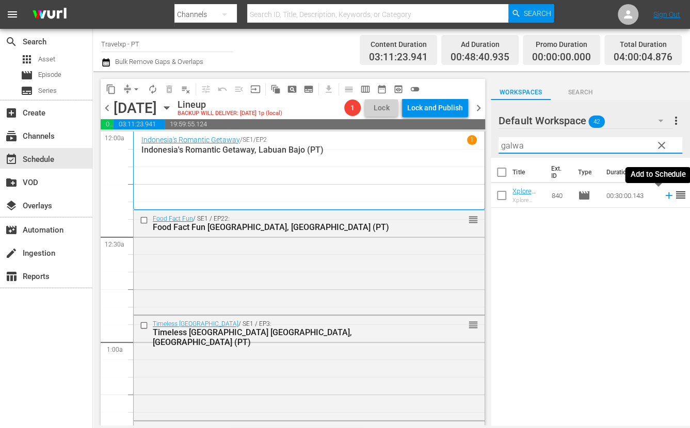
click at [665, 195] on icon at bounding box center [668, 195] width 7 height 7
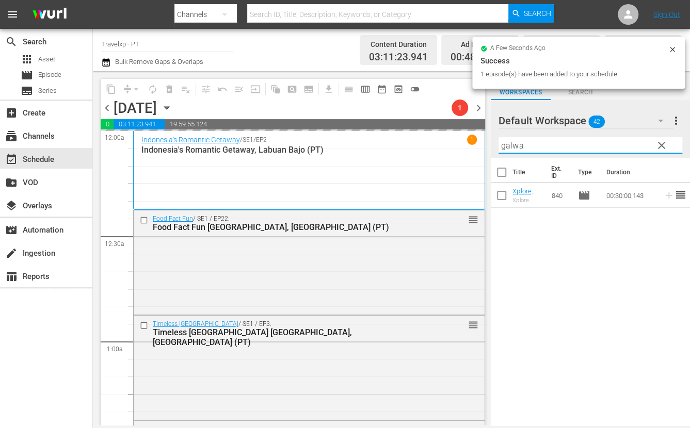
click at [513, 148] on input "galwa" at bounding box center [590, 145] width 184 height 17
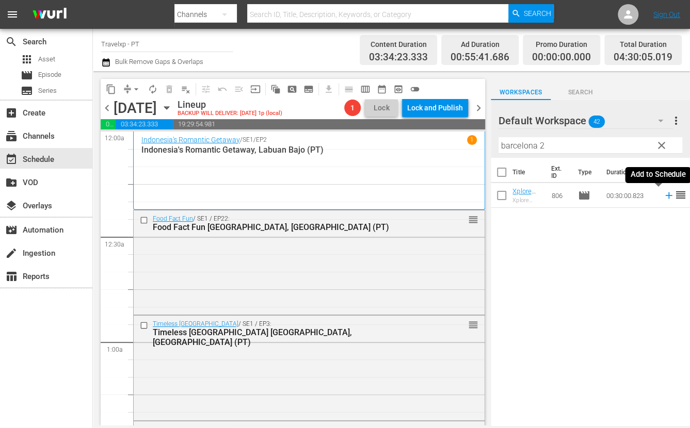
click at [663, 198] on icon at bounding box center [668, 195] width 11 height 11
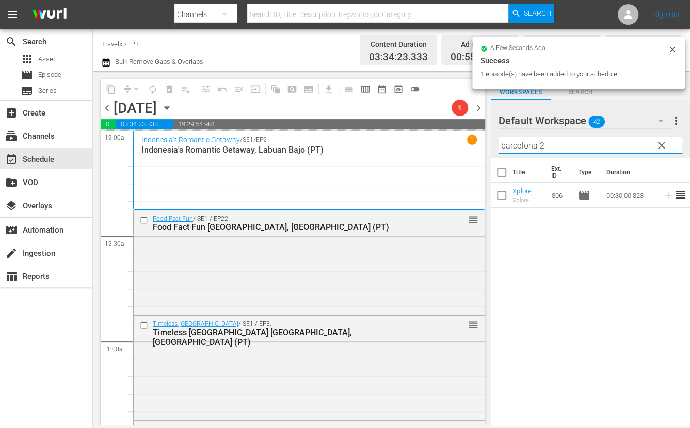
drag, startPoint x: 546, startPoint y: 145, endPoint x: 489, endPoint y: 148, distance: 56.8
click at [489, 148] on div "content_copy compress arrow_drop_down autorenew_outlined delete_forever_outline…" at bounding box center [391, 248] width 597 height 354
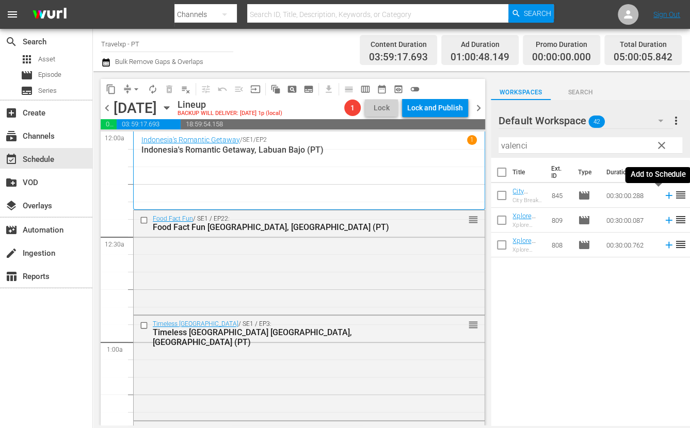
click at [663, 197] on icon at bounding box center [668, 195] width 11 height 11
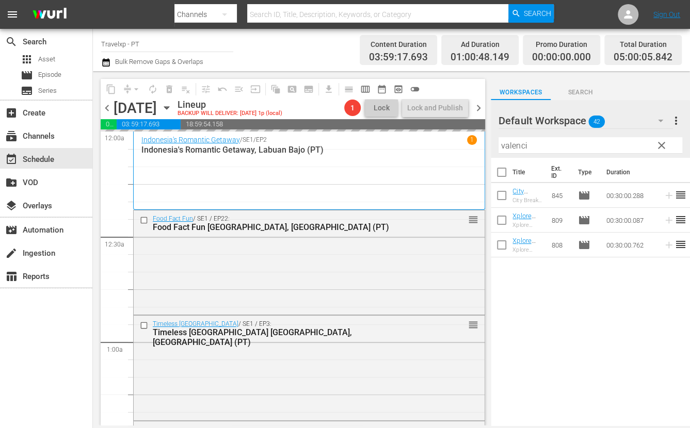
click at [509, 146] on input "valenci" at bounding box center [590, 145] width 184 height 17
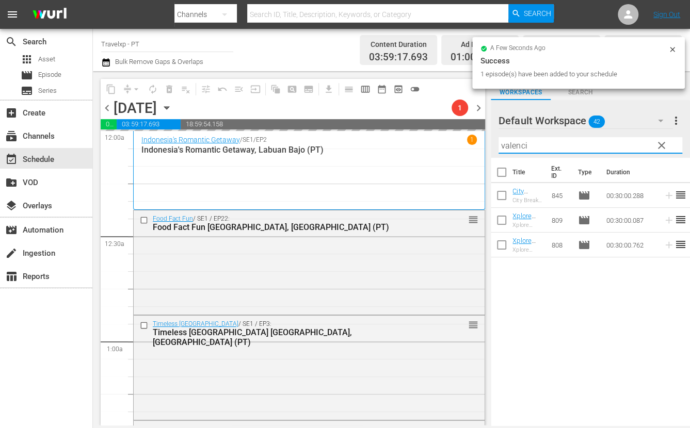
click at [509, 146] on input "valenci" at bounding box center [590, 145] width 184 height 17
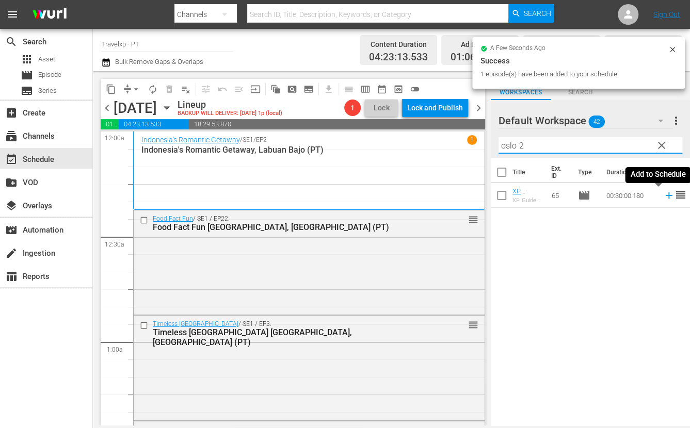
click at [663, 194] on icon at bounding box center [668, 195] width 11 height 11
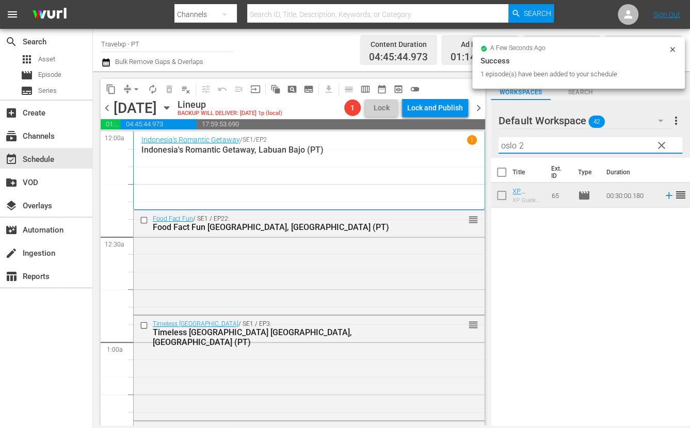
drag, startPoint x: 527, startPoint y: 145, endPoint x: 495, endPoint y: 142, distance: 31.6
click at [495, 142] on div "Default Workspace 42 Default more_vert clear Filter by Title oslo 2" at bounding box center [589, 129] width 199 height 58
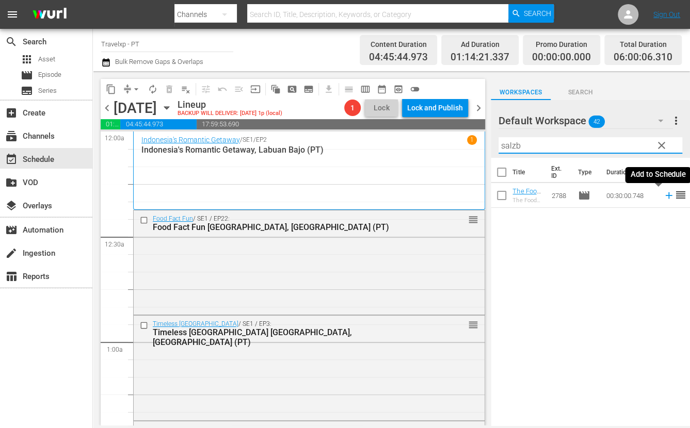
click at [663, 197] on icon at bounding box center [668, 195] width 11 height 11
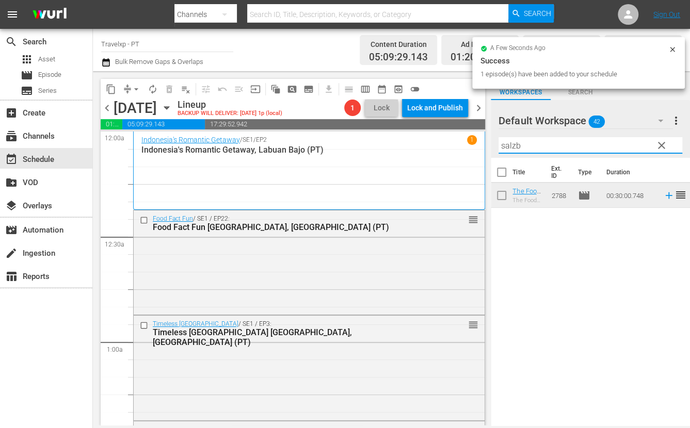
click at [516, 140] on input "salzb" at bounding box center [590, 145] width 184 height 17
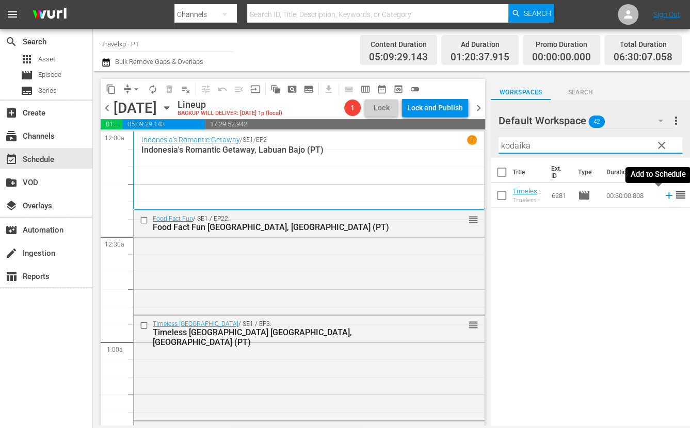
click at [663, 196] on icon at bounding box center [668, 195] width 11 height 11
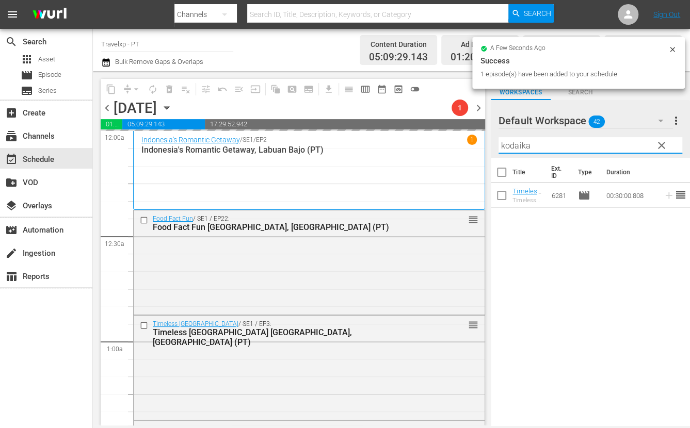
click at [524, 144] on input "kodaika" at bounding box center [590, 145] width 184 height 17
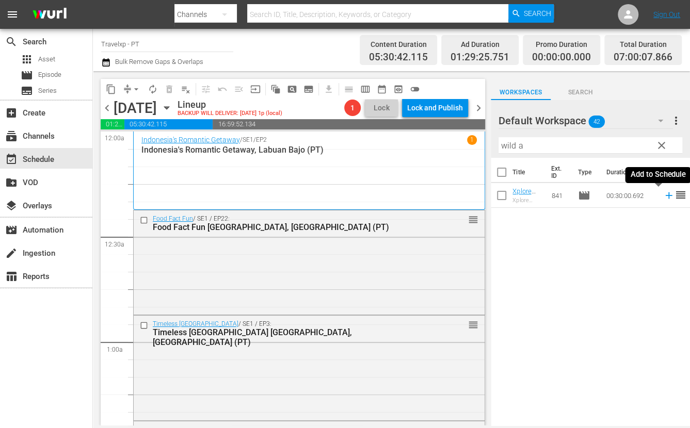
click at [663, 196] on icon at bounding box center [668, 195] width 11 height 11
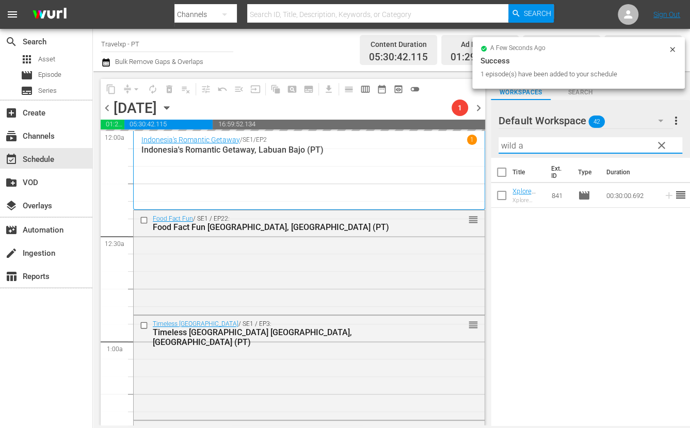
drag, startPoint x: 536, startPoint y: 140, endPoint x: 487, endPoint y: 136, distance: 48.7
click at [487, 136] on div "content_copy compress arrow_drop_down autorenew_outlined delete_forever_outline…" at bounding box center [391, 248] width 597 height 354
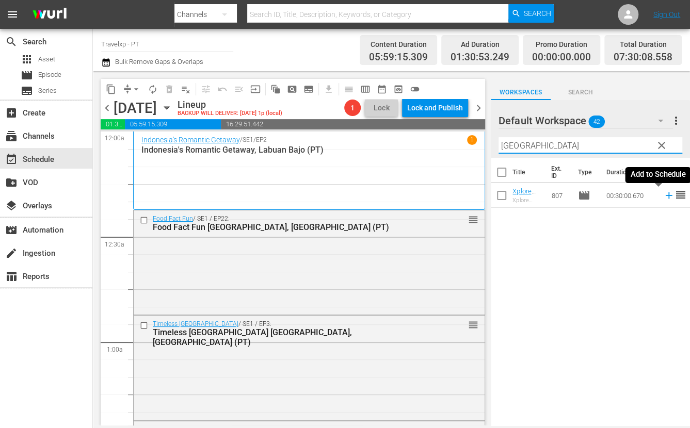
click at [665, 195] on icon at bounding box center [668, 195] width 7 height 7
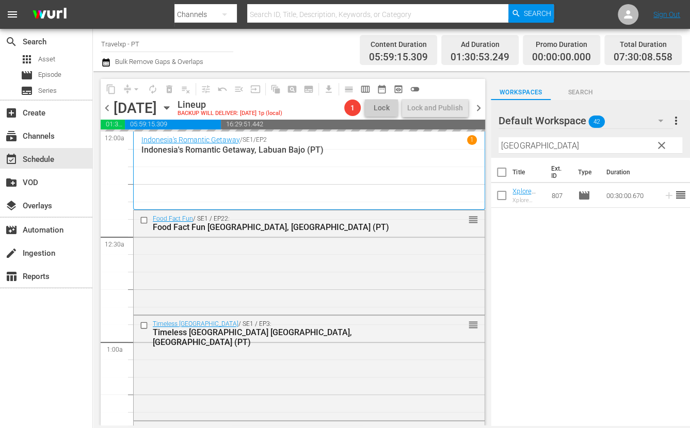
click at [519, 146] on input "[GEOGRAPHIC_DATA]" at bounding box center [590, 145] width 184 height 17
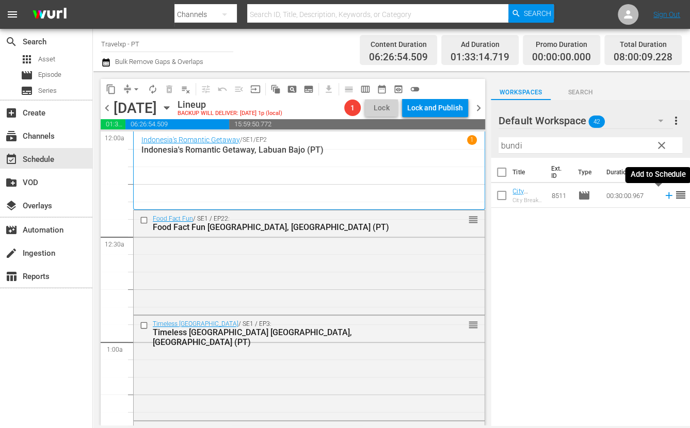
click at [663, 197] on icon at bounding box center [668, 195] width 11 height 11
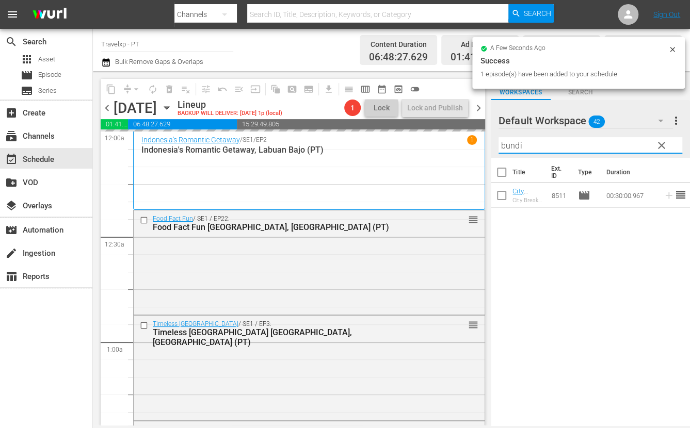
click at [510, 144] on input "bundi" at bounding box center [590, 145] width 184 height 17
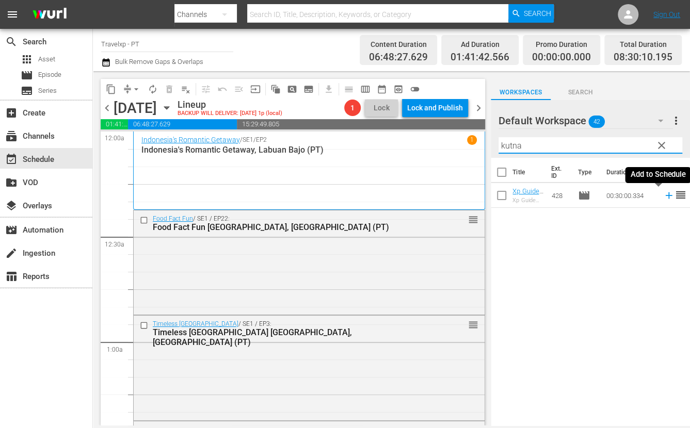
click at [663, 199] on icon at bounding box center [668, 195] width 11 height 11
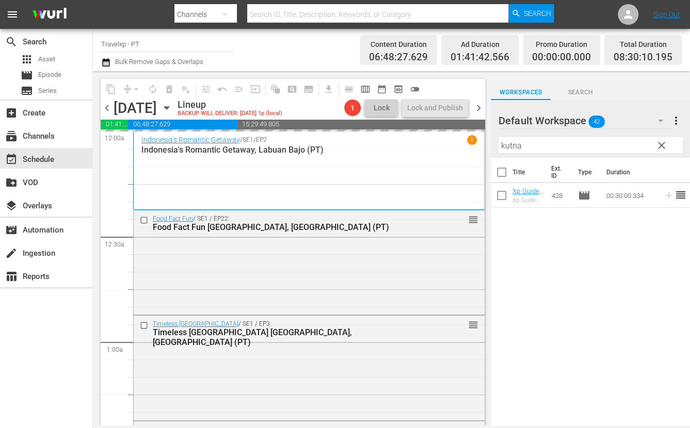
click at [513, 145] on input "kutna" at bounding box center [590, 145] width 184 height 17
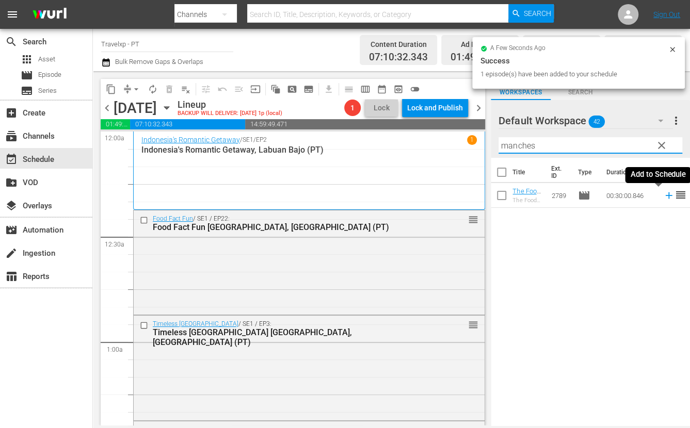
click at [663, 197] on icon at bounding box center [668, 195] width 11 height 11
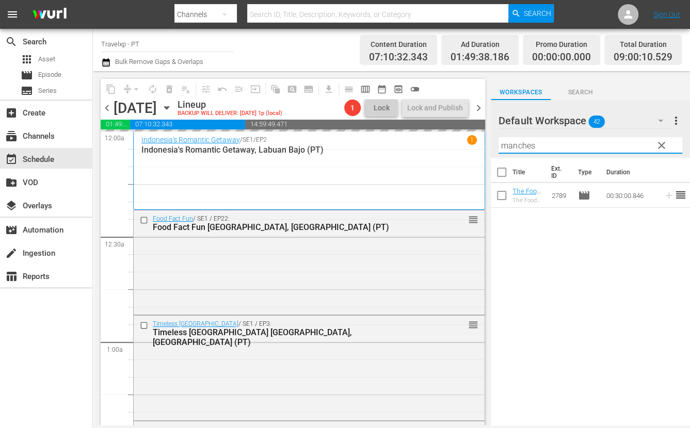
click at [524, 145] on input "manches" at bounding box center [590, 145] width 184 height 17
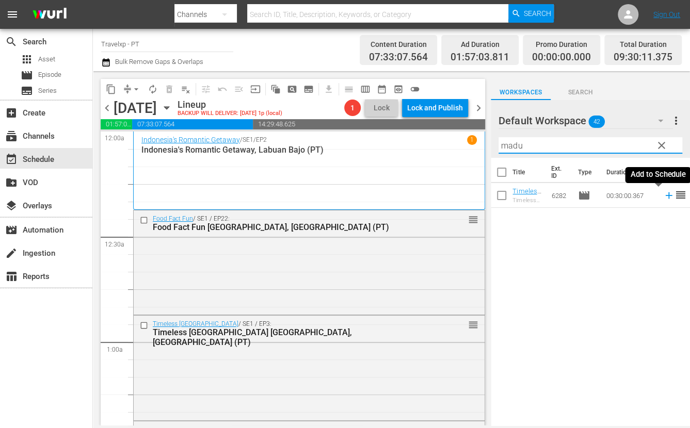
click at [663, 193] on icon at bounding box center [668, 195] width 11 height 11
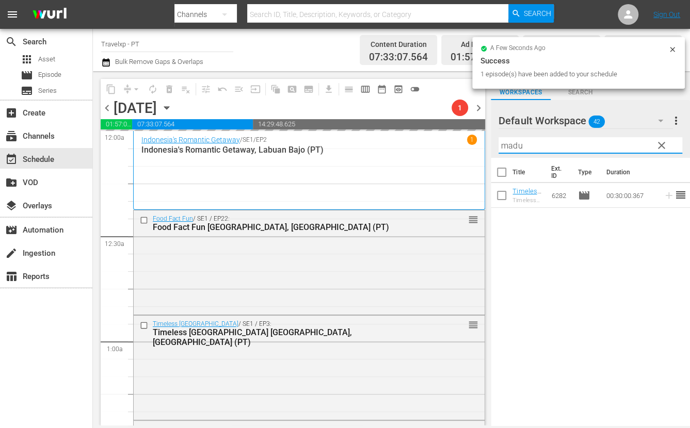
click at [511, 145] on input "madu" at bounding box center [590, 145] width 184 height 17
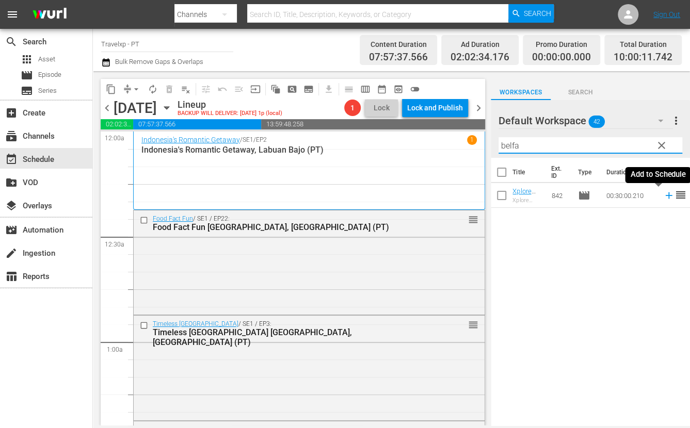
click at [665, 192] on icon at bounding box center [668, 195] width 7 height 7
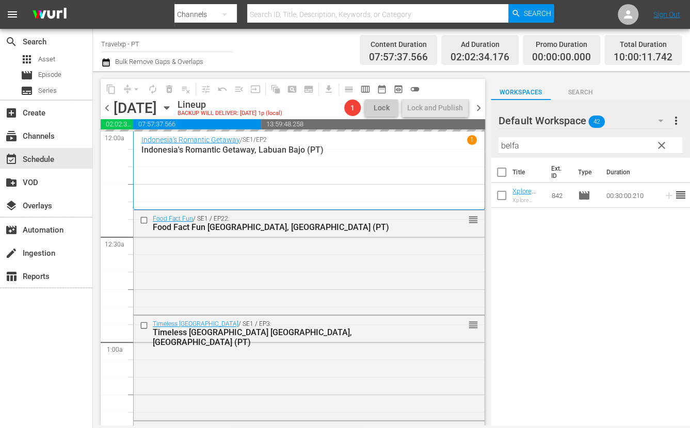
click at [509, 145] on input "belfa" at bounding box center [590, 145] width 184 height 17
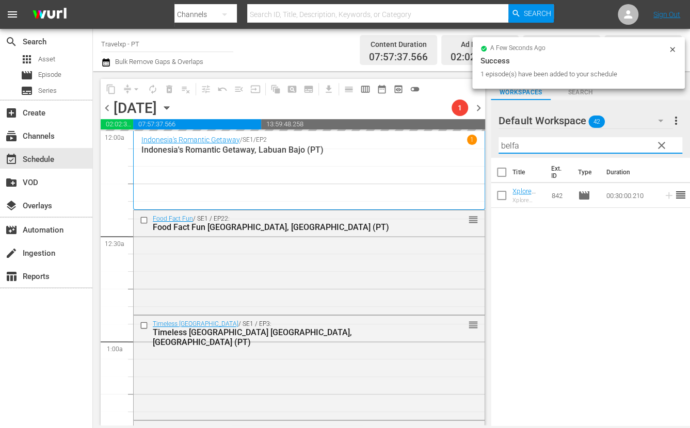
click at [509, 145] on input "belfa" at bounding box center [590, 145] width 184 height 17
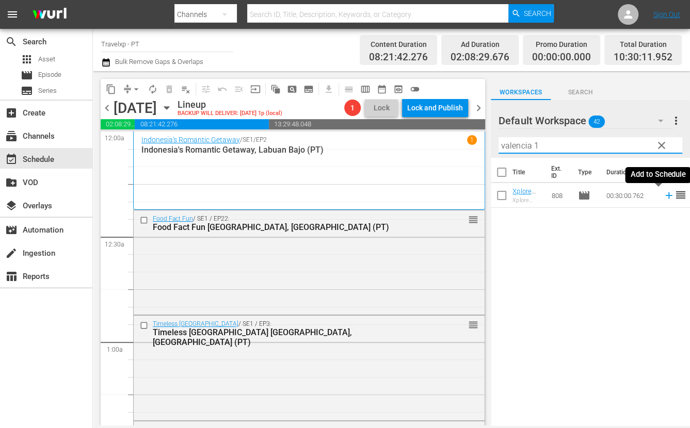
click at [663, 194] on icon at bounding box center [668, 195] width 11 height 11
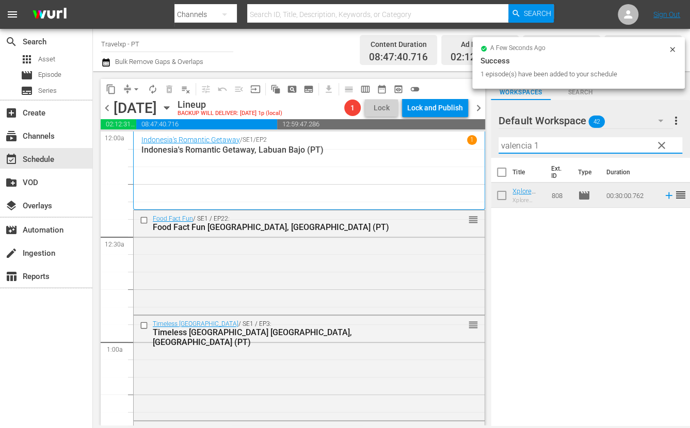
drag, startPoint x: 495, startPoint y: 139, endPoint x: 489, endPoint y: 138, distance: 5.2
click at [489, 138] on div "content_copy compress arrow_drop_down autorenew_outlined delete_forever_outline…" at bounding box center [391, 248] width 597 height 354
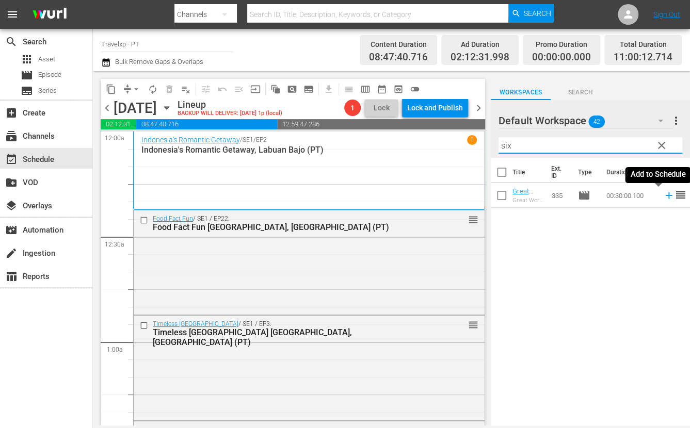
click at [665, 199] on icon at bounding box center [668, 195] width 7 height 7
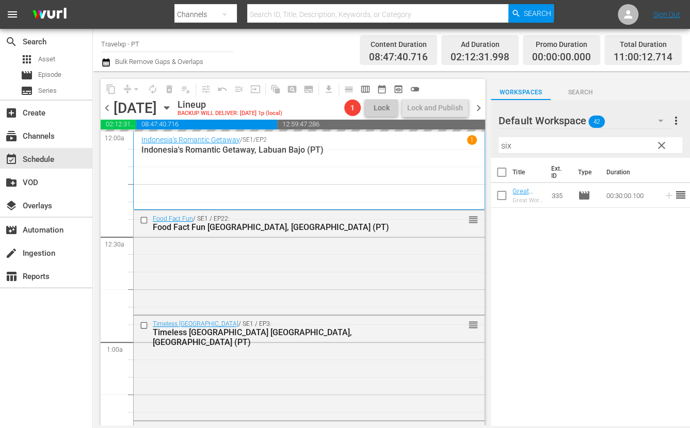
click at [505, 143] on input "six" at bounding box center [590, 145] width 184 height 17
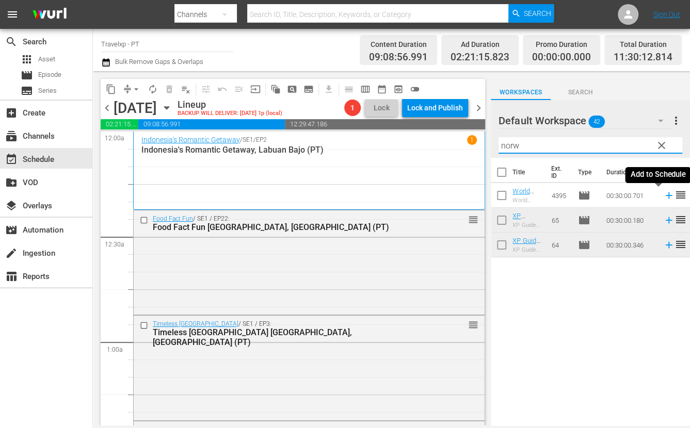
click at [665, 195] on icon at bounding box center [668, 195] width 7 height 7
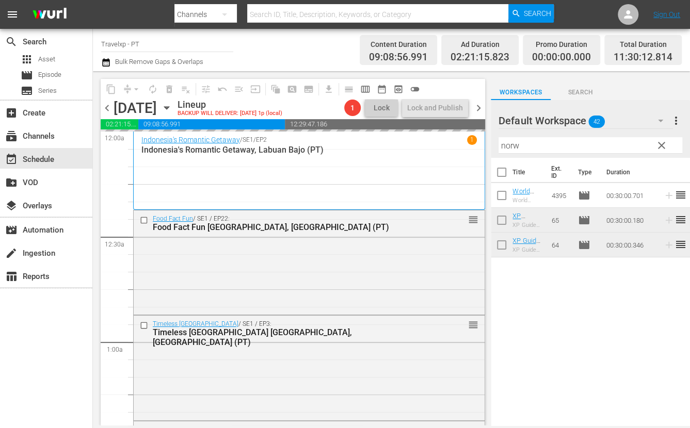
click at [512, 148] on input "norw" at bounding box center [590, 145] width 184 height 17
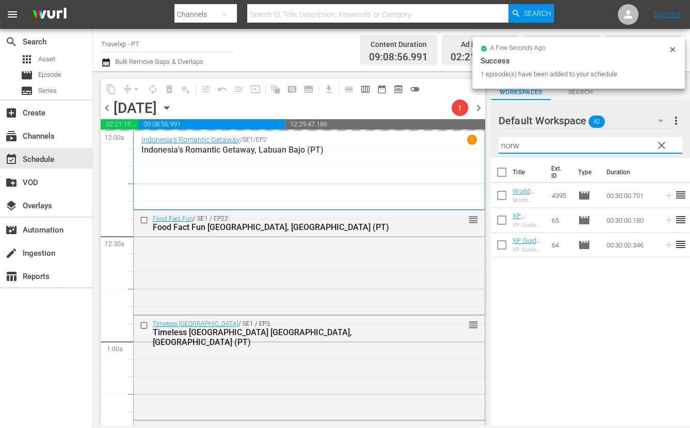
click at [512, 148] on input "norw" at bounding box center [590, 145] width 184 height 17
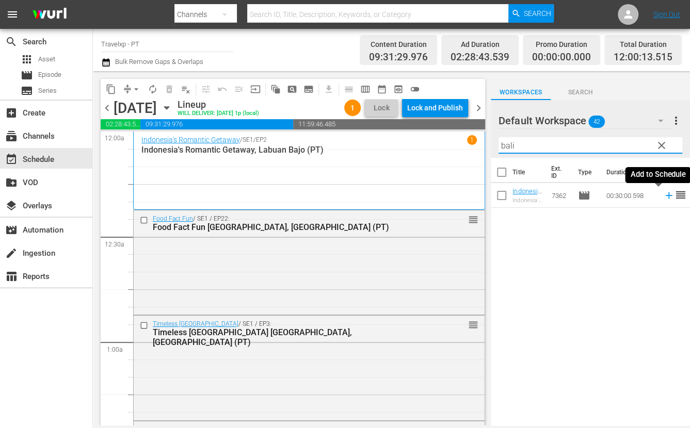
click at [665, 195] on icon at bounding box center [668, 195] width 7 height 7
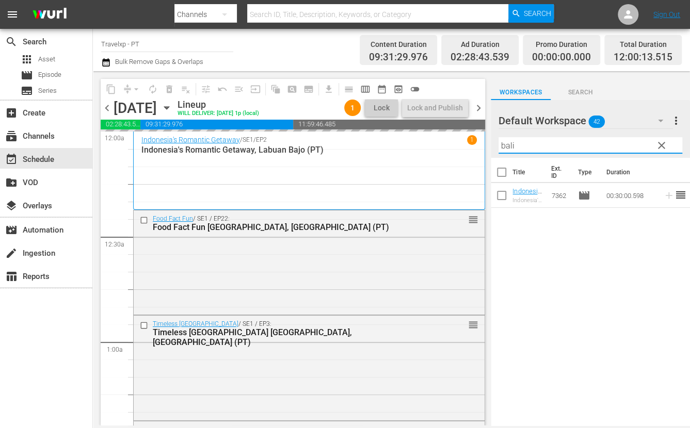
click at [507, 143] on input "bali" at bounding box center [590, 145] width 184 height 17
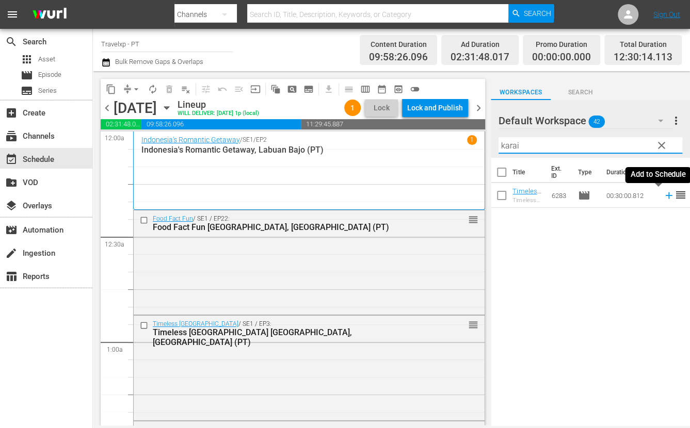
click at [663, 194] on icon at bounding box center [668, 195] width 11 height 11
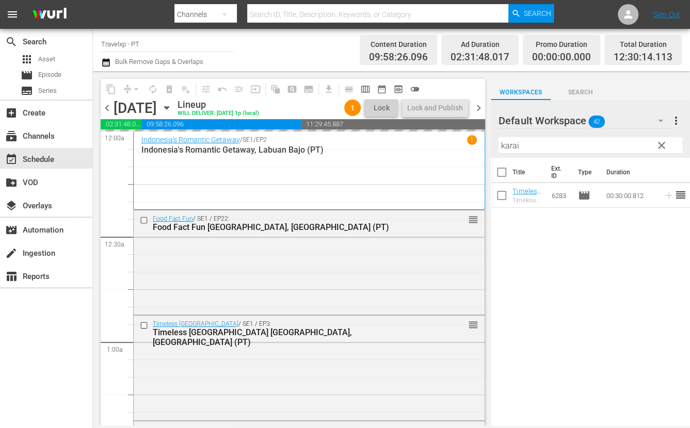
click at [513, 146] on input "karai" at bounding box center [590, 145] width 184 height 17
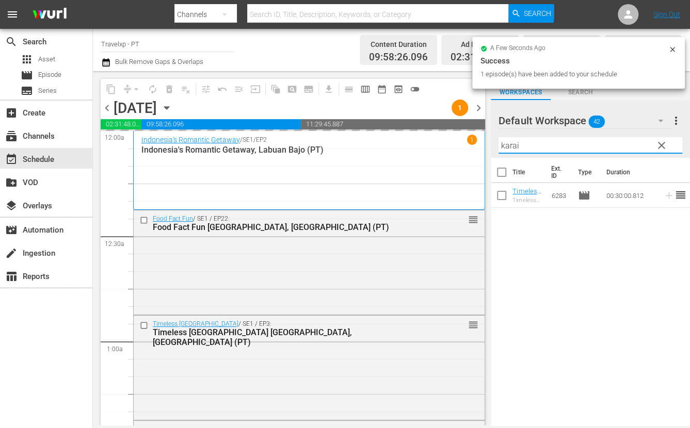
click at [513, 146] on input "karai" at bounding box center [590, 145] width 184 height 17
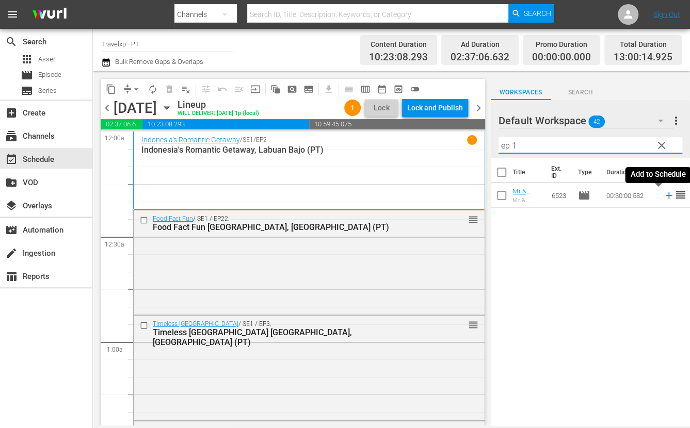
click at [663, 197] on icon at bounding box center [668, 195] width 11 height 11
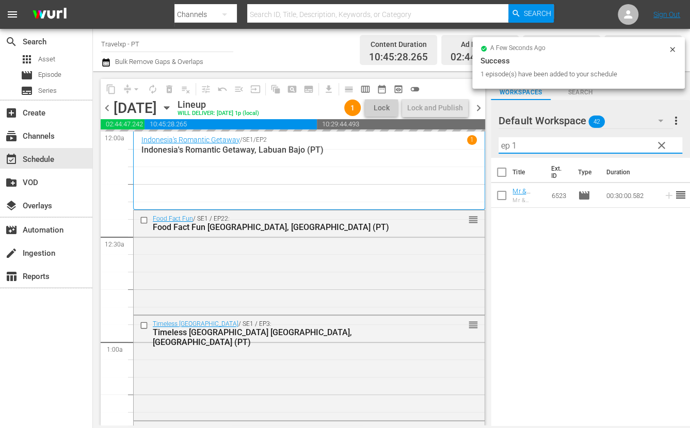
drag, startPoint x: 531, startPoint y: 144, endPoint x: 485, endPoint y: 147, distance: 46.0
click at [485, 147] on div "content_copy compress arrow_drop_down autorenew_outlined delete_forever_outline…" at bounding box center [391, 248] width 597 height 354
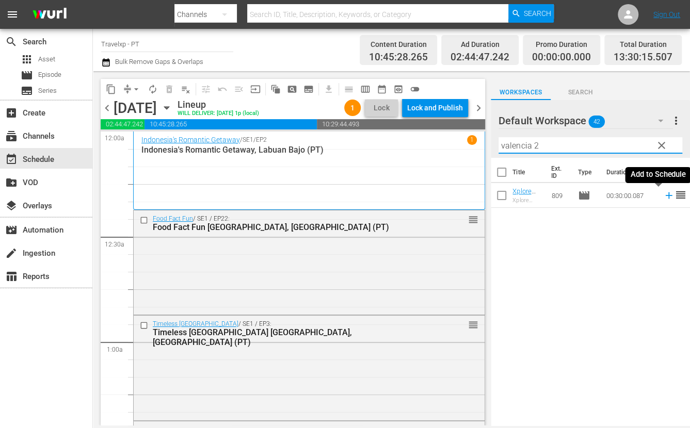
click at [665, 197] on icon at bounding box center [668, 195] width 7 height 7
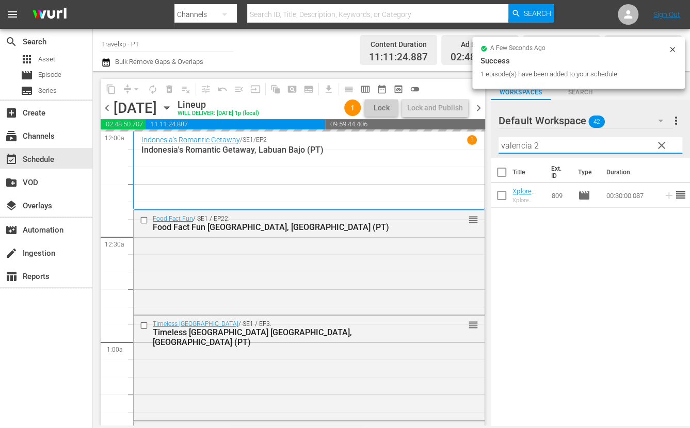
drag, startPoint x: 543, startPoint y: 145, endPoint x: 483, endPoint y: 144, distance: 59.3
click at [483, 144] on div "content_copy compress arrow_drop_down autorenew_outlined delete_forever_outline…" at bounding box center [391, 248] width 597 height 354
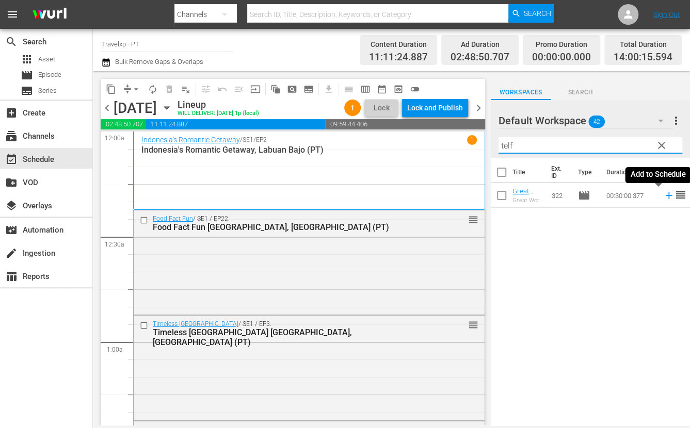
click at [663, 196] on icon at bounding box center [668, 195] width 11 height 11
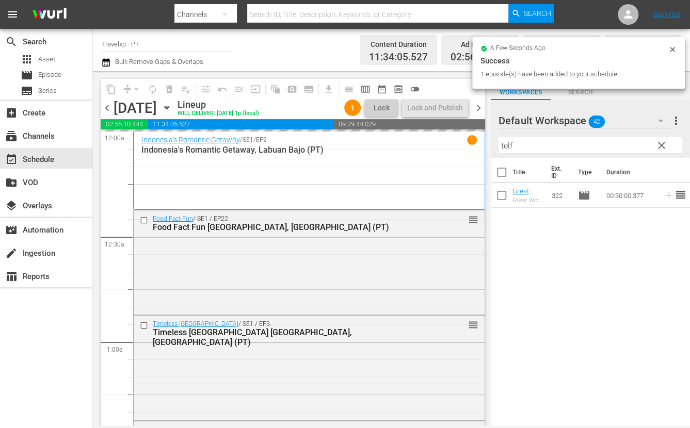
click at [508, 145] on input "telf" at bounding box center [590, 145] width 184 height 17
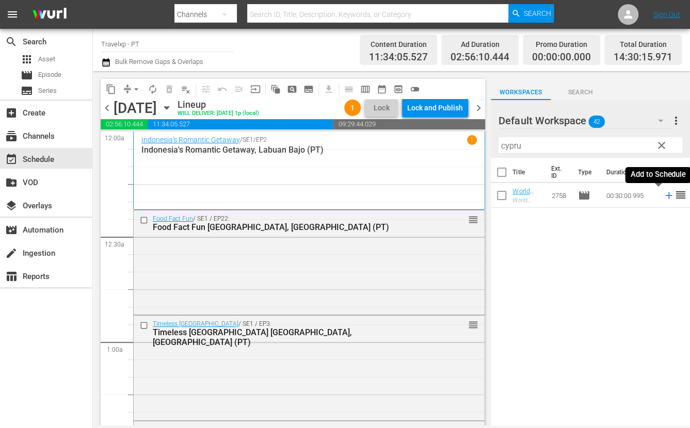
click at [665, 193] on icon at bounding box center [668, 195] width 7 height 7
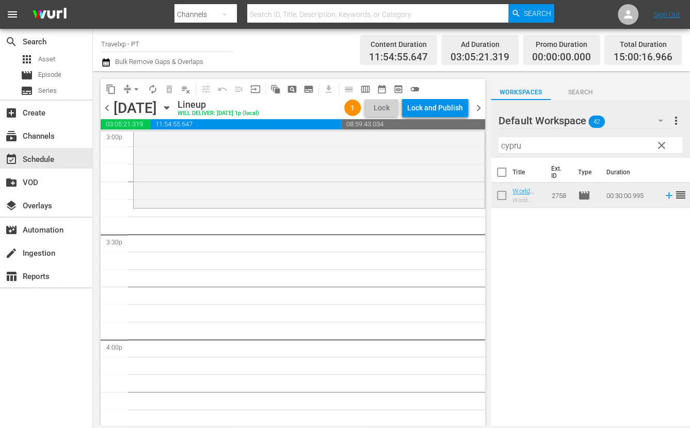
scroll to position [3095, 0]
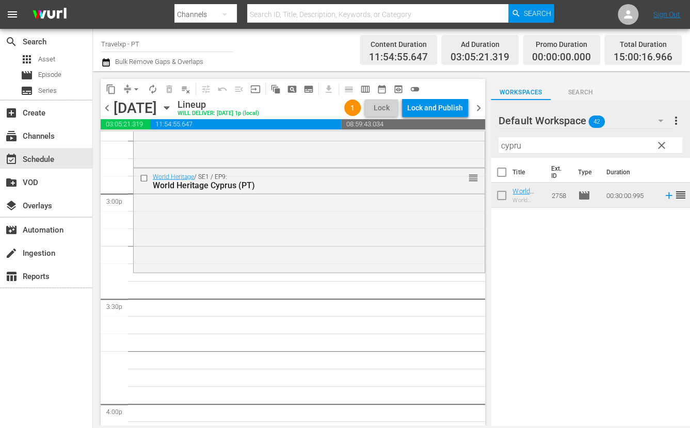
click at [511, 148] on input "cypru" at bounding box center [590, 145] width 184 height 17
type input "b"
click at [665, 197] on icon at bounding box center [668, 195] width 7 height 7
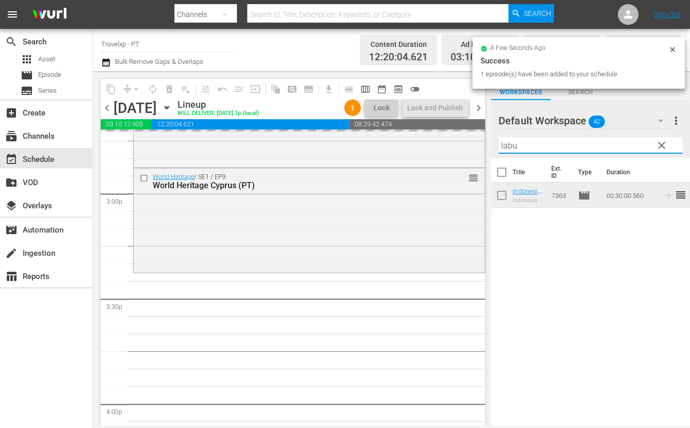
click at [513, 148] on input "labu" at bounding box center [590, 145] width 184 height 17
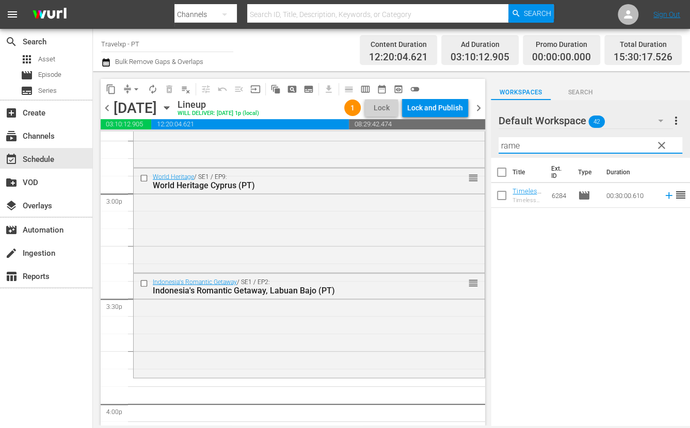
click at [663, 197] on icon at bounding box center [668, 195] width 11 height 11
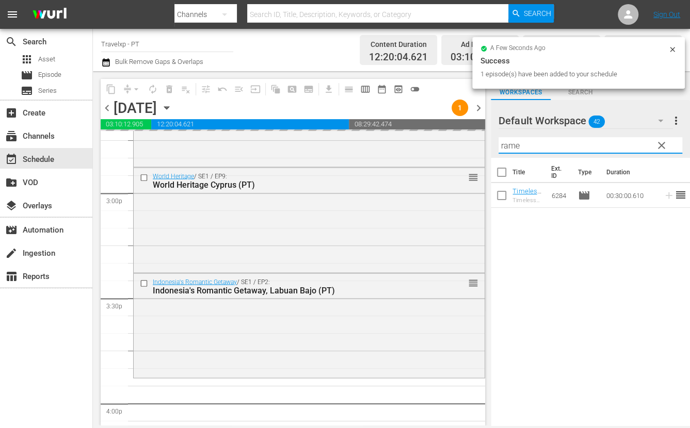
click at [510, 150] on input "rame" at bounding box center [590, 145] width 184 height 17
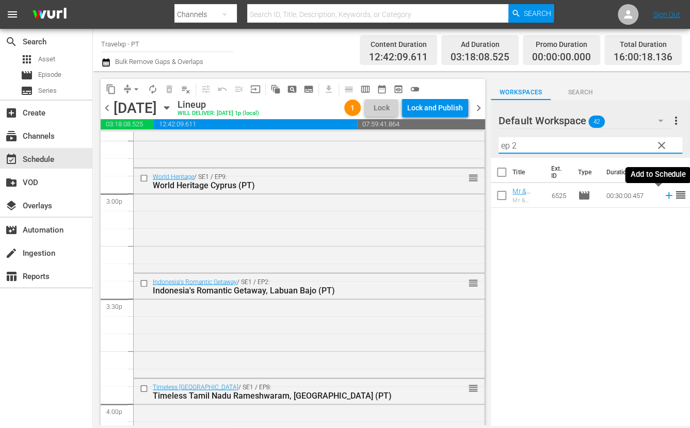
click at [663, 198] on icon at bounding box center [668, 195] width 11 height 11
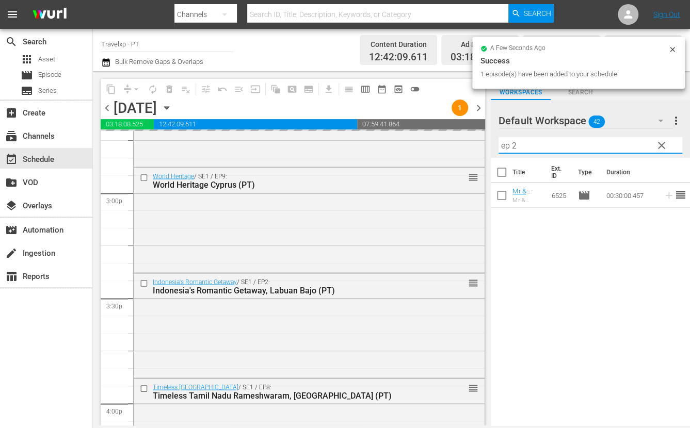
drag, startPoint x: 526, startPoint y: 145, endPoint x: 489, endPoint y: 142, distance: 36.2
click at [489, 142] on div "content_copy compress arrow_drop_down autorenew_outlined delete_forever_outline…" at bounding box center [391, 248] width 597 height 354
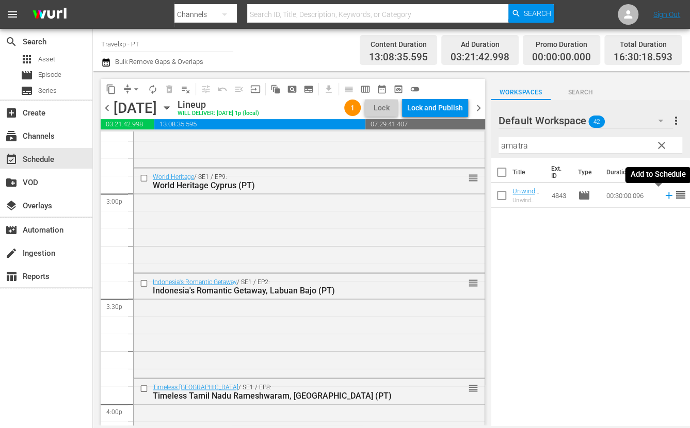
click at [665, 197] on icon at bounding box center [668, 195] width 7 height 7
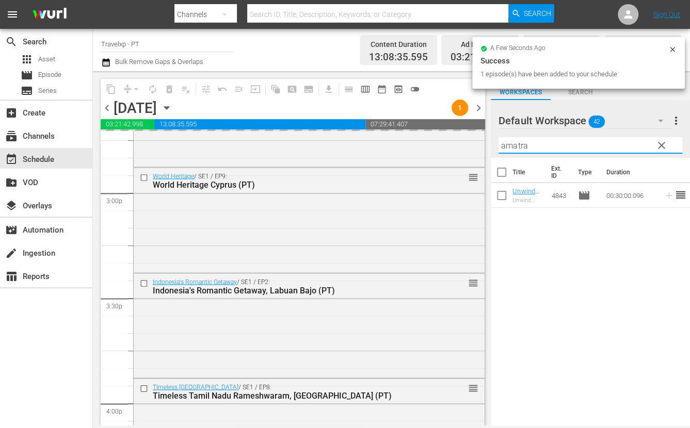
click at [520, 148] on input "amatra" at bounding box center [590, 145] width 184 height 17
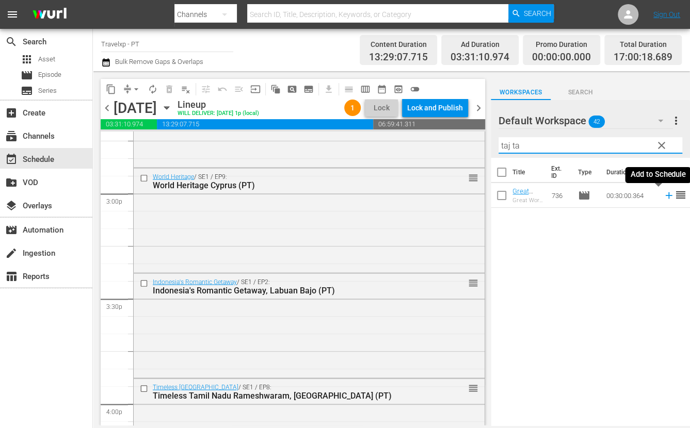
click at [665, 199] on icon at bounding box center [668, 195] width 7 height 7
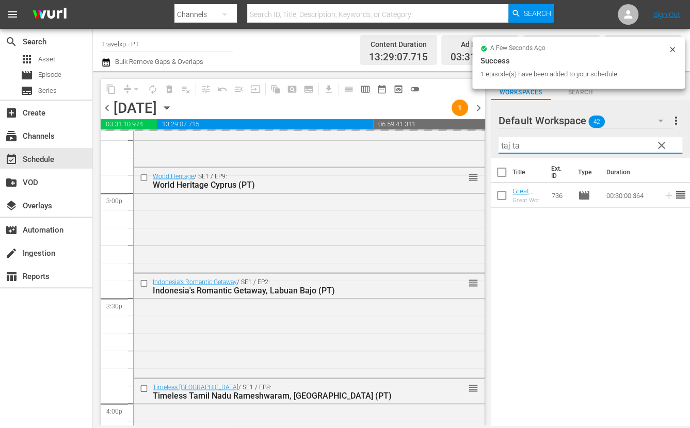
drag, startPoint x: 522, startPoint y: 143, endPoint x: 493, endPoint y: 143, distance: 28.9
click at [493, 143] on div "Default Workspace 42 Default more_vert clear Filter by Title taj ta" at bounding box center [589, 129] width 199 height 58
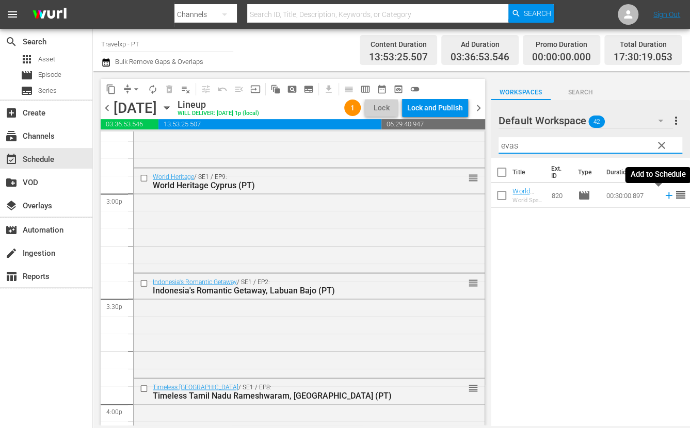
click at [665, 194] on icon at bounding box center [668, 195] width 7 height 7
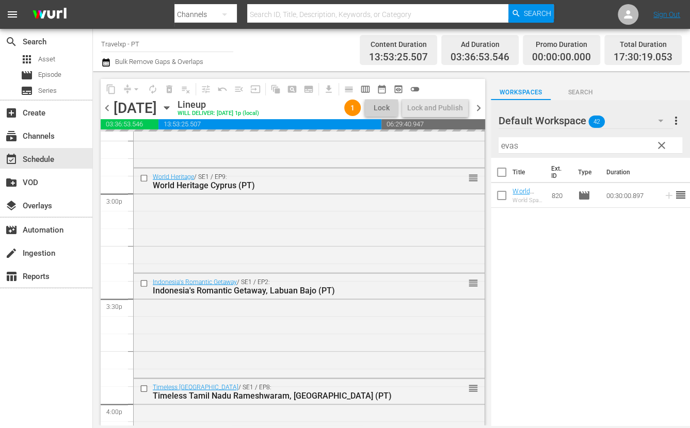
click at [513, 146] on input "evas" at bounding box center [590, 145] width 184 height 17
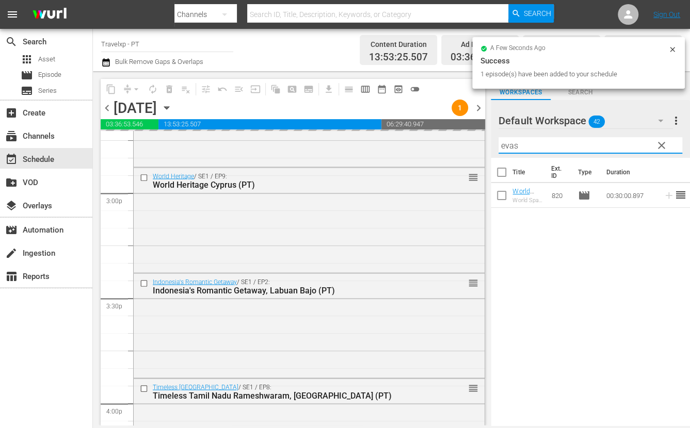
click at [513, 146] on input "evas" at bounding box center [590, 145] width 184 height 17
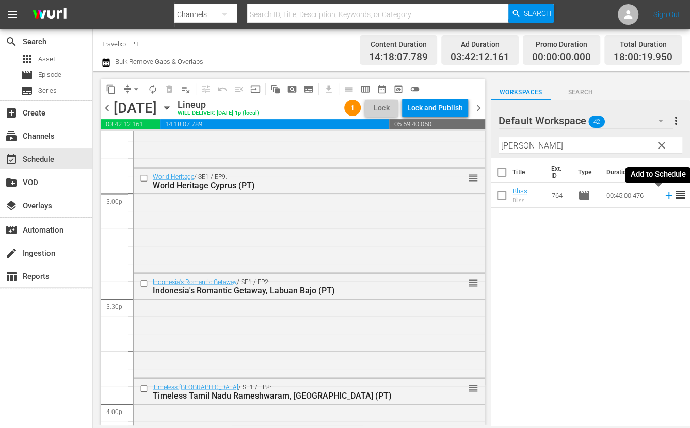
click at [663, 197] on icon at bounding box center [668, 195] width 11 height 11
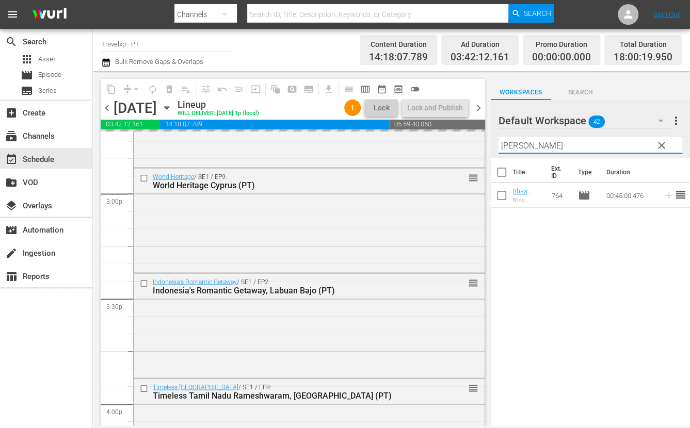
click at [509, 143] on input "[PERSON_NAME]" at bounding box center [590, 145] width 184 height 17
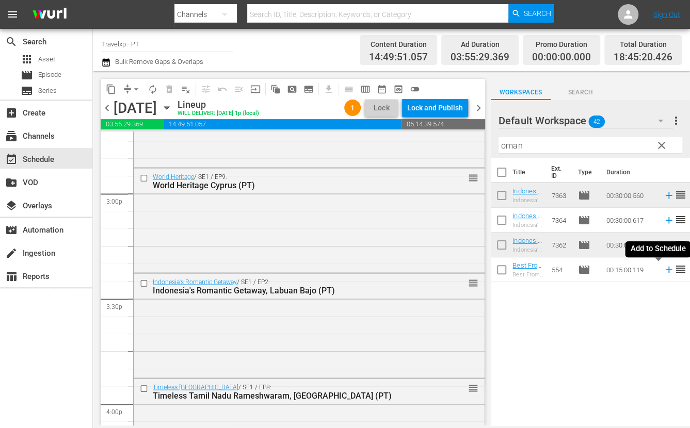
click at [665, 272] on icon at bounding box center [668, 270] width 7 height 7
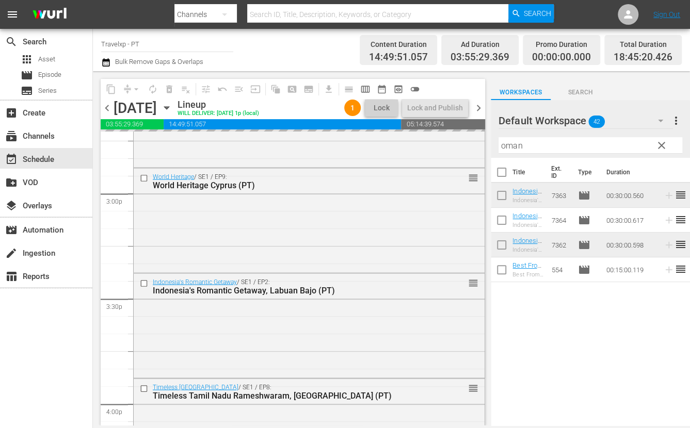
click at [505, 144] on input "oman" at bounding box center [590, 145] width 184 height 17
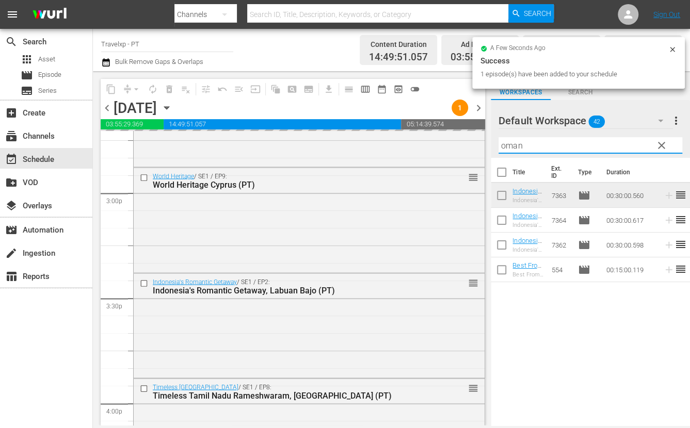
click at [505, 144] on input "oman" at bounding box center [590, 145] width 184 height 17
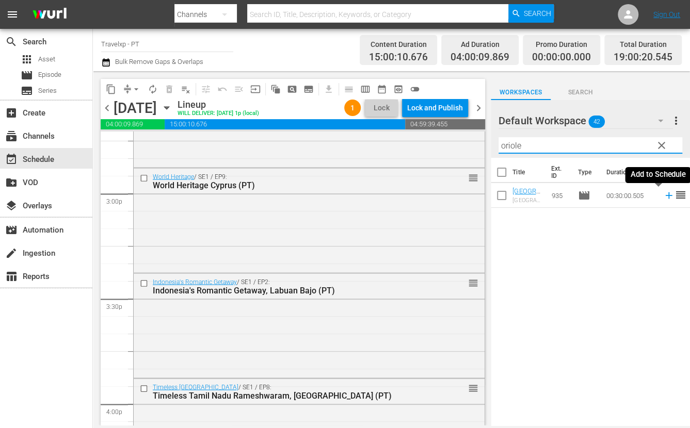
click at [663, 198] on icon at bounding box center [668, 195] width 11 height 11
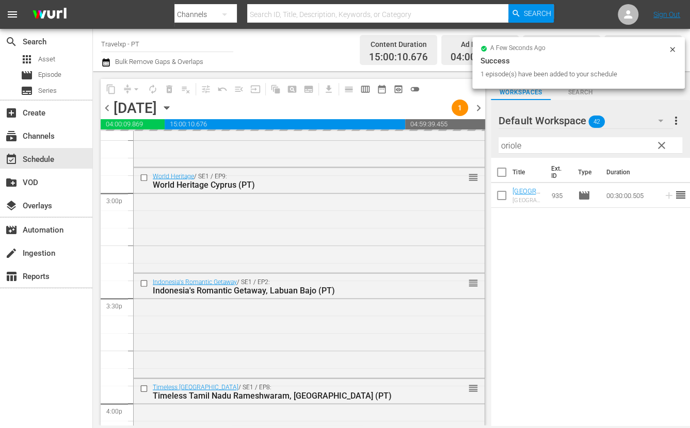
click at [508, 148] on input "oriole" at bounding box center [590, 145] width 184 height 17
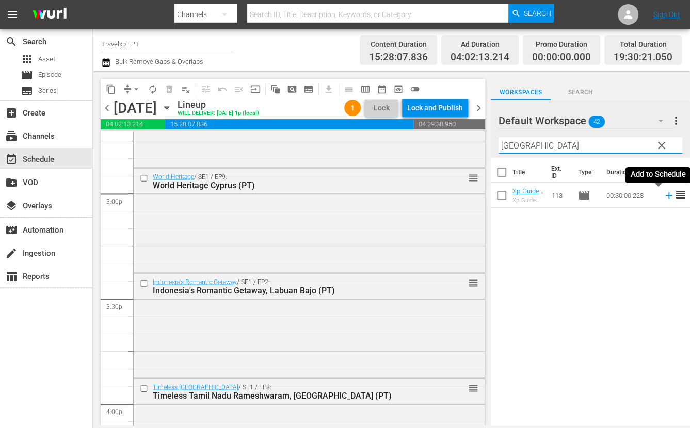
click at [663, 198] on icon at bounding box center [668, 195] width 11 height 11
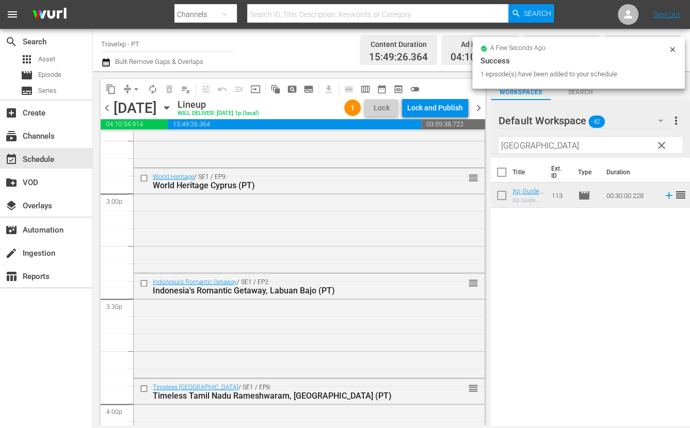
click at [515, 144] on input "[GEOGRAPHIC_DATA]" at bounding box center [590, 145] width 184 height 17
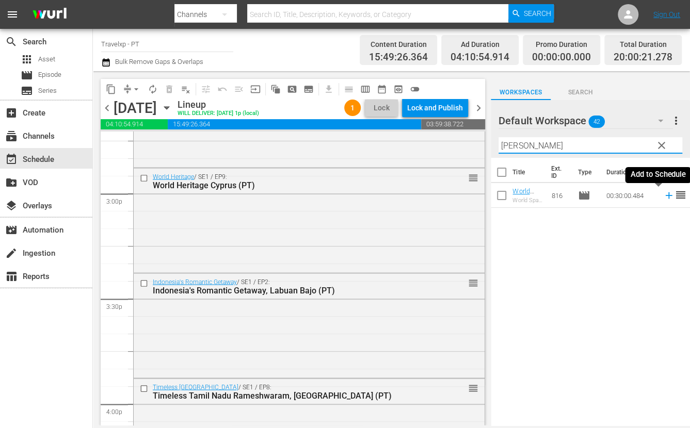
click at [665, 195] on icon at bounding box center [668, 195] width 7 height 7
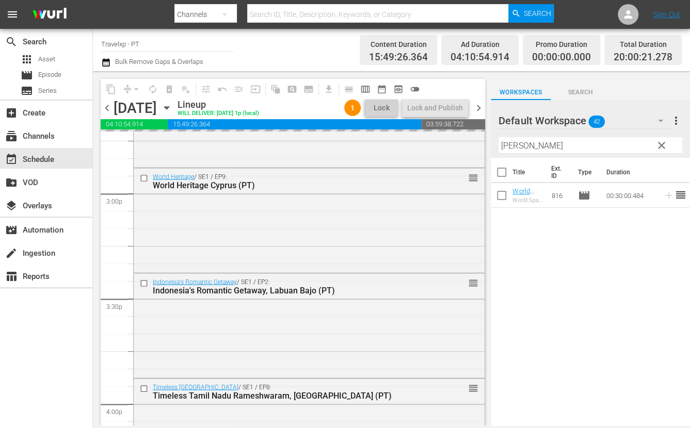
click at [516, 146] on input "[PERSON_NAME]" at bounding box center [590, 145] width 184 height 17
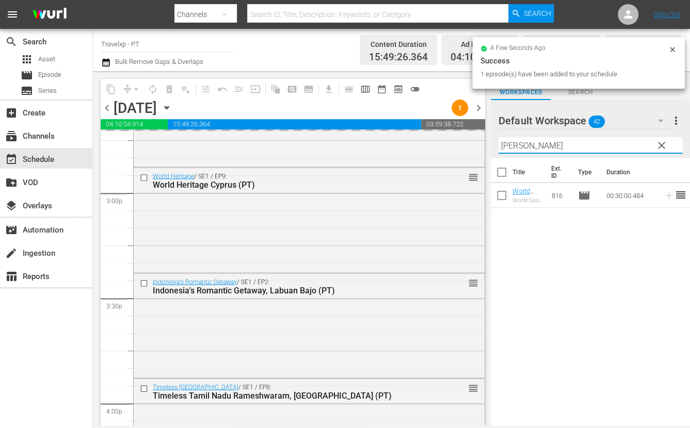
click at [516, 146] on input "[PERSON_NAME]" at bounding box center [590, 145] width 184 height 17
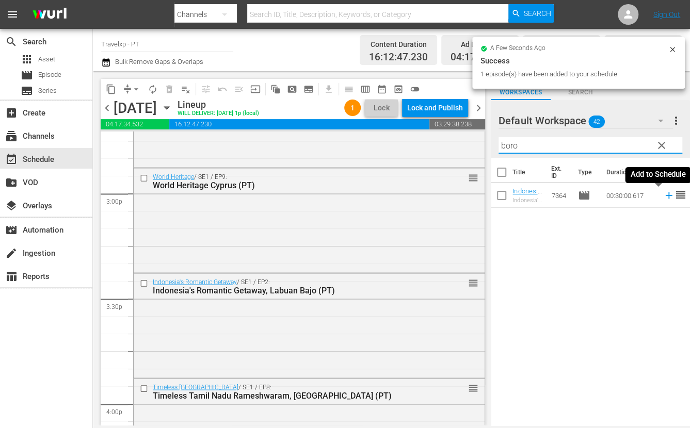
type input "boro"
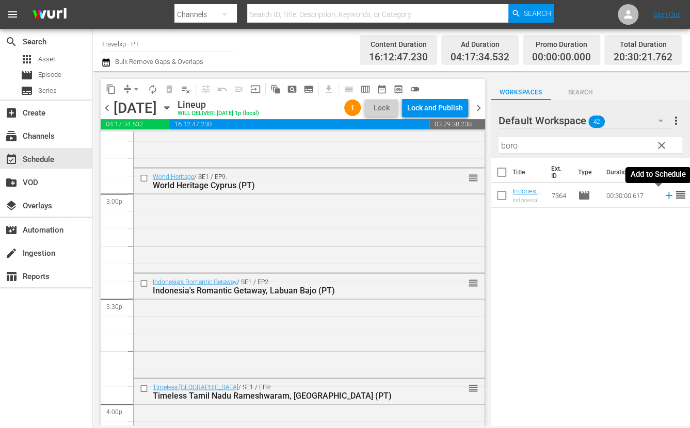
click at [665, 195] on icon at bounding box center [668, 195] width 7 height 7
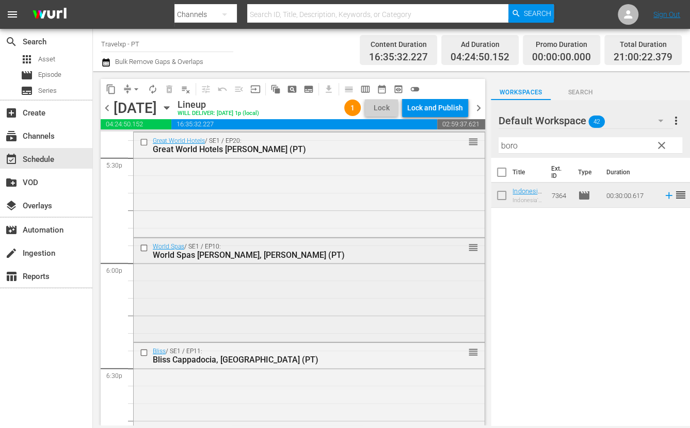
scroll to position [3674, 0]
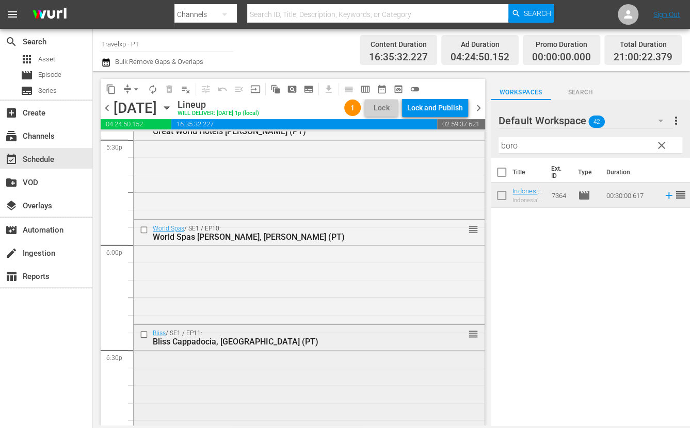
click at [146, 333] on input "checkbox" at bounding box center [145, 335] width 11 height 9
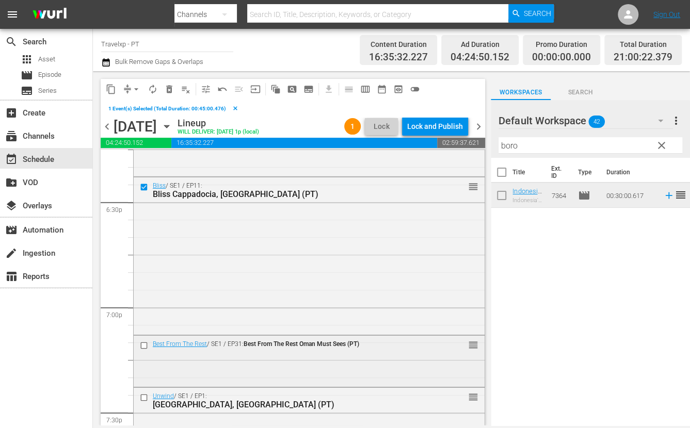
scroll to position [3868, 0]
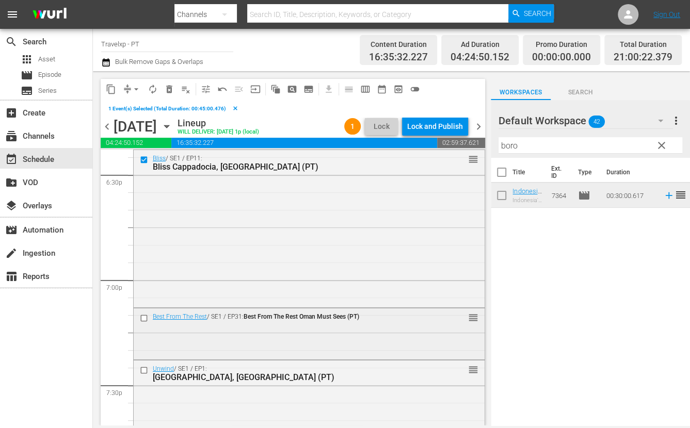
click at [143, 317] on input "checkbox" at bounding box center [145, 318] width 11 height 9
click at [144, 372] on input "checkbox" at bounding box center [145, 370] width 11 height 9
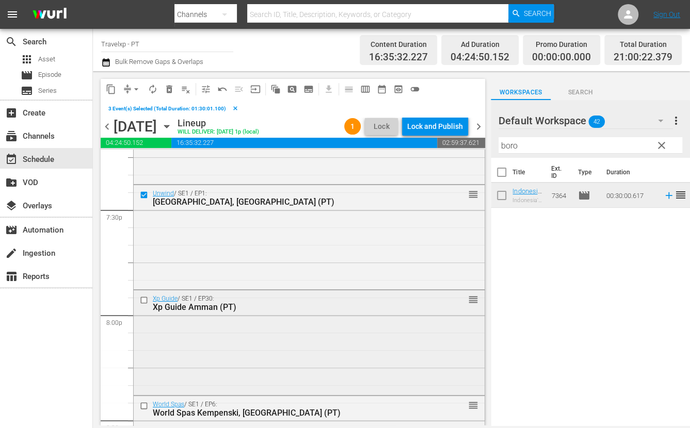
scroll to position [4061, 0]
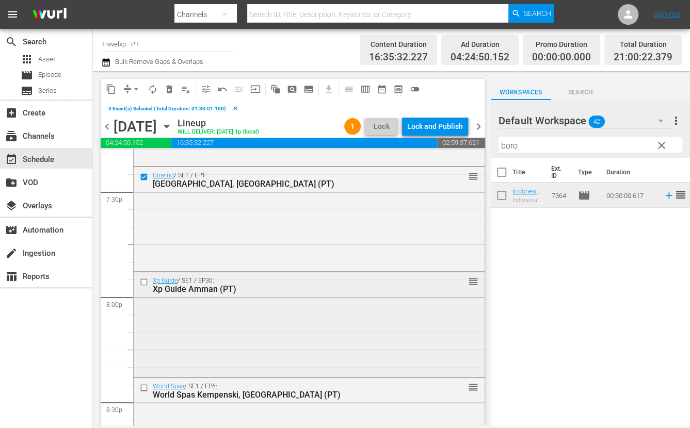
click at [144, 280] on input "checkbox" at bounding box center [145, 282] width 11 height 9
click at [144, 388] on input "checkbox" at bounding box center [145, 387] width 11 height 9
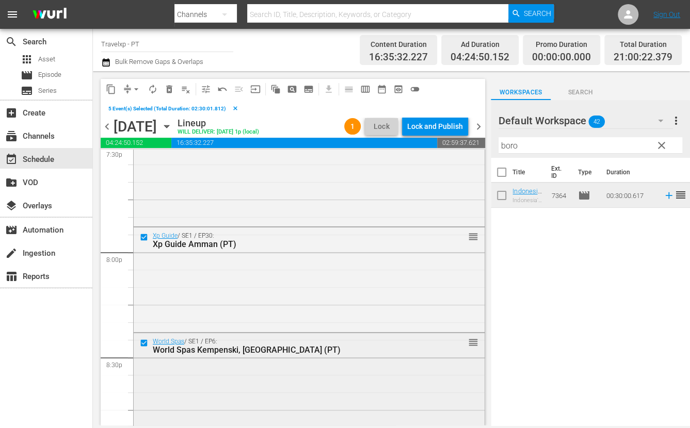
scroll to position [4190, 0]
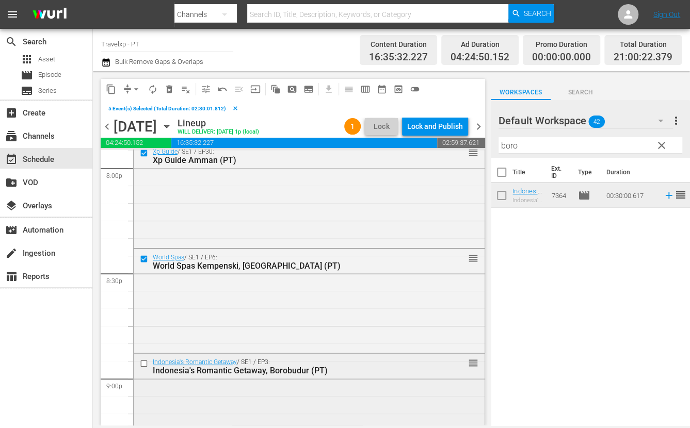
click at [144, 362] on input "checkbox" at bounding box center [145, 363] width 11 height 9
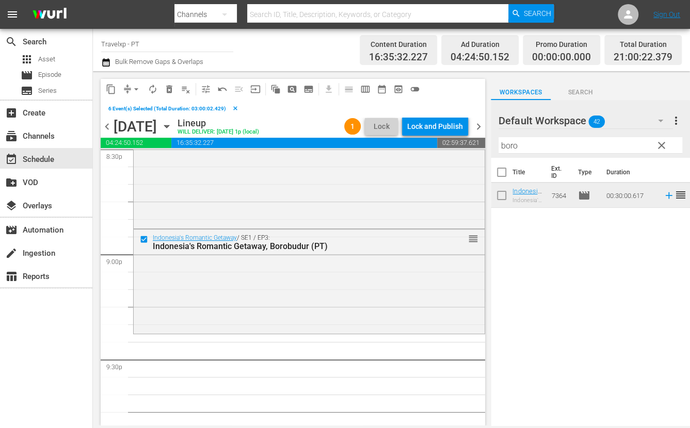
scroll to position [4319, 0]
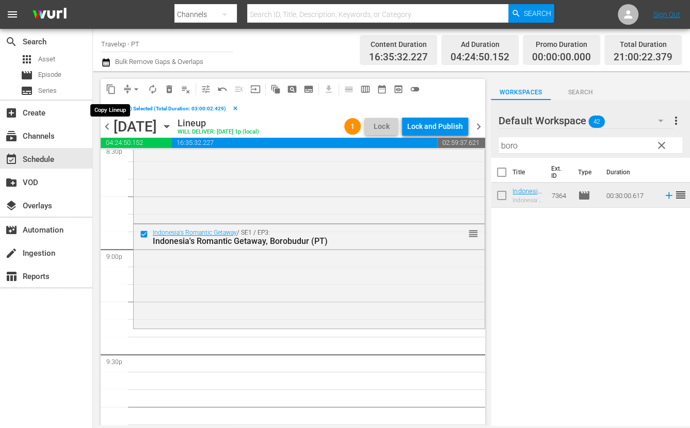
click at [113, 82] on button "content_copy" at bounding box center [111, 89] width 17 height 17
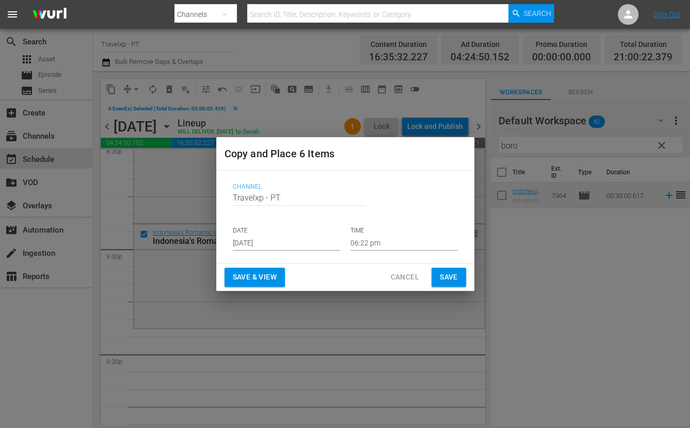
click at [258, 244] on input "Aug 30th 2025" at bounding box center [286, 242] width 107 height 15
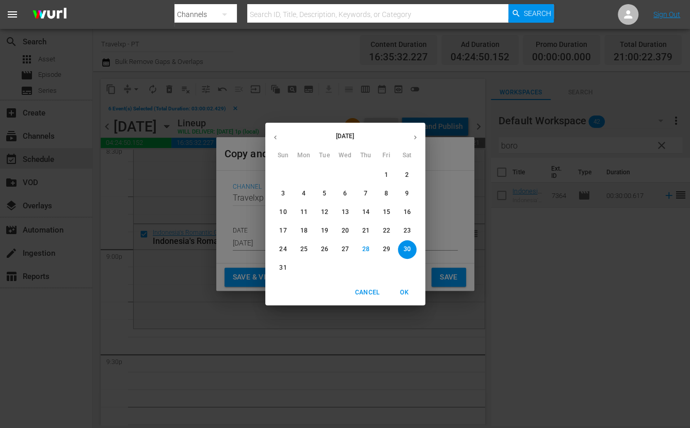
click at [412, 129] on button "button" at bounding box center [415, 137] width 20 height 20
click at [324, 172] on p "2" at bounding box center [324, 175] width 4 height 9
type input "Sep 2nd 2025"
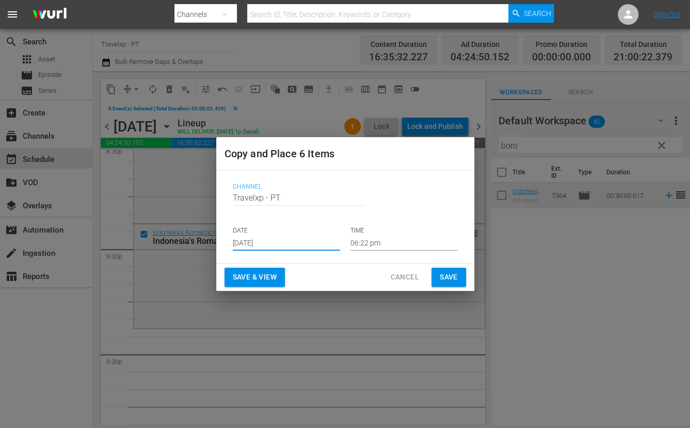
click at [361, 243] on input "06:22 pm" at bounding box center [403, 242] width 107 height 15
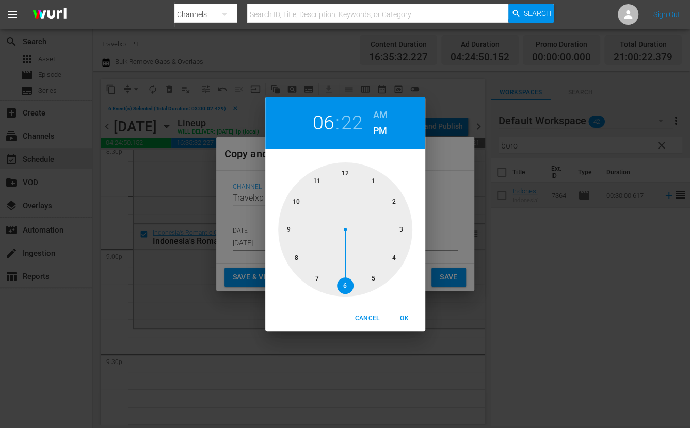
click at [292, 230] on div at bounding box center [345, 229] width 134 height 134
click at [406, 313] on span "OK" at bounding box center [404, 318] width 25 height 11
type input "09:22 pm"
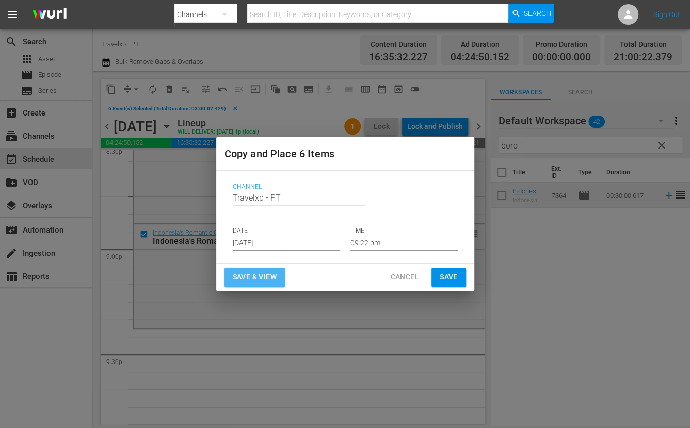
click at [277, 284] on button "Save & View" at bounding box center [254, 277] width 60 height 19
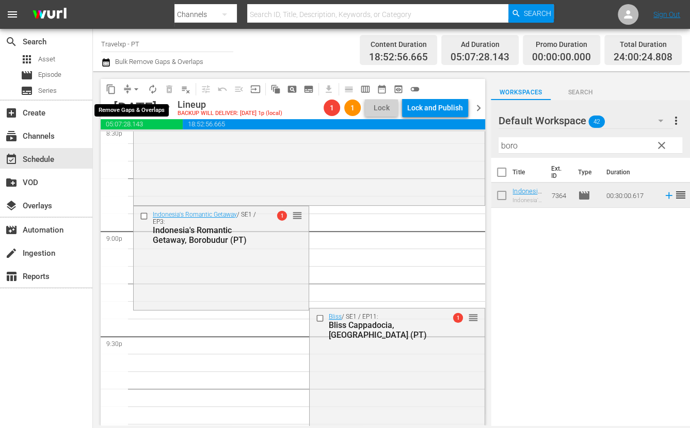
click at [138, 86] on span "arrow_drop_down" at bounding box center [136, 89] width 10 height 10
click at [147, 145] on li "Align to End of Previous Day" at bounding box center [137, 143] width 108 height 17
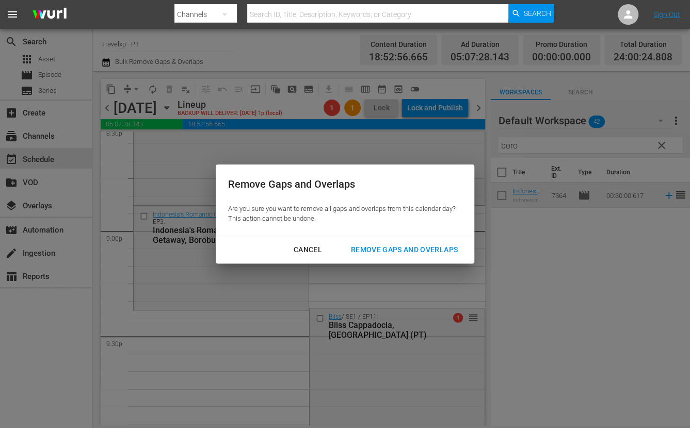
click at [454, 250] on div "Remove Gaps and Overlaps" at bounding box center [403, 249] width 123 height 13
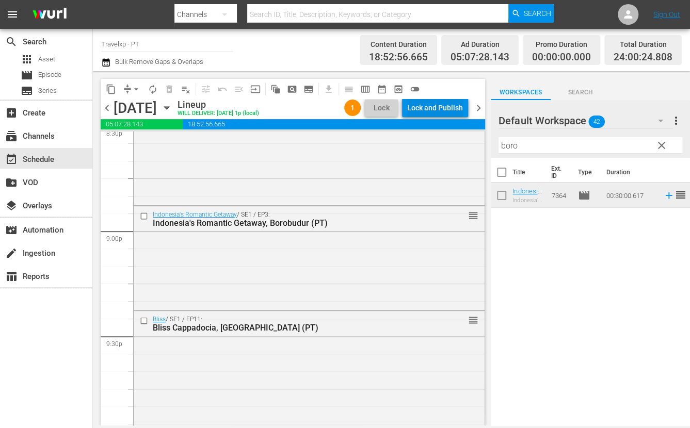
click at [435, 105] on div "Lock and Publish" at bounding box center [435, 108] width 56 height 19
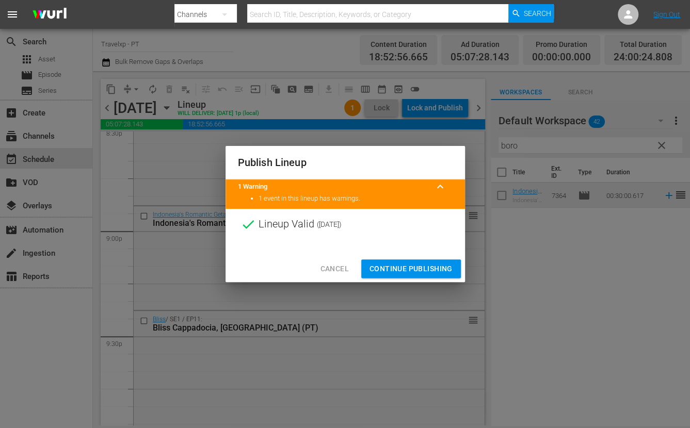
click at [425, 264] on span "Continue Publishing" at bounding box center [410, 269] width 83 height 13
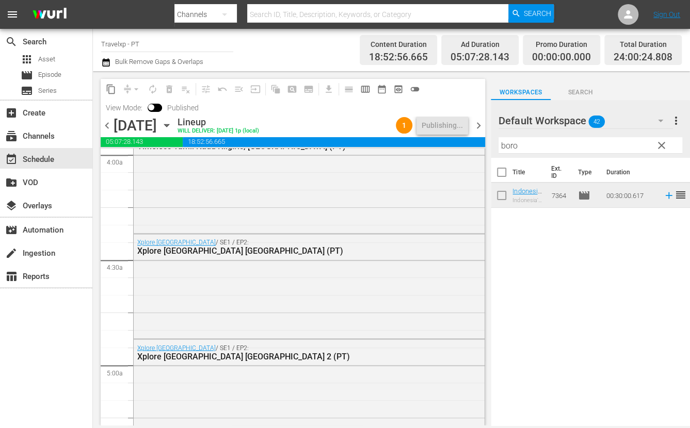
scroll to position [0, 0]
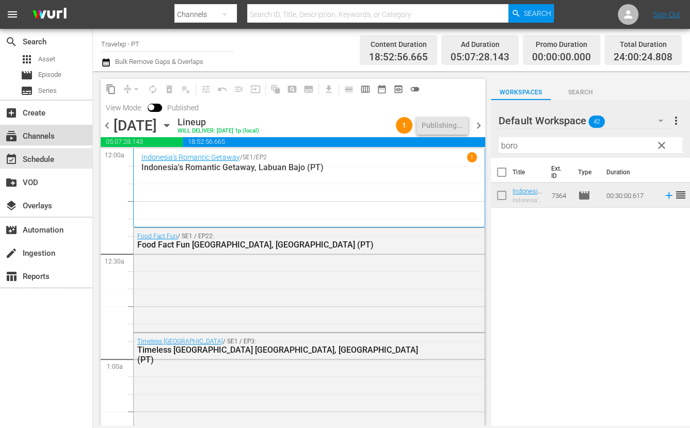
click at [48, 137] on div "subscriptions Channels" at bounding box center [29, 134] width 58 height 9
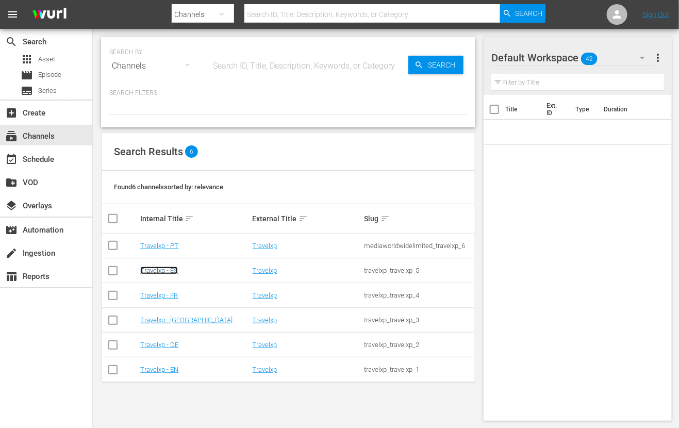
click at [167, 270] on link "Travelxp - ES" at bounding box center [159, 271] width 38 height 8
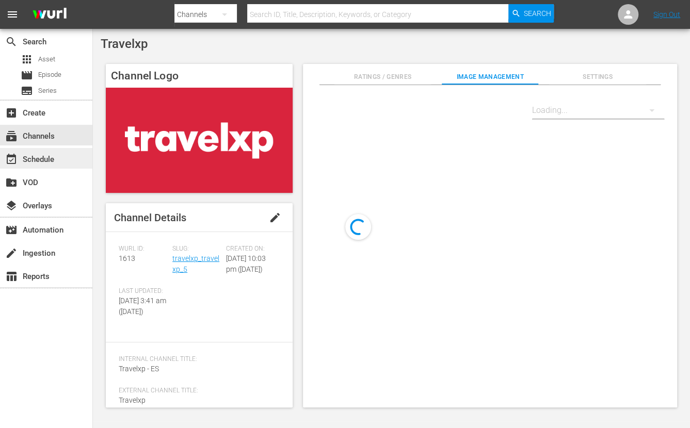
click at [37, 154] on div "event_available Schedule" at bounding box center [29, 157] width 58 height 9
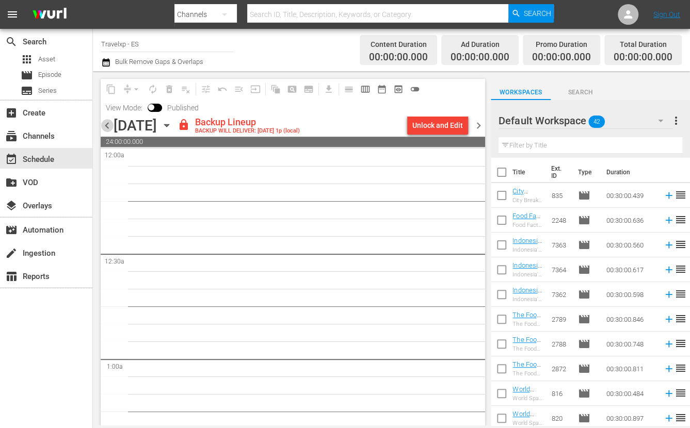
click at [110, 129] on span "chevron_left" at bounding box center [107, 125] width 13 height 13
click at [109, 107] on span "View Mode:" at bounding box center [124, 108] width 47 height 8
click at [108, 124] on span "chevron_left" at bounding box center [107, 125] width 13 height 13
click at [108, 122] on span "chevron_left" at bounding box center [107, 125] width 13 height 13
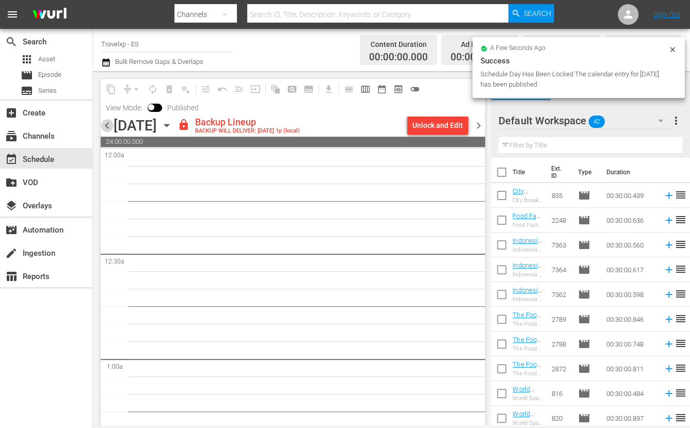
click at [107, 129] on span "chevron_left" at bounding box center [107, 125] width 13 height 13
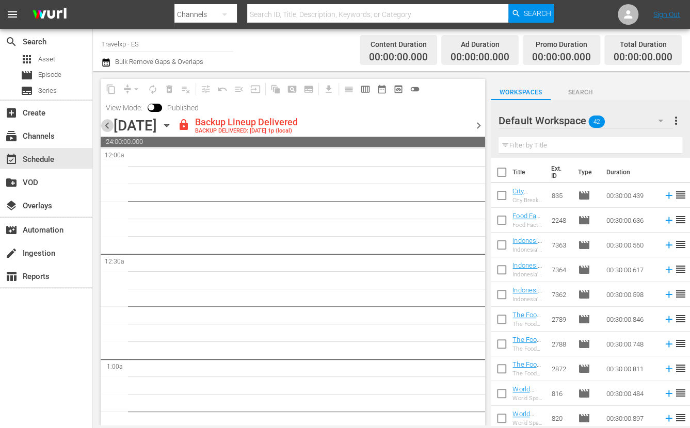
click at [110, 125] on span "chevron_left" at bounding box center [107, 125] width 13 height 13
click at [480, 128] on span "chevron_right" at bounding box center [478, 125] width 13 height 13
click at [479, 123] on span "chevron_right" at bounding box center [478, 125] width 13 height 13
click at [459, 124] on div "Unlock and Edit" at bounding box center [437, 125] width 51 height 19
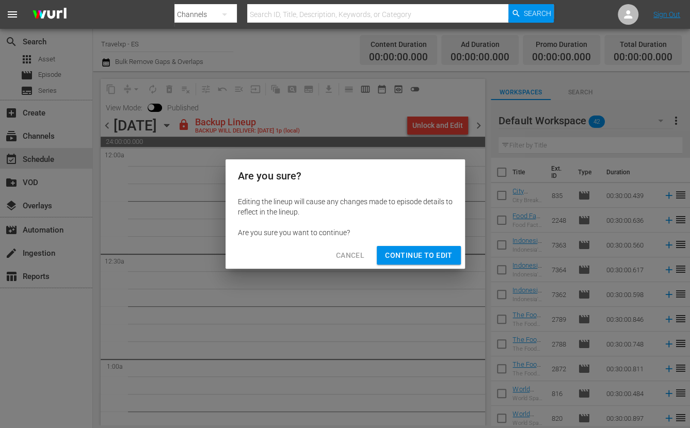
click at [445, 252] on span "Continue to Edit" at bounding box center [418, 255] width 67 height 13
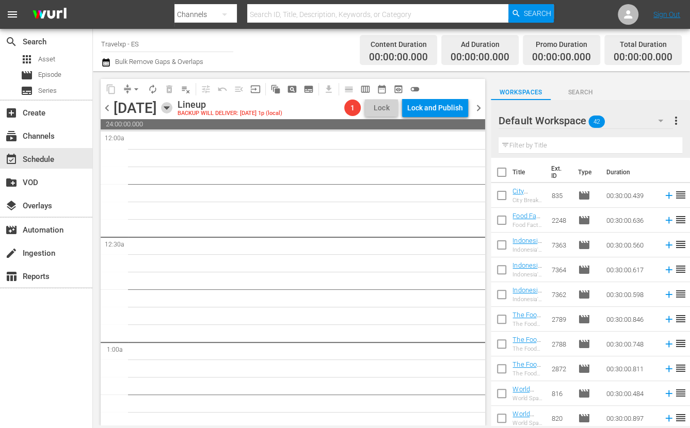
click at [172, 109] on icon "button" at bounding box center [166, 107] width 11 height 11
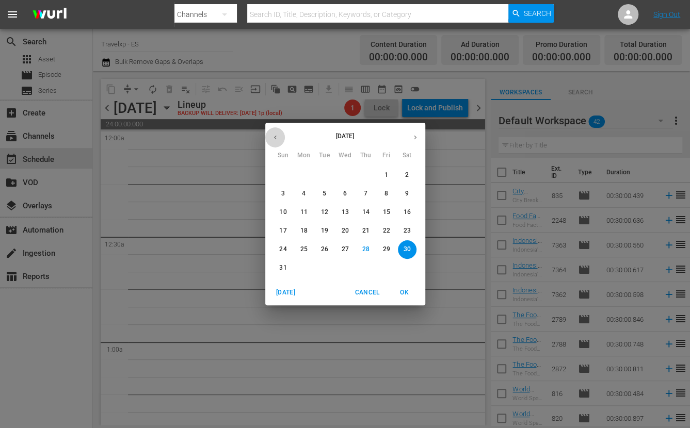
click at [278, 136] on icon "button" at bounding box center [275, 138] width 8 height 8
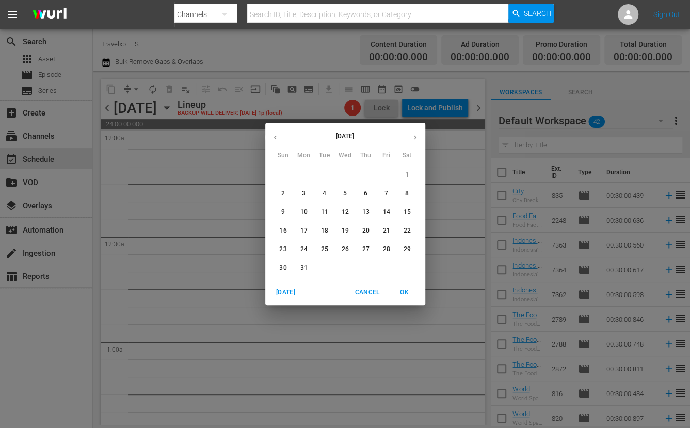
click at [284, 267] on p "30" at bounding box center [282, 268] width 7 height 9
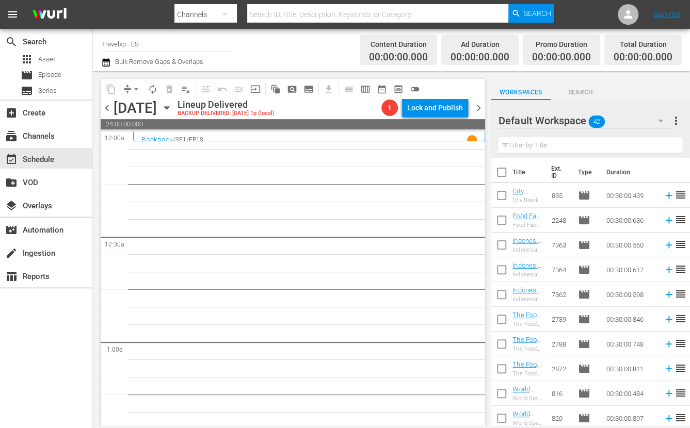
click at [107, 107] on span "chevron_left" at bounding box center [107, 108] width 13 height 13
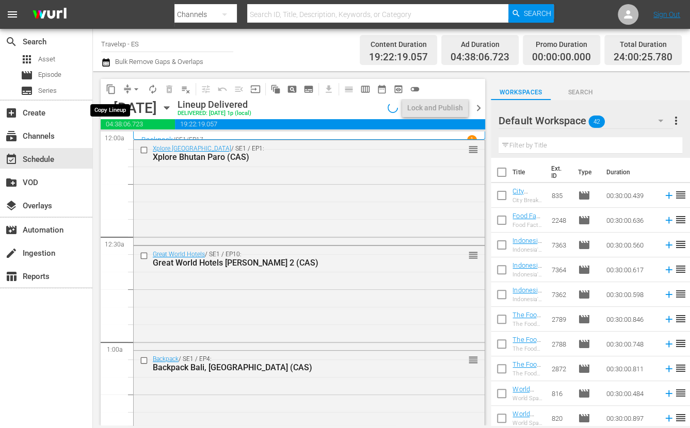
click at [112, 88] on span "content_copy" at bounding box center [111, 89] width 10 height 10
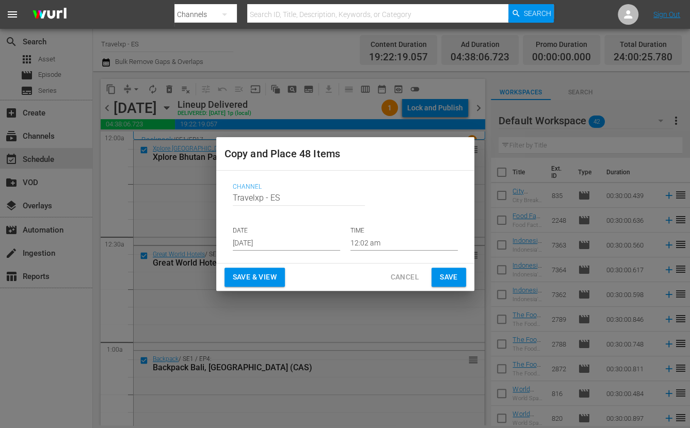
click at [276, 244] on input "Aug 30th 2025" at bounding box center [286, 242] width 107 height 15
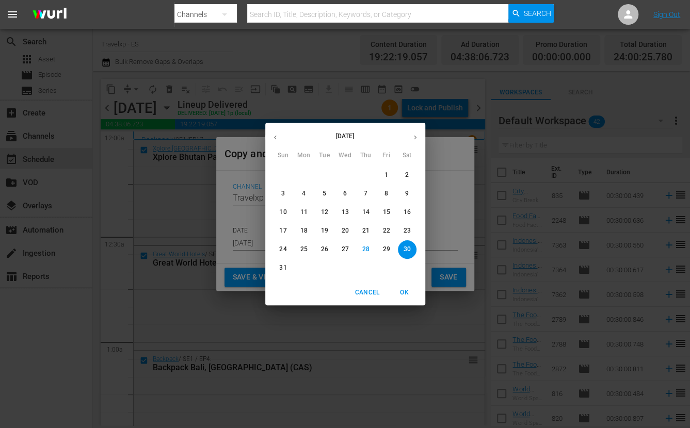
click at [433, 231] on div "August 2025 Sun Mon Tue Wed Thu Fri Sat 27 28 29 30 31 1 2 3 4 5 6 7 8 9 10 11 …" at bounding box center [345, 214] width 690 height 428
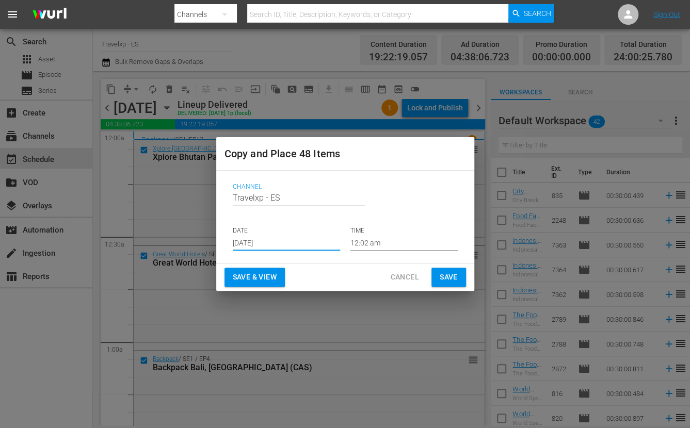
click at [239, 274] on span "Save & View" at bounding box center [255, 277] width 44 height 13
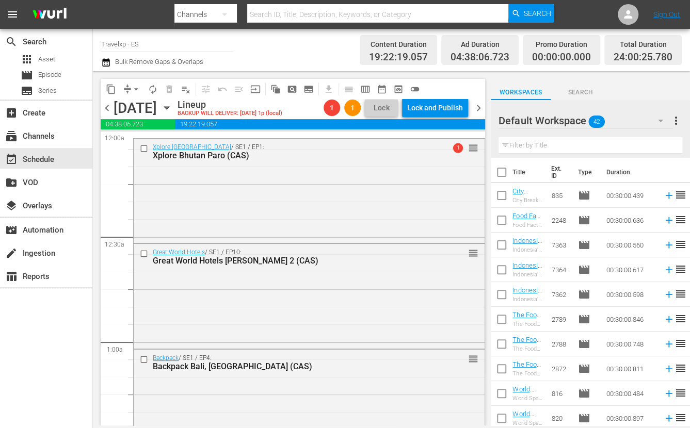
click at [133, 91] on span "arrow_drop_down" at bounding box center [136, 89] width 10 height 10
click at [137, 127] on li "Align to First Episode" at bounding box center [136, 126] width 85 height 17
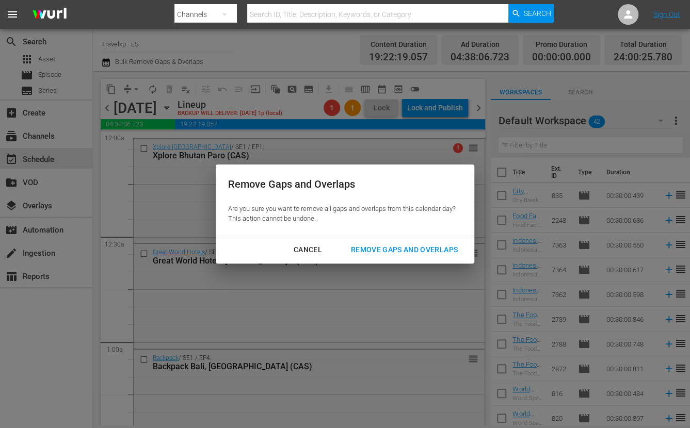
click at [306, 248] on div "Cancel" at bounding box center [307, 249] width 45 height 13
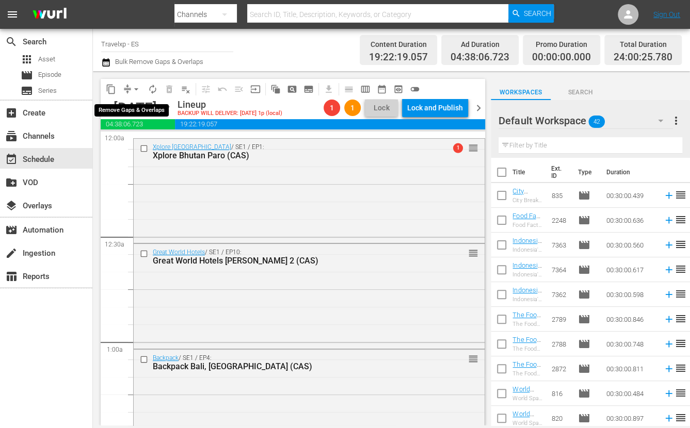
click at [129, 88] on button "arrow_drop_down" at bounding box center [136, 89] width 17 height 17
click at [151, 108] on li "Align to Midnight" at bounding box center [136, 109] width 85 height 17
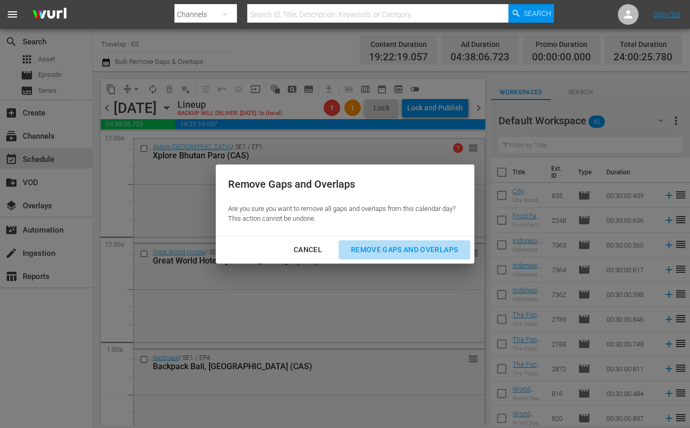
click at [373, 250] on div "Remove Gaps and Overlaps" at bounding box center [403, 249] width 123 height 13
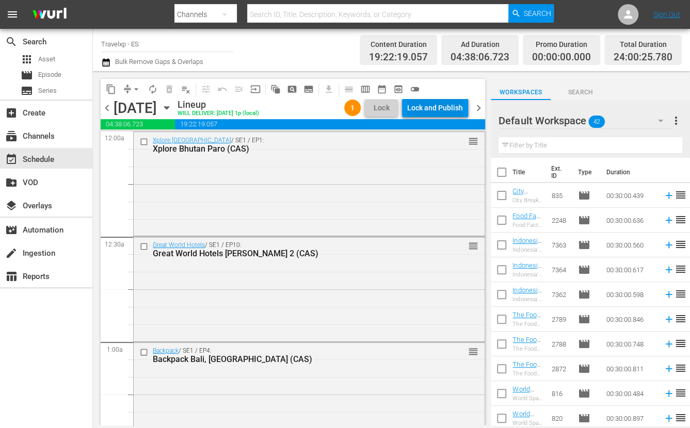
click at [431, 105] on div "Lock and Publish" at bounding box center [435, 108] width 56 height 19
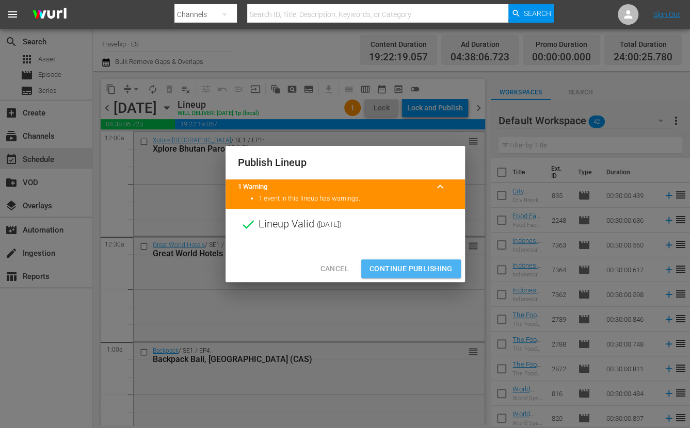
click at [422, 269] on span "Continue Publishing" at bounding box center [410, 269] width 83 height 13
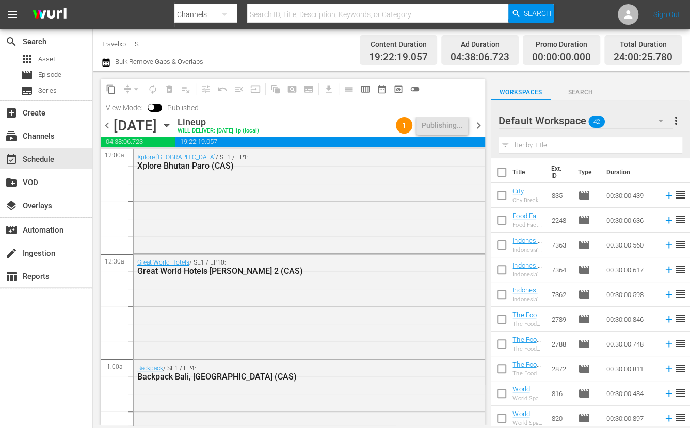
click at [477, 121] on span "chevron_right" at bounding box center [478, 125] width 13 height 13
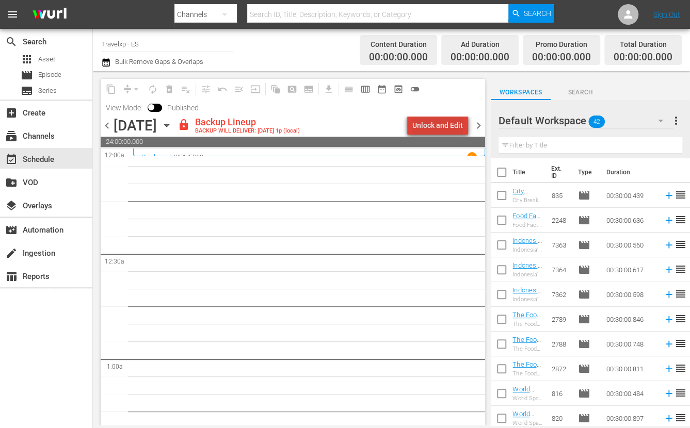
click at [457, 122] on div "Unlock and Edit" at bounding box center [437, 125] width 51 height 19
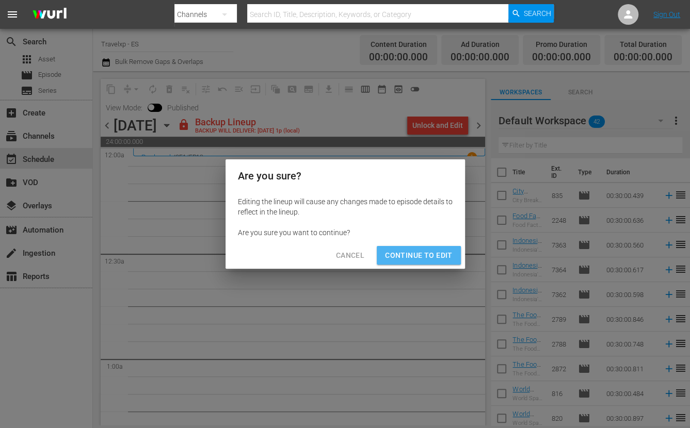
click at [435, 248] on button "Continue to Edit" at bounding box center [419, 255] width 84 height 19
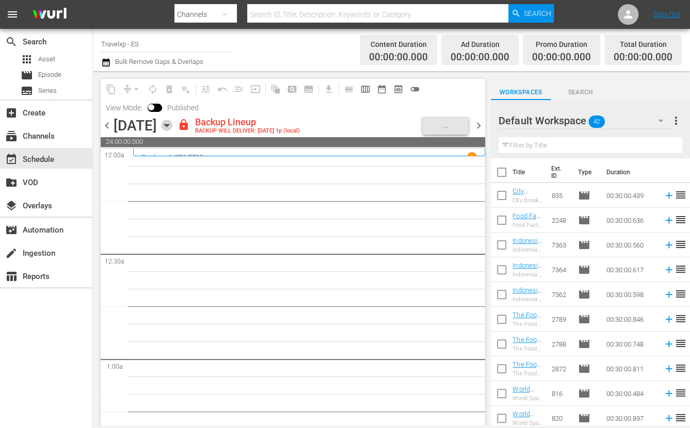
click at [253, 124] on div "content_copy compress arrow_drop_down autorenew_outlined delete_forever_outline…" at bounding box center [293, 252] width 384 height 347
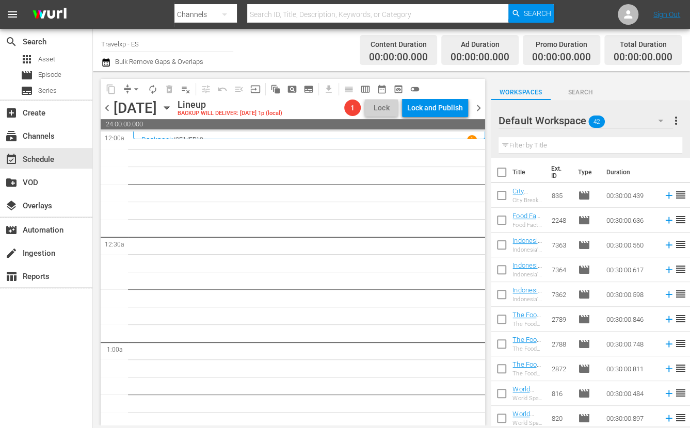
click at [172, 106] on icon "button" at bounding box center [166, 107] width 11 height 11
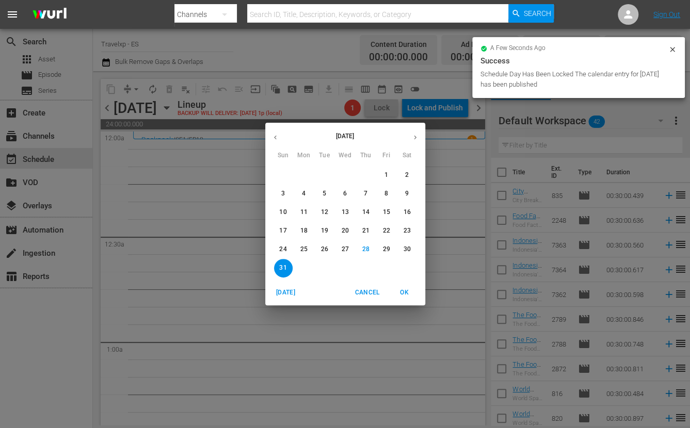
click at [274, 139] on icon "button" at bounding box center [275, 138] width 8 height 8
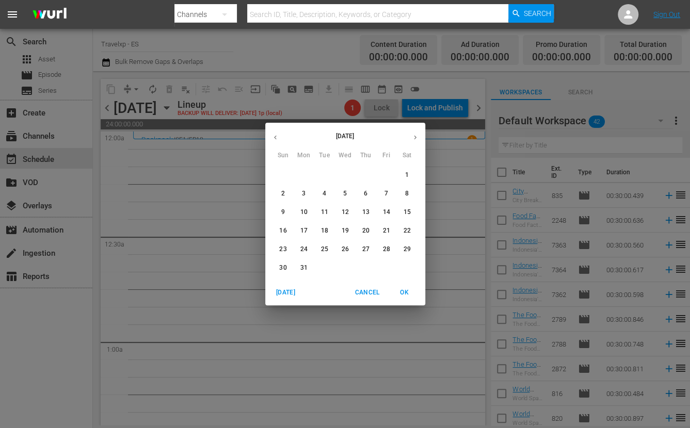
click at [302, 264] on p "31" at bounding box center [303, 268] width 7 height 9
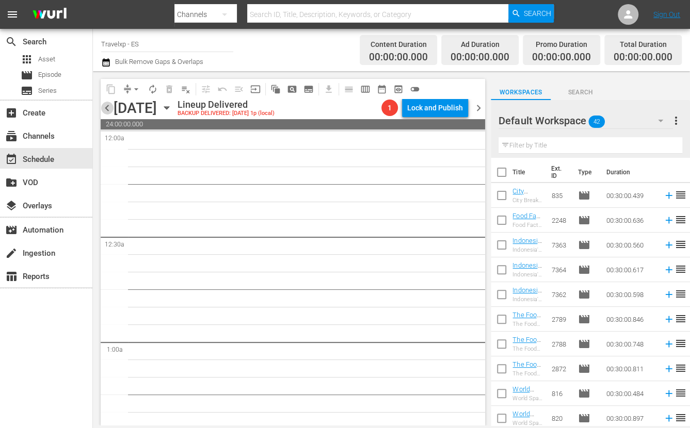
click at [108, 110] on span "chevron_left" at bounding box center [107, 108] width 13 height 13
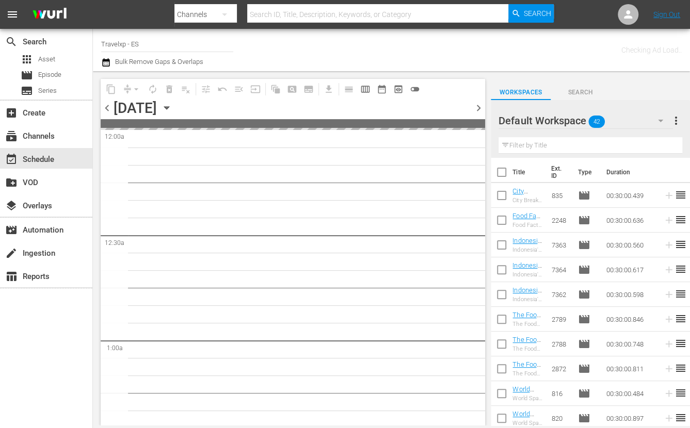
click at [108, 110] on span "chevron_left" at bounding box center [107, 108] width 13 height 13
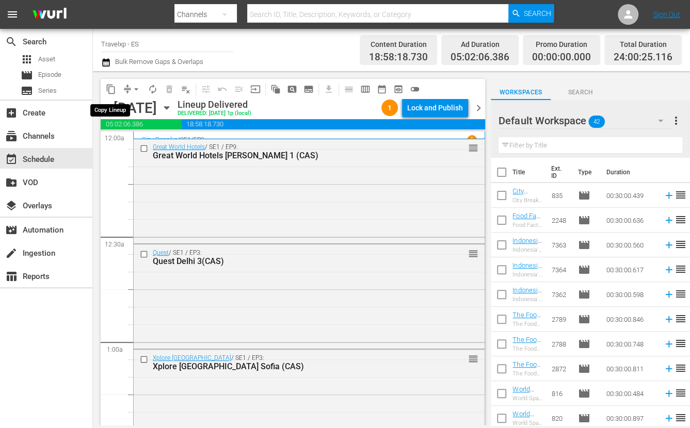
click at [110, 87] on span "content_copy" at bounding box center [111, 89] width 10 height 10
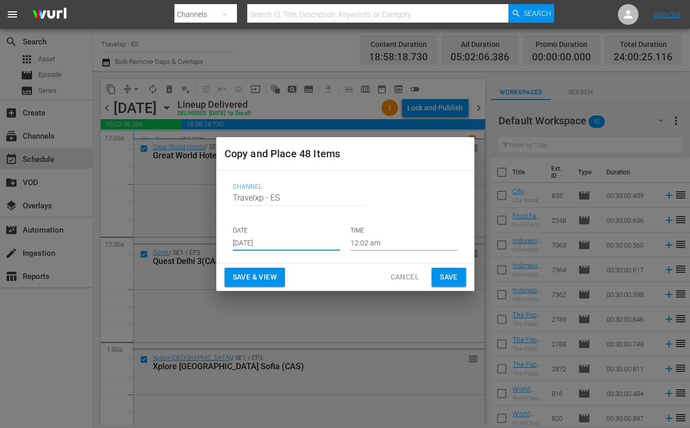
click at [267, 240] on input "Aug 30th 2025" at bounding box center [286, 242] width 107 height 15
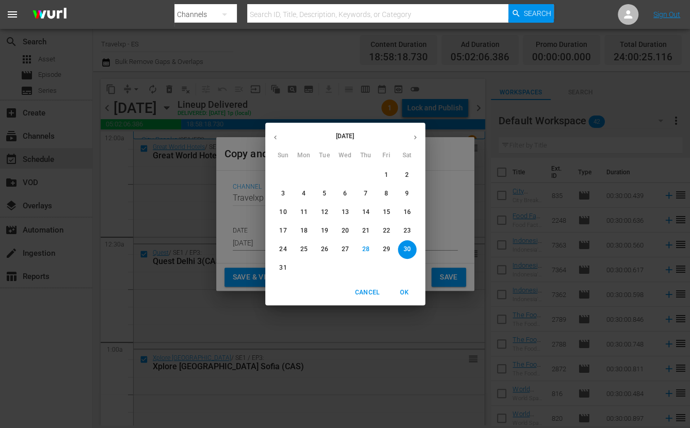
click at [282, 270] on p "31" at bounding box center [282, 268] width 7 height 9
type input "Aug 31st 2025"
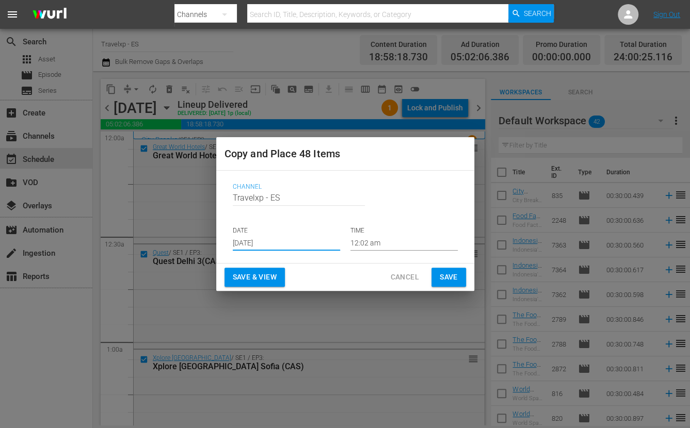
click at [269, 269] on button "Save & View" at bounding box center [254, 277] width 60 height 19
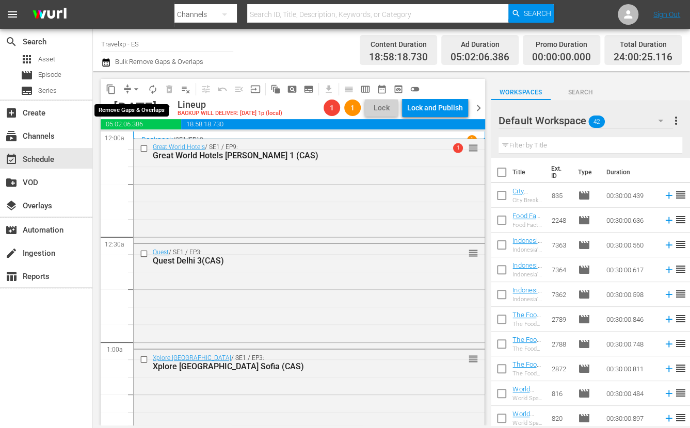
click at [140, 84] on span "arrow_drop_down" at bounding box center [136, 89] width 10 height 10
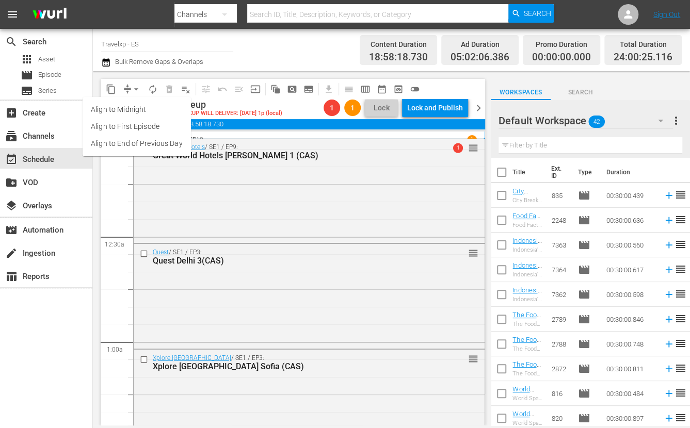
click at [146, 151] on li "Align to End of Previous Day" at bounding box center [137, 143] width 108 height 17
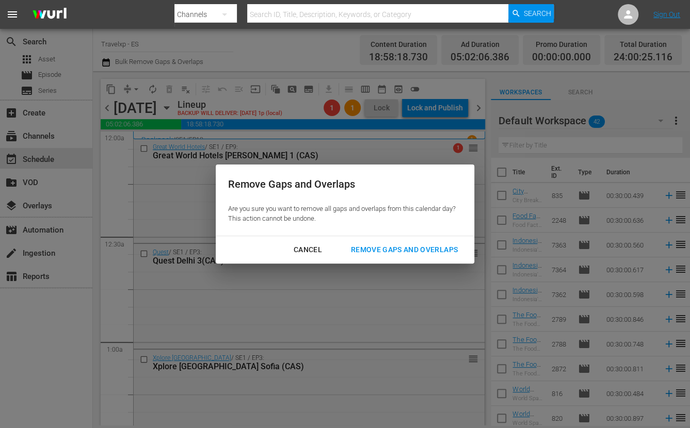
click at [440, 245] on div "Remove Gaps and Overlaps" at bounding box center [403, 249] width 123 height 13
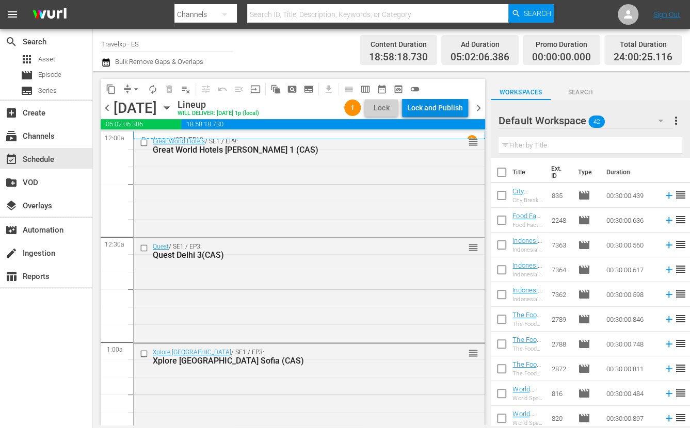
click at [433, 107] on div "Lock and Publish" at bounding box center [435, 108] width 56 height 19
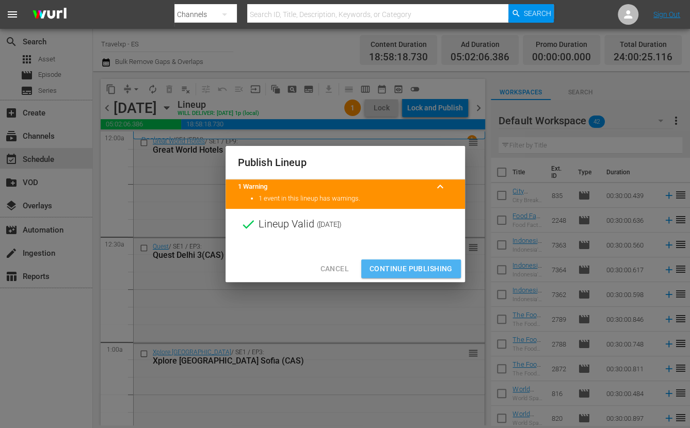
click at [424, 263] on span "Continue Publishing" at bounding box center [410, 269] width 83 height 13
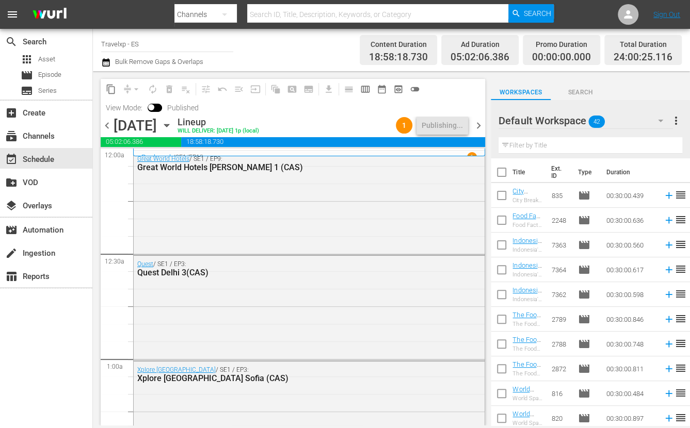
click at [477, 125] on span "chevron_right" at bounding box center [478, 125] width 13 height 13
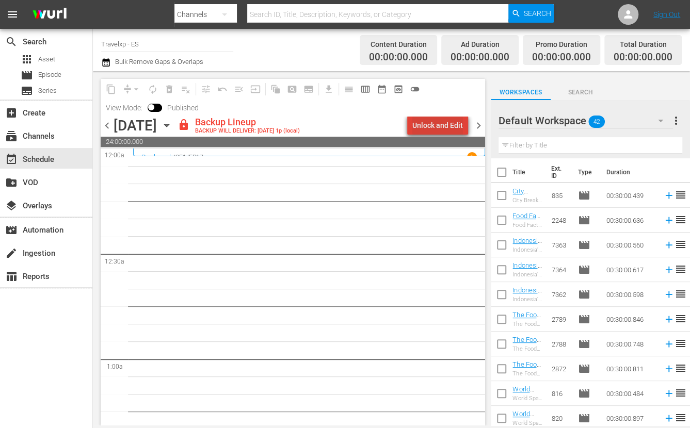
click at [462, 123] on div "Unlock and Edit" at bounding box center [437, 125] width 51 height 19
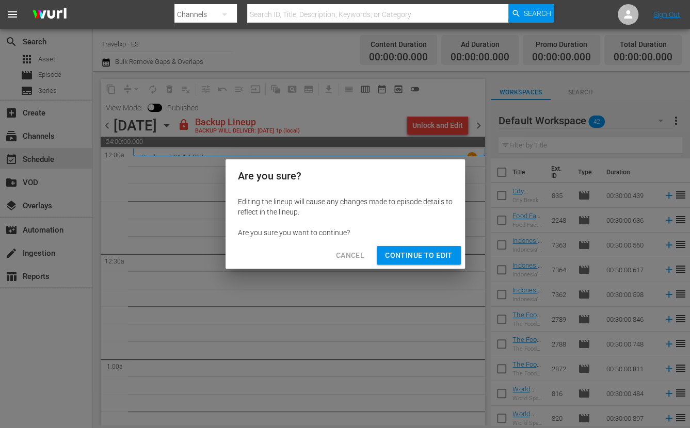
click at [419, 265] on div "Cancel Continue to Edit" at bounding box center [344, 255] width 239 height 27
click at [420, 254] on span "Continue to Edit" at bounding box center [418, 255] width 67 height 13
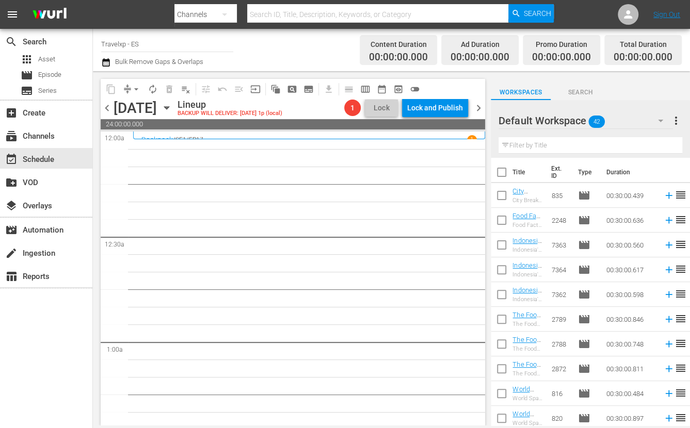
click at [172, 110] on icon "button" at bounding box center [166, 107] width 11 height 11
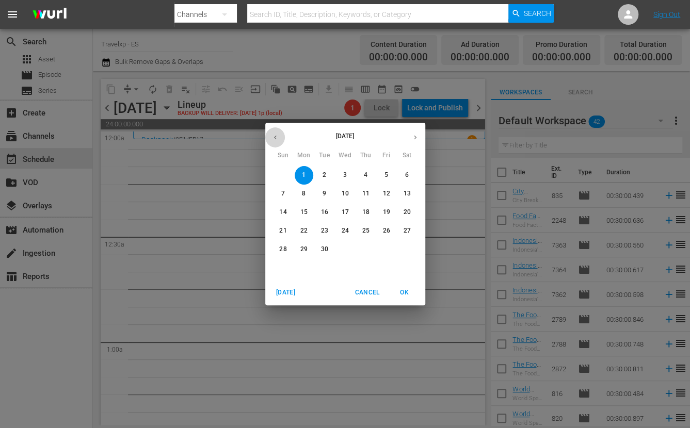
click at [273, 137] on icon "button" at bounding box center [275, 138] width 8 height 8
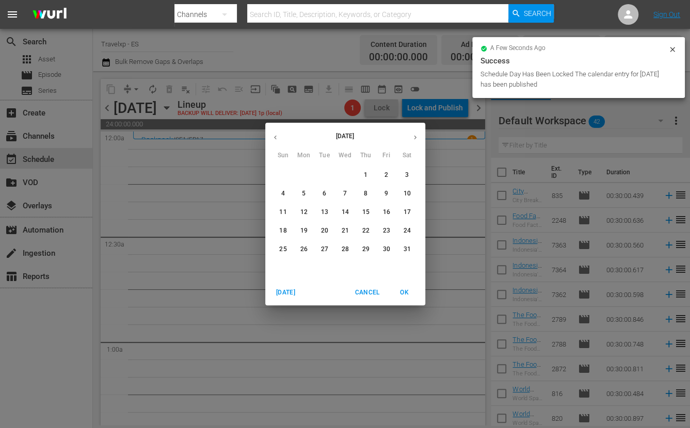
click at [273, 137] on icon "button" at bounding box center [275, 138] width 8 height 8
click at [328, 173] on span "1" at bounding box center [324, 175] width 19 height 9
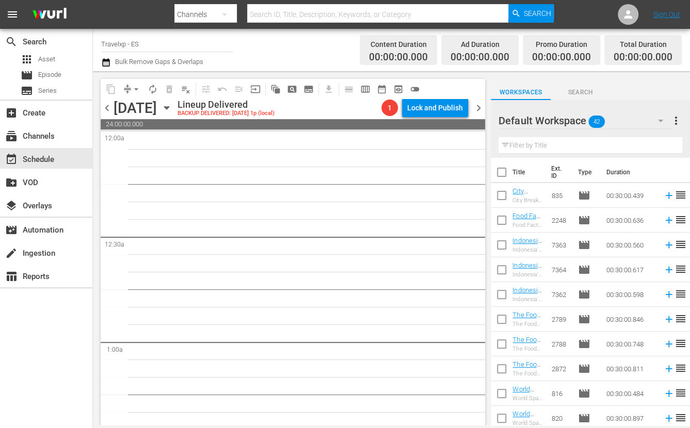
click at [478, 102] on span "chevron_right" at bounding box center [478, 108] width 13 height 13
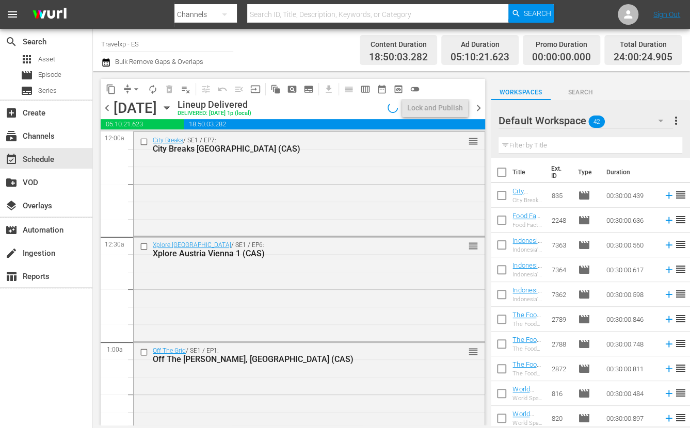
click at [109, 106] on span "chevron_left" at bounding box center [107, 108] width 13 height 13
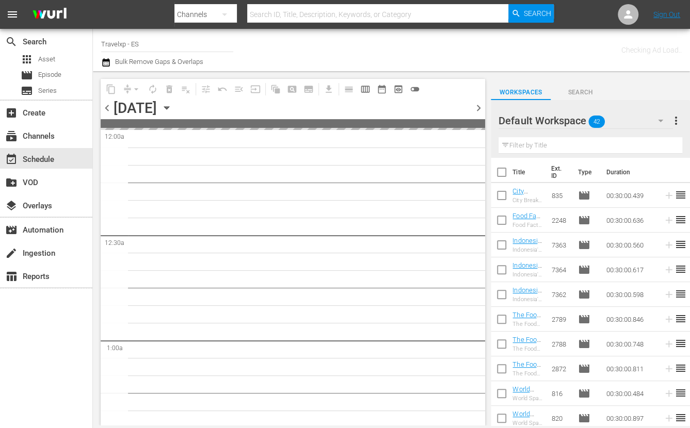
click at [109, 106] on span "chevron_left" at bounding box center [107, 108] width 13 height 13
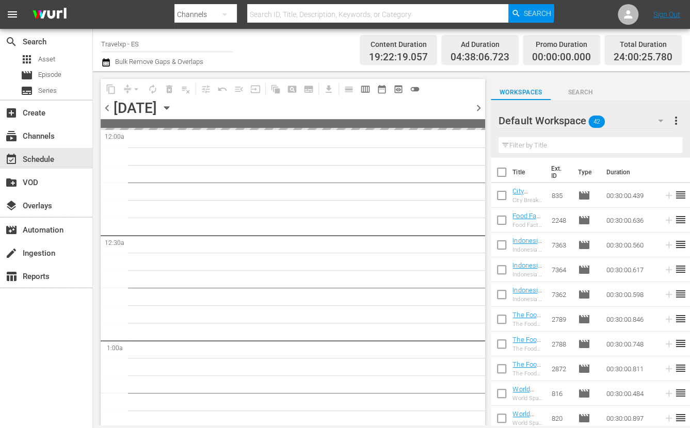
click at [109, 106] on span "chevron_left" at bounding box center [107, 108] width 13 height 13
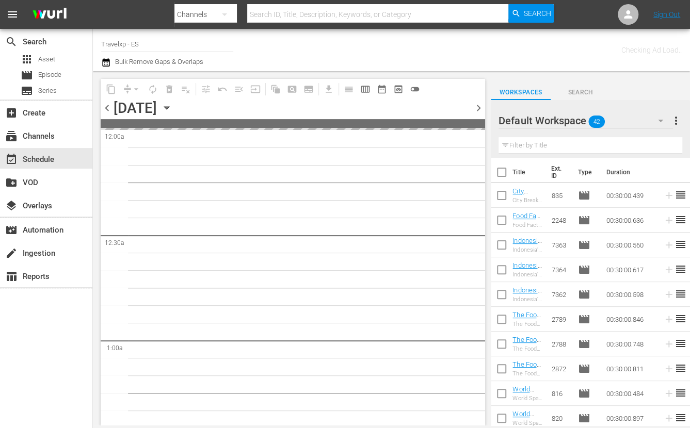
click at [109, 106] on span "chevron_left" at bounding box center [107, 108] width 13 height 13
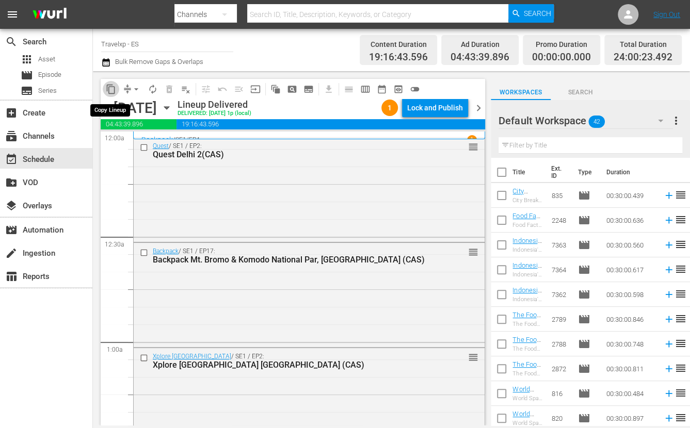
click at [113, 89] on span "content_copy" at bounding box center [111, 89] width 10 height 10
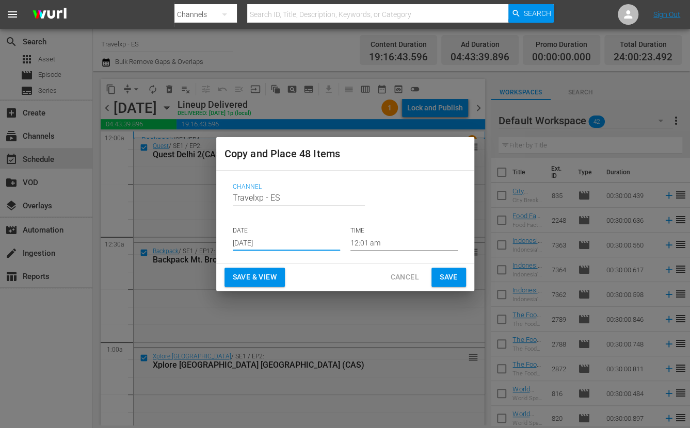
click at [286, 246] on input "Aug 30th 2025" at bounding box center [286, 242] width 107 height 15
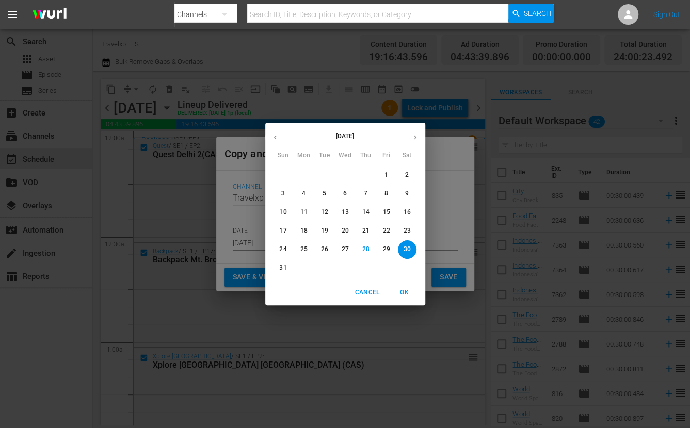
click at [413, 136] on icon "button" at bounding box center [415, 138] width 8 height 8
click at [302, 171] on p "1" at bounding box center [304, 175] width 4 height 9
type input "Sep 1st 2025"
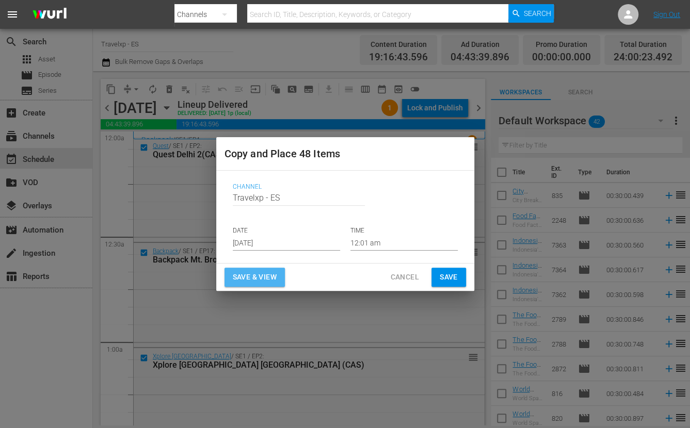
click at [274, 272] on span "Save & View" at bounding box center [255, 277] width 44 height 13
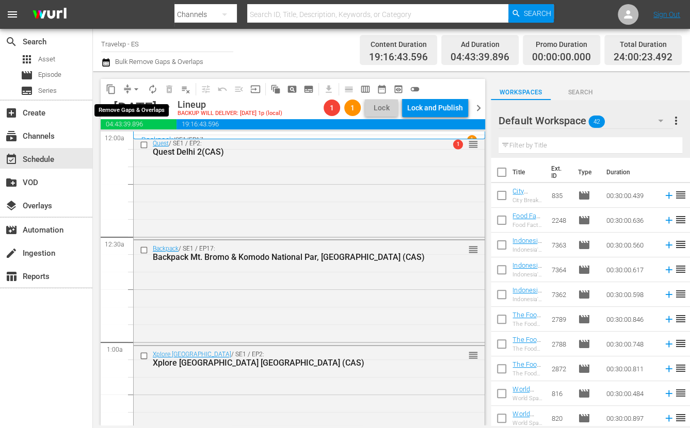
click at [137, 90] on span "arrow_drop_down" at bounding box center [136, 89] width 10 height 10
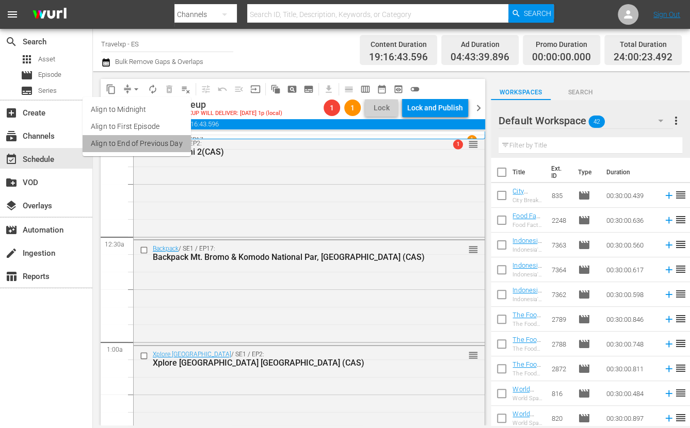
click at [142, 145] on li "Align to End of Previous Day" at bounding box center [137, 143] width 108 height 17
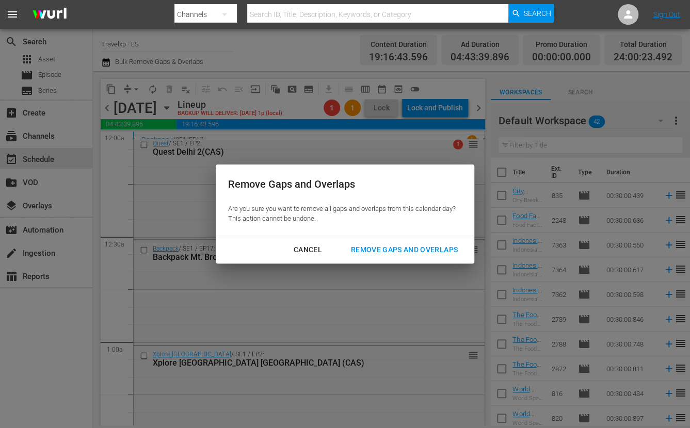
click at [454, 248] on div "Remove Gaps and Overlaps" at bounding box center [403, 249] width 123 height 13
